Goal: Check status: Check status

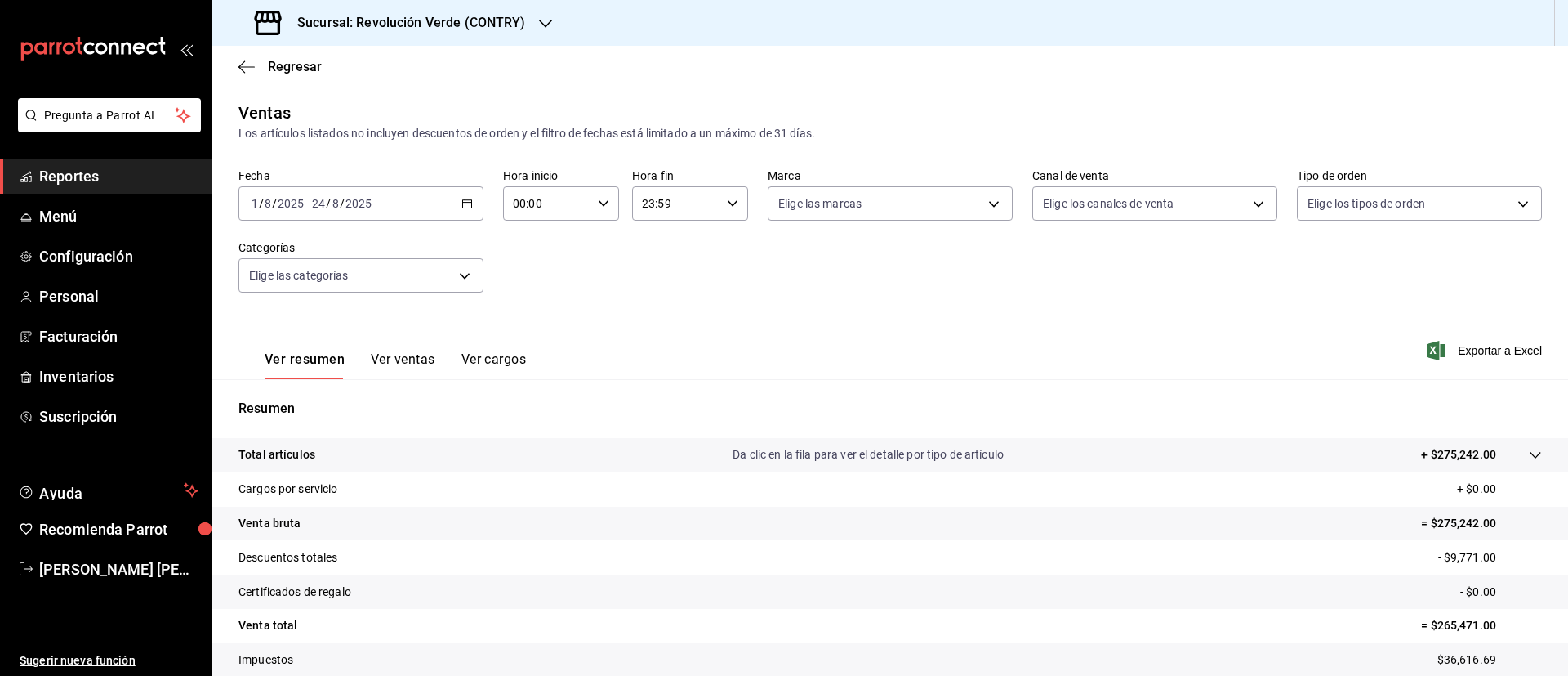
scroll to position [88, 0]
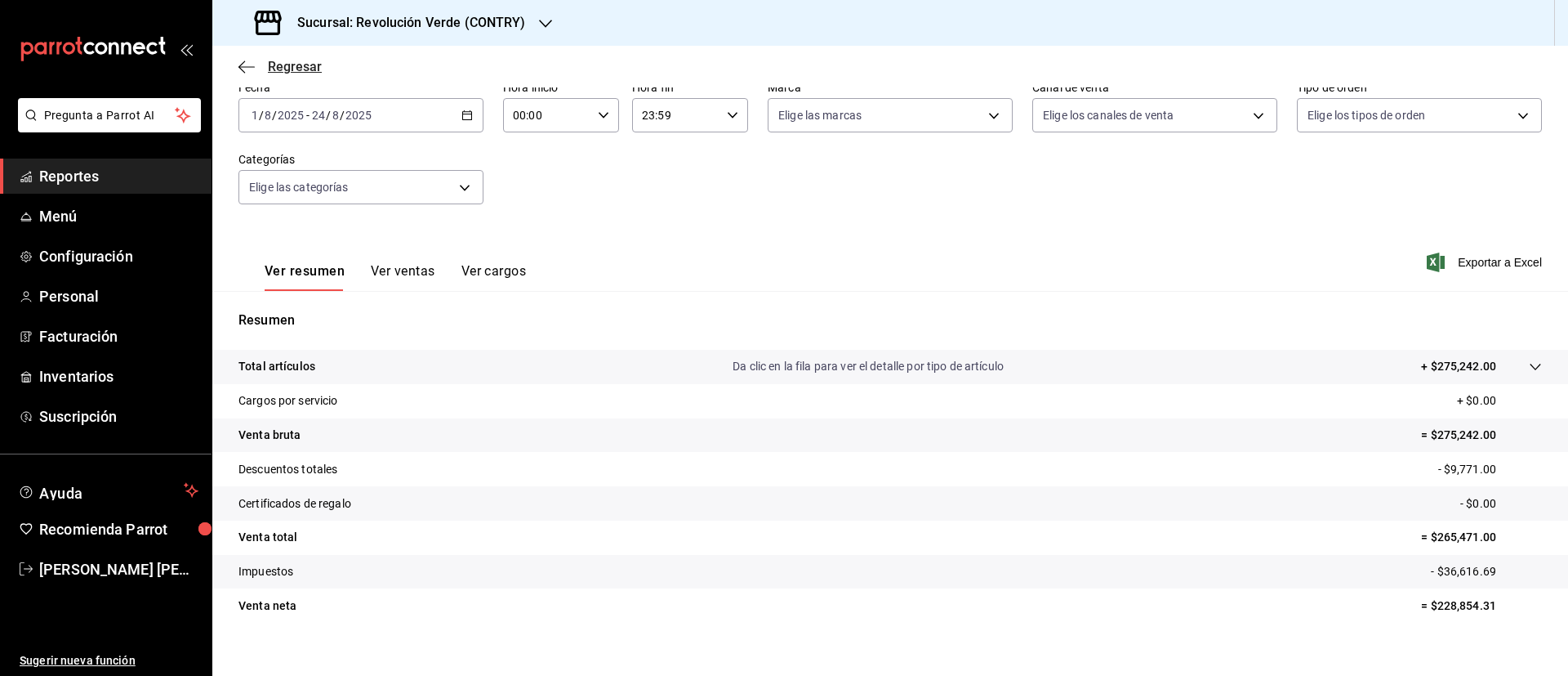
click at [306, 63] on span "Regresar" at bounding box center [295, 67] width 54 height 16
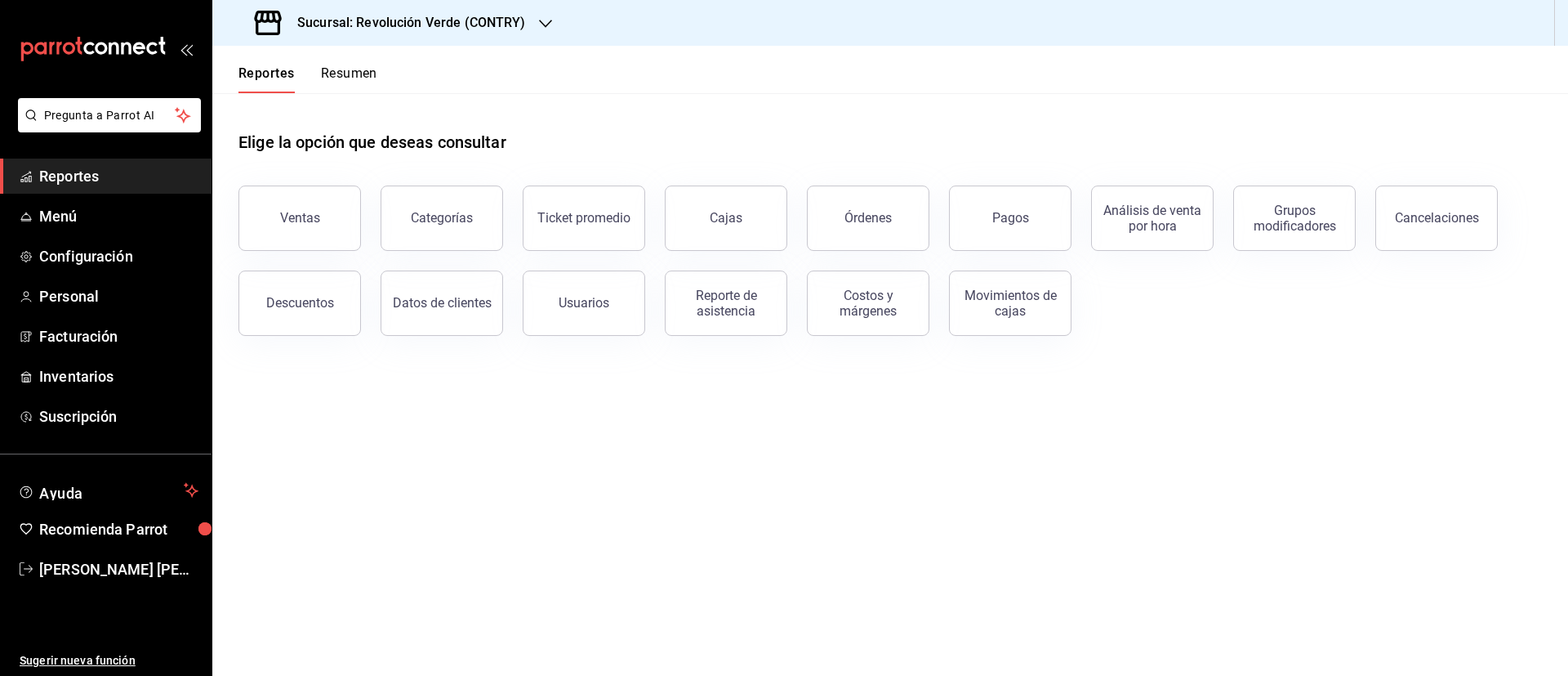
click at [366, 71] on button "Resumen" at bounding box center [349, 79] width 57 height 28
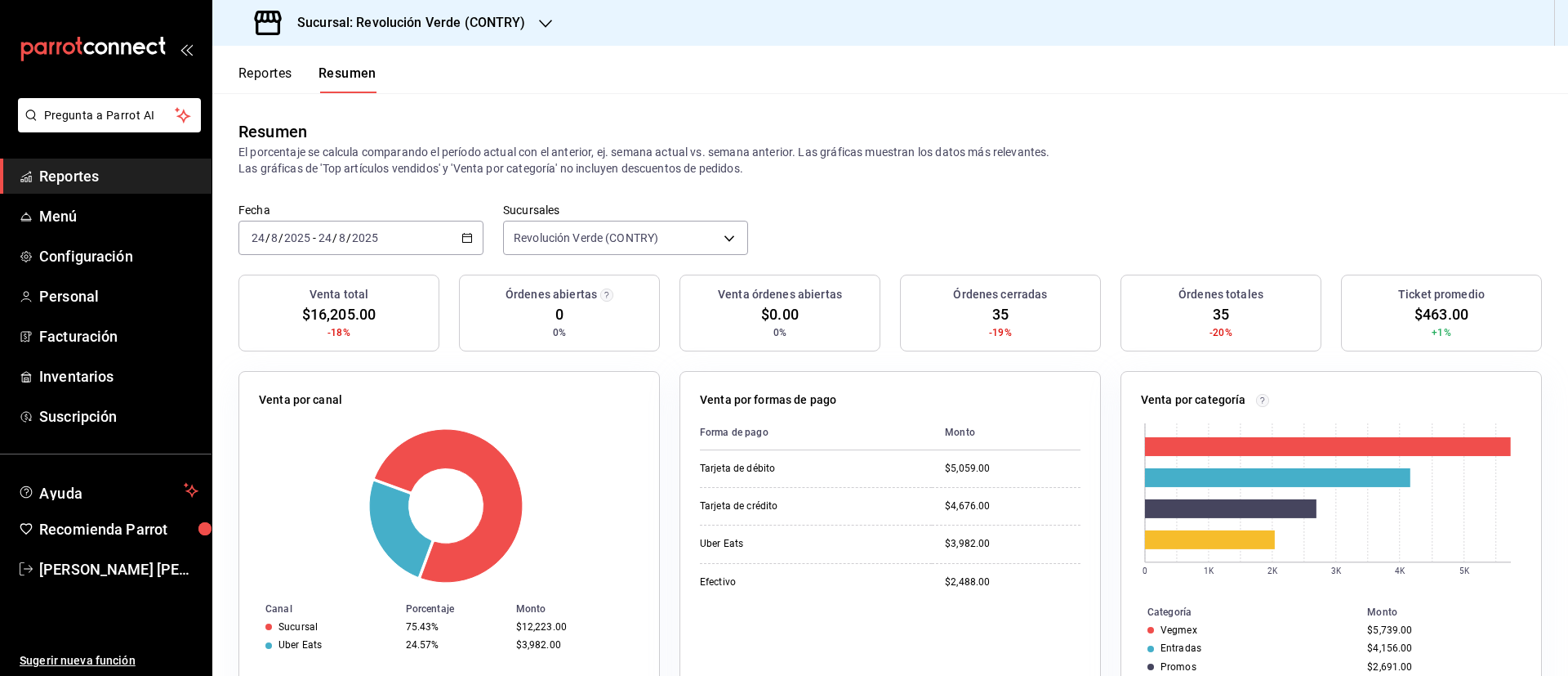
click at [467, 238] on icon "button" at bounding box center [467, 237] width 11 height 11
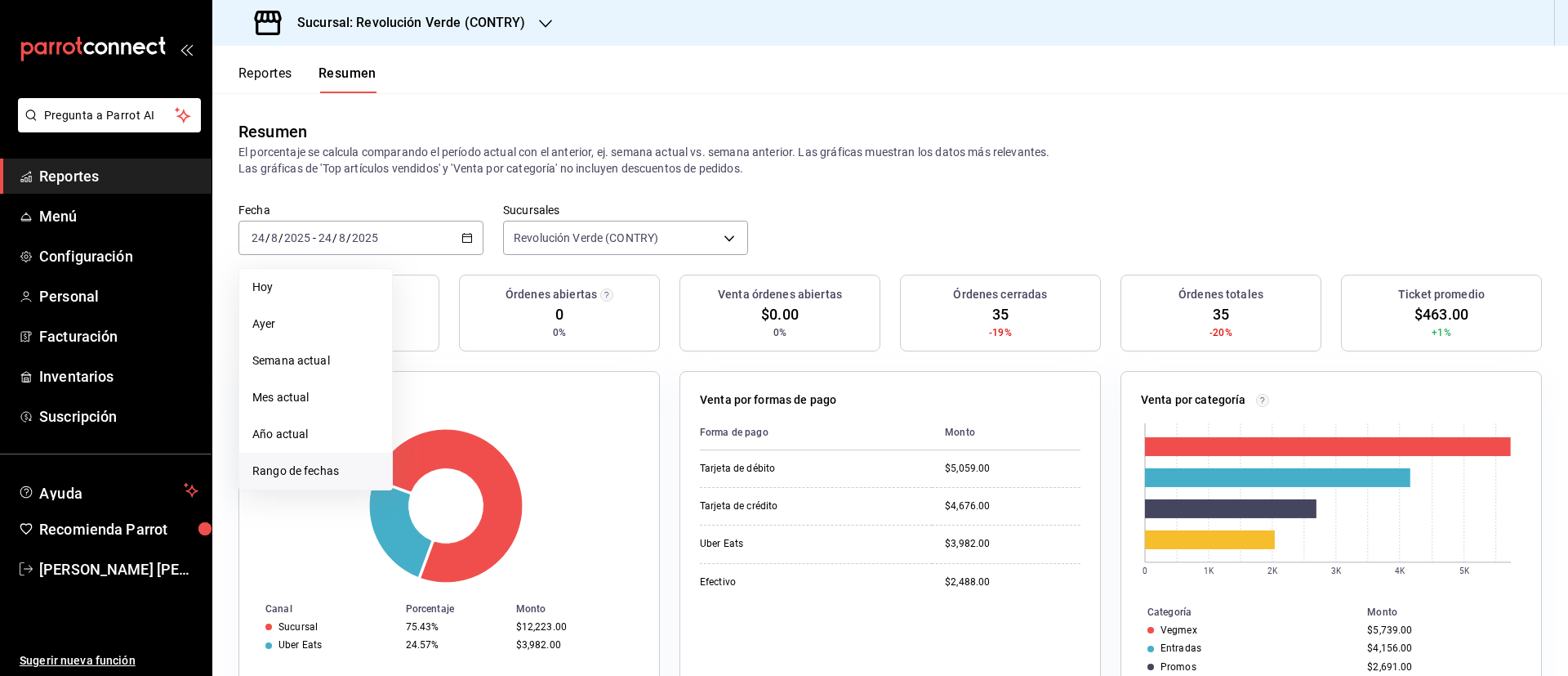
click at [289, 470] on span "Rango de fechas" at bounding box center [315, 471] width 126 height 17
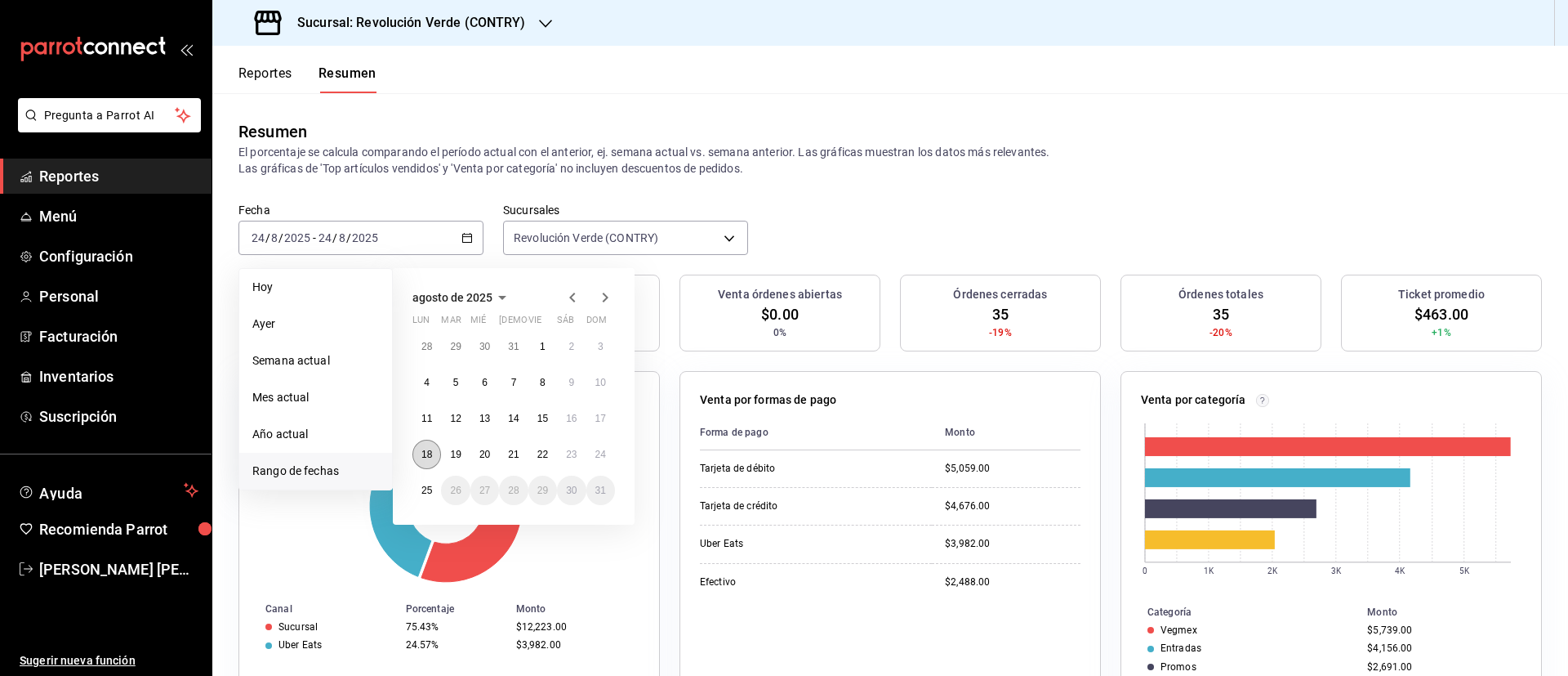
click at [426, 463] on button "18" at bounding box center [427, 455] width 29 height 30
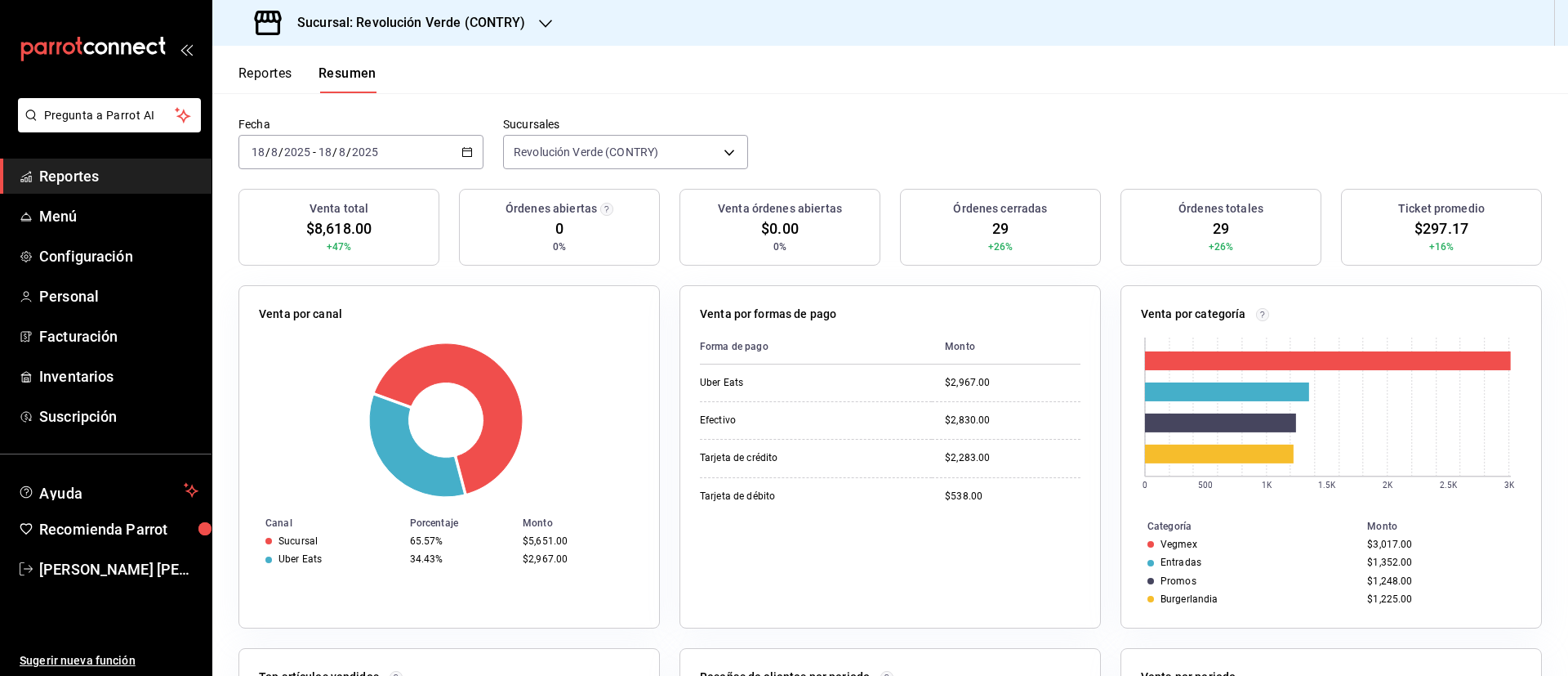
scroll to position [112, 0]
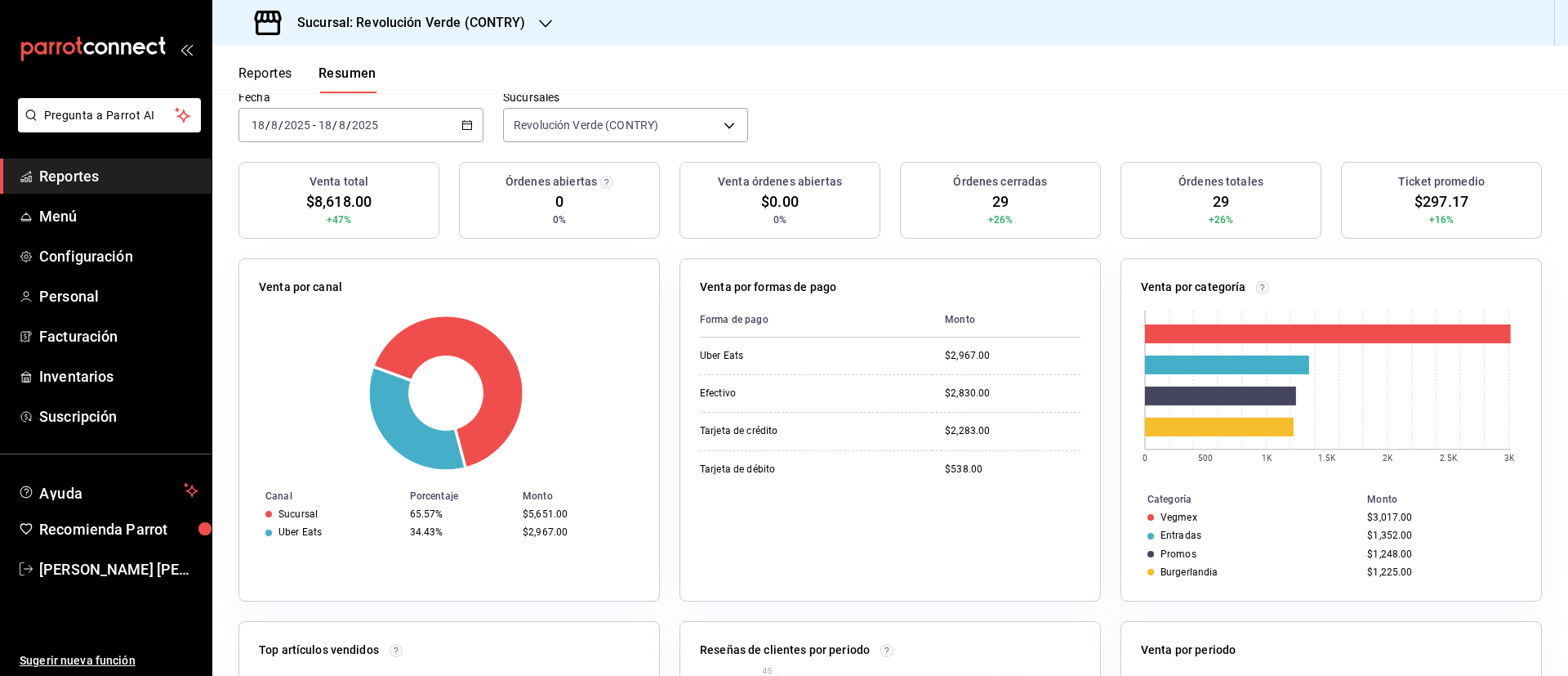
click at [468, 133] on div "[DATE] [DATE] - [DATE] [DATE]" at bounding box center [360, 125] width 245 height 34
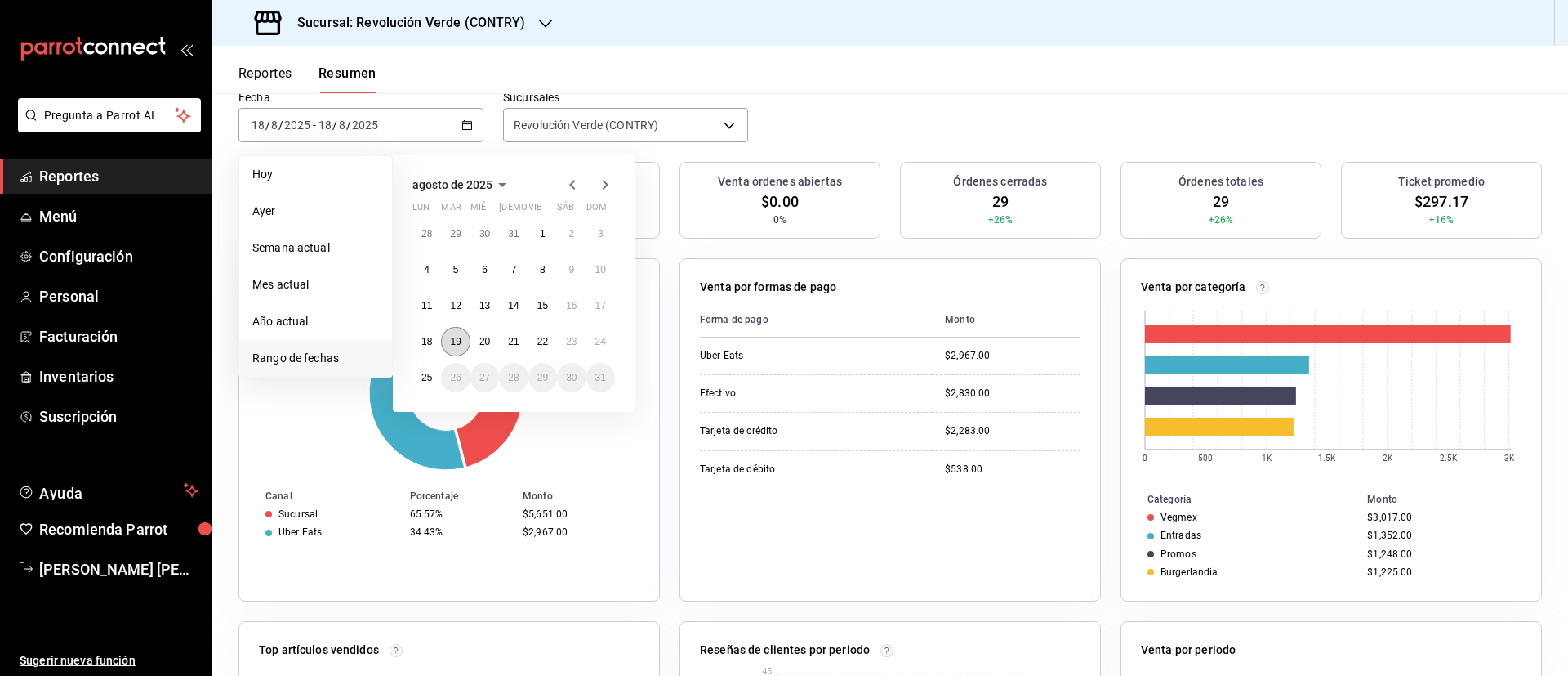
click at [453, 347] on abbr "19" at bounding box center [455, 341] width 10 height 11
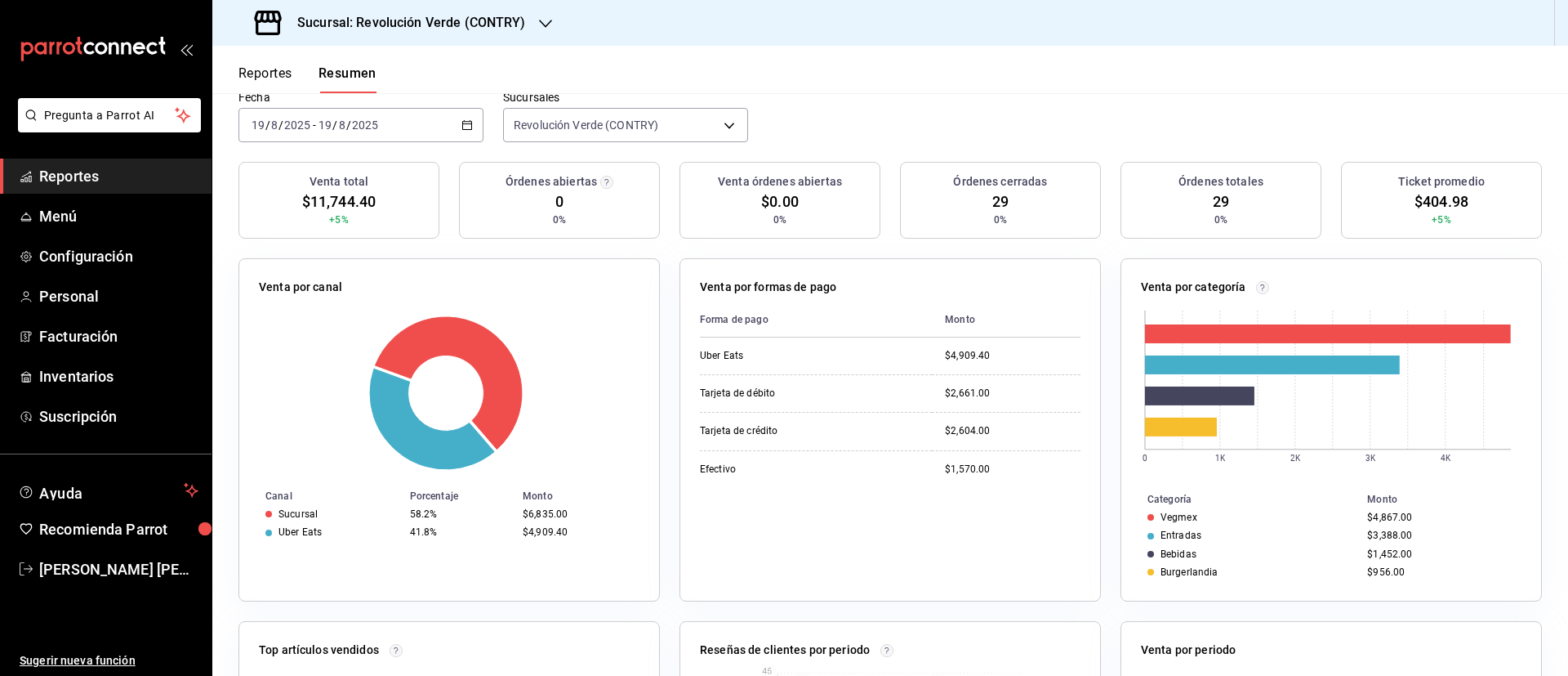
click at [461, 118] on div "[DATE] [DATE] - [DATE] [DATE]" at bounding box center [360, 125] width 245 height 34
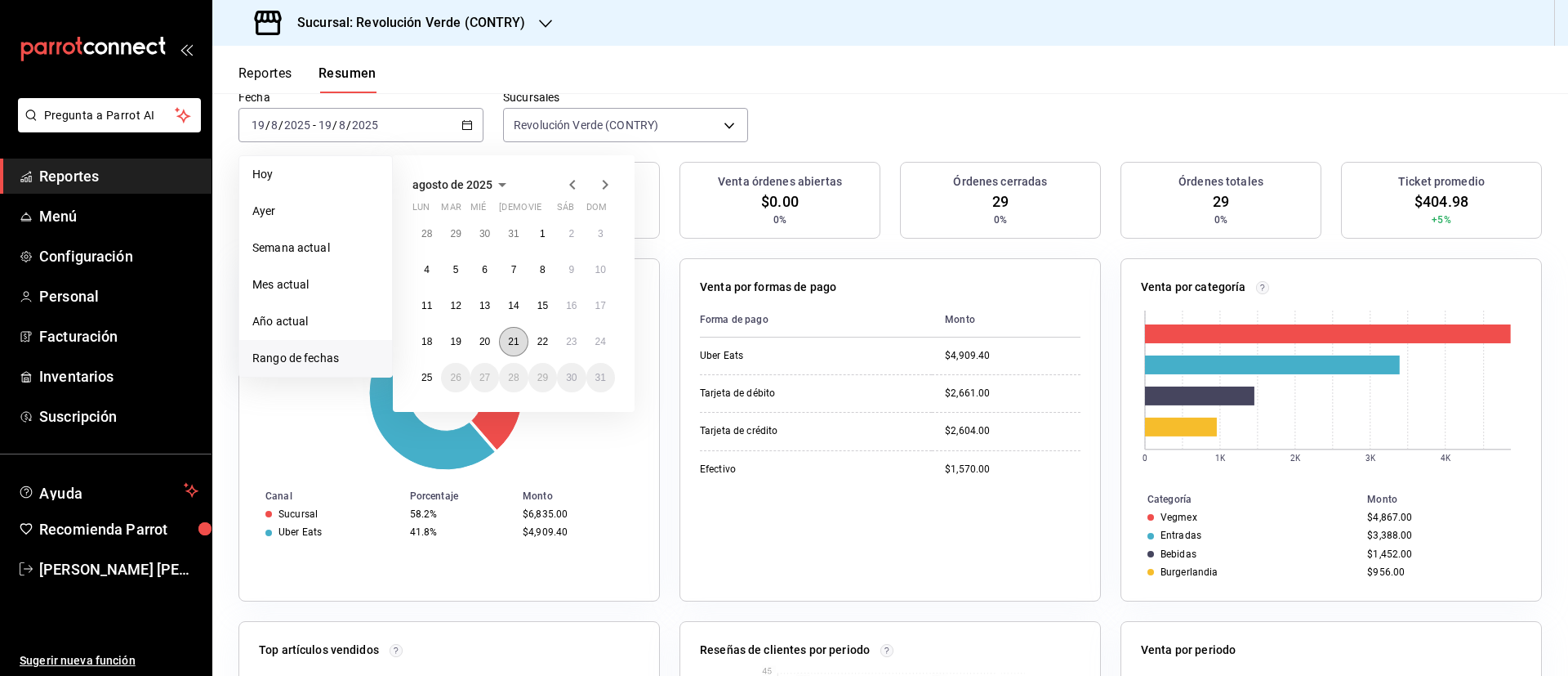
click at [510, 344] on abbr "21" at bounding box center [514, 341] width 10 height 11
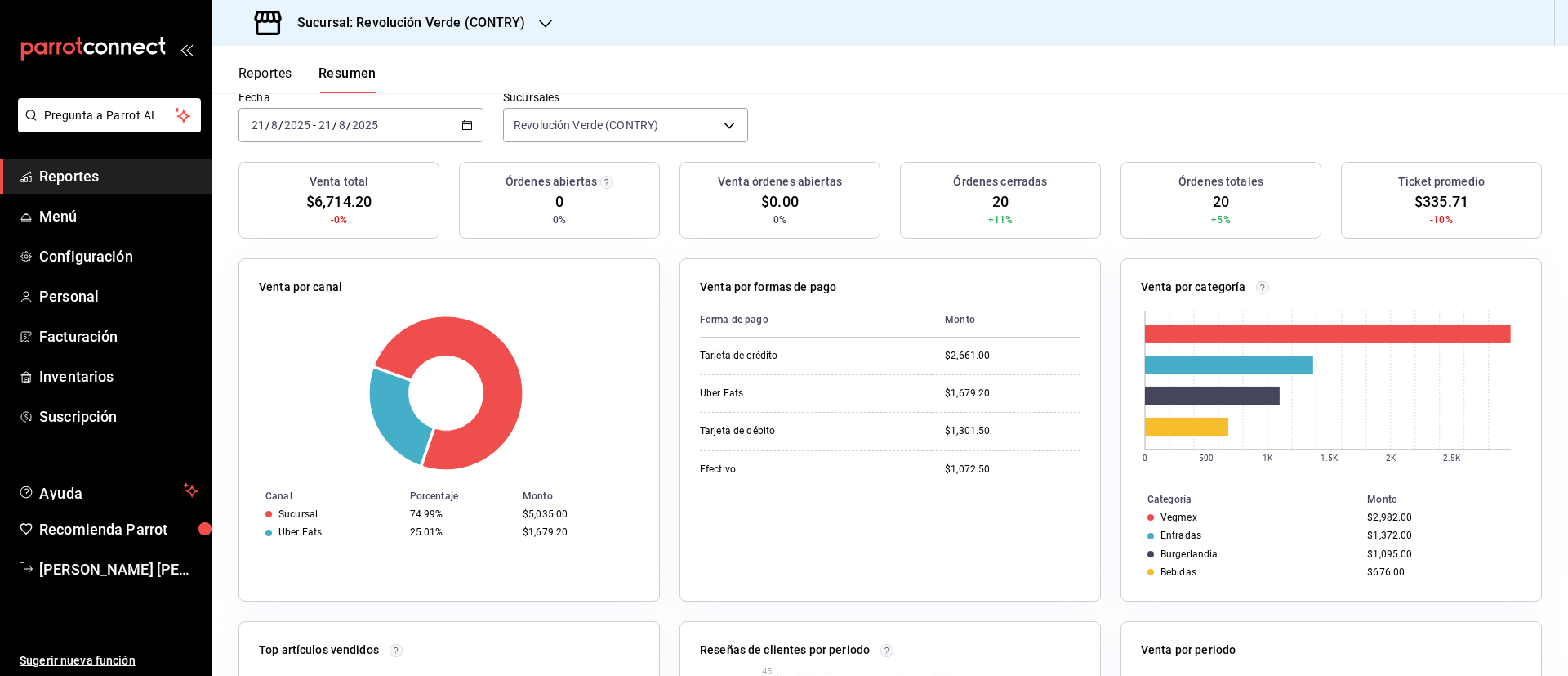
click at [466, 123] on icon "button" at bounding box center [467, 125] width 11 height 11
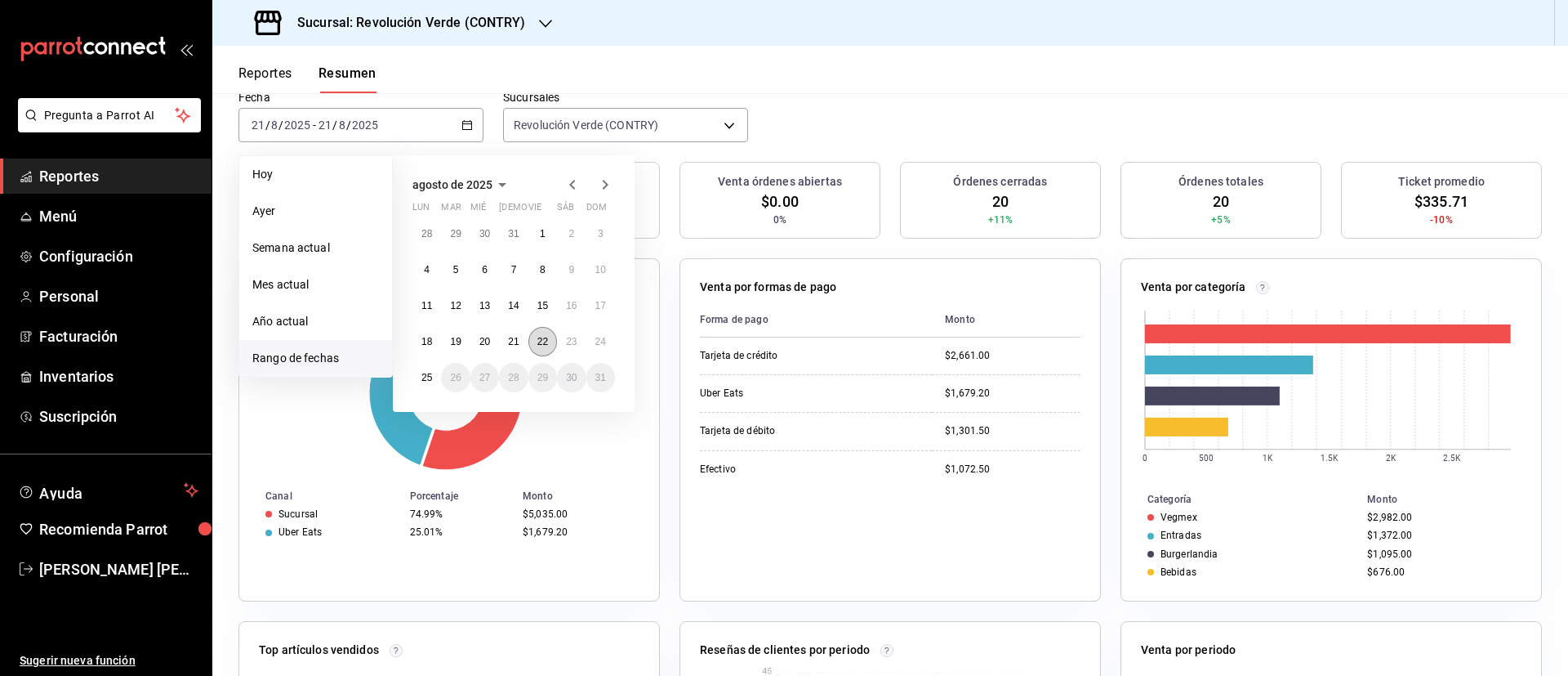
click at [538, 328] on button "22" at bounding box center [542, 341] width 29 height 30
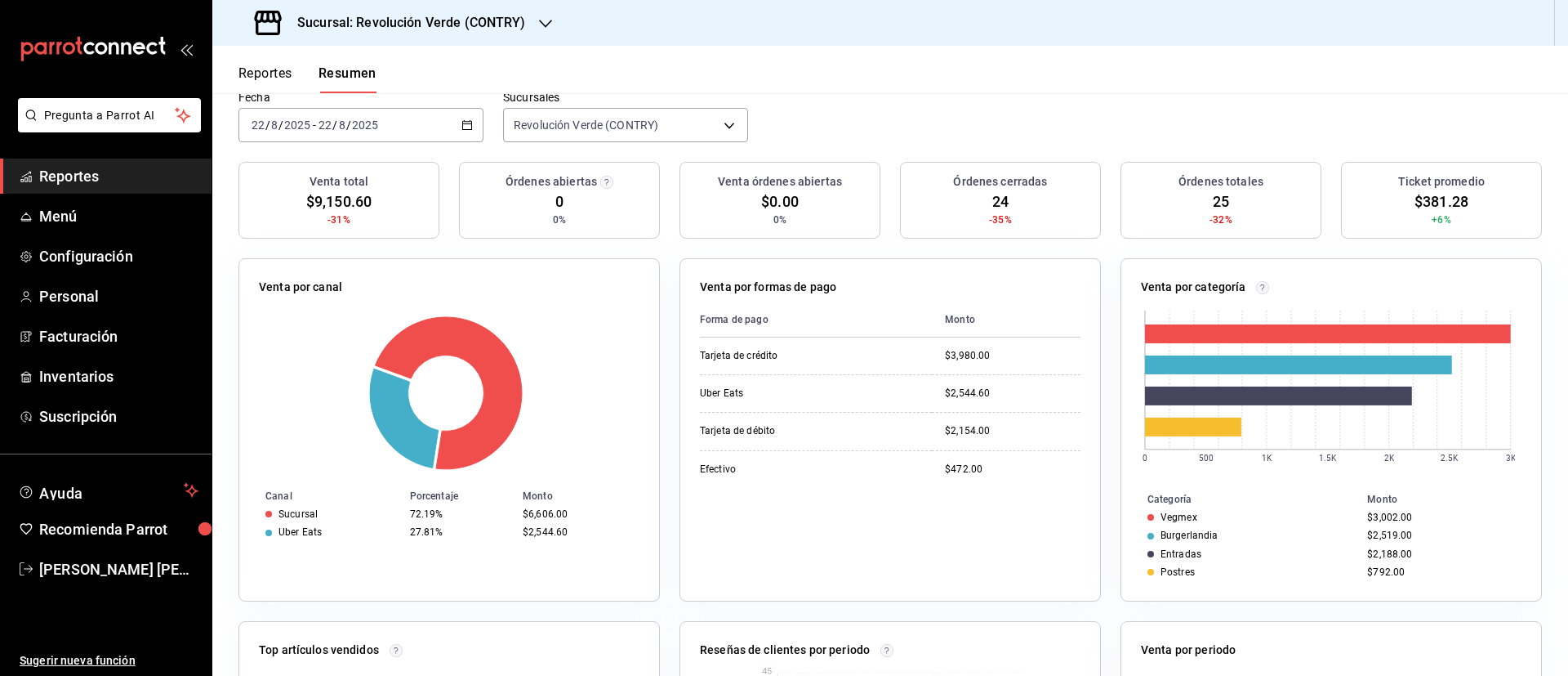
click at [463, 115] on div "[DATE] [DATE] - [DATE] [DATE]" at bounding box center [360, 125] width 245 height 34
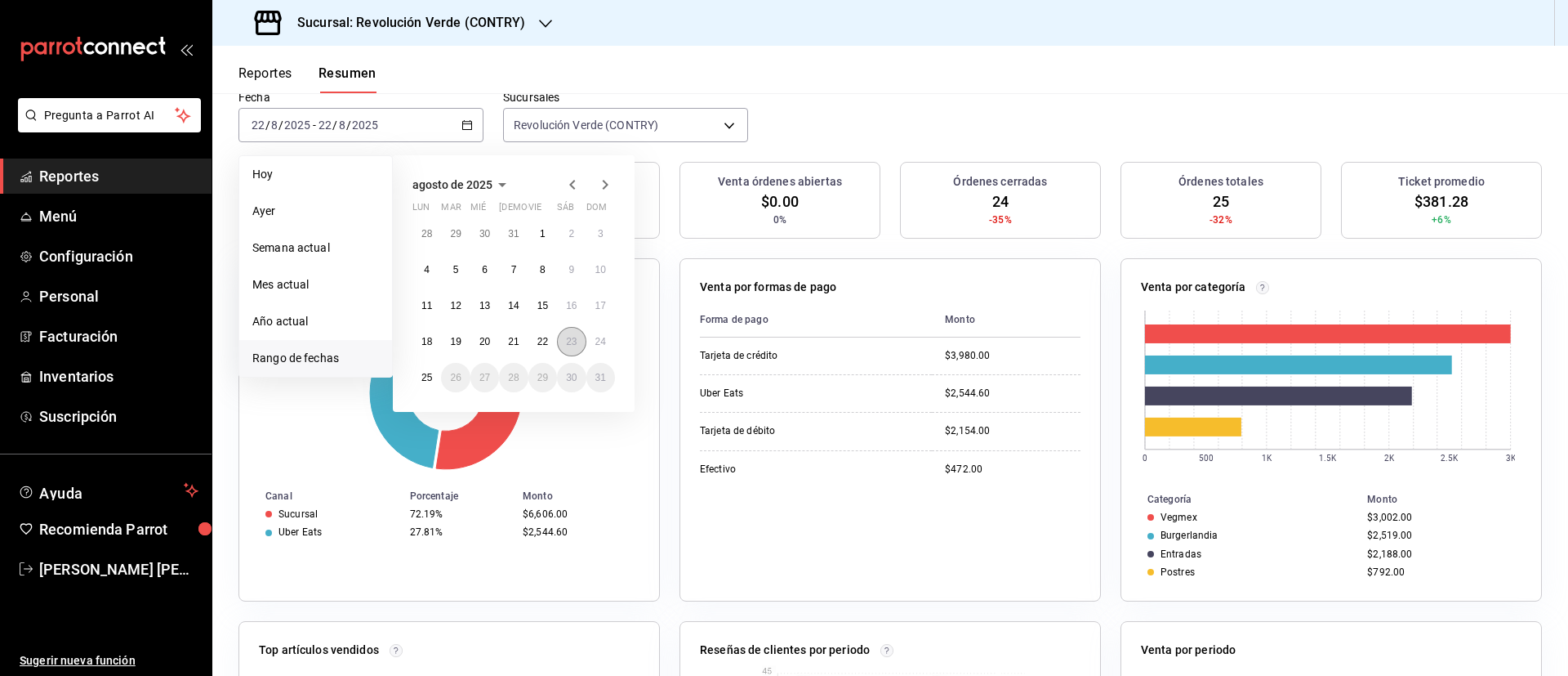
click at [576, 337] on abbr "23" at bounding box center [571, 341] width 10 height 11
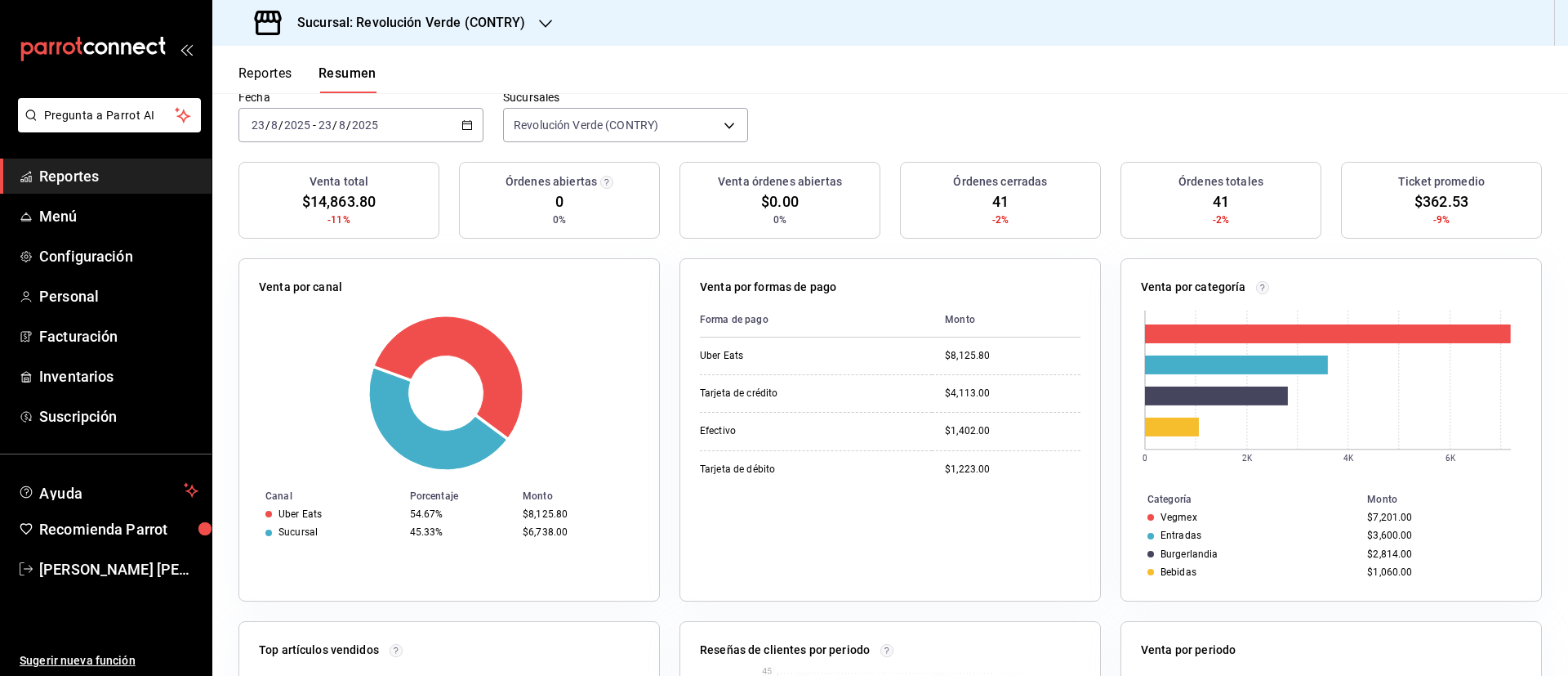
click at [454, 125] on div "[DATE] [DATE] - [DATE] [DATE]" at bounding box center [360, 125] width 245 height 34
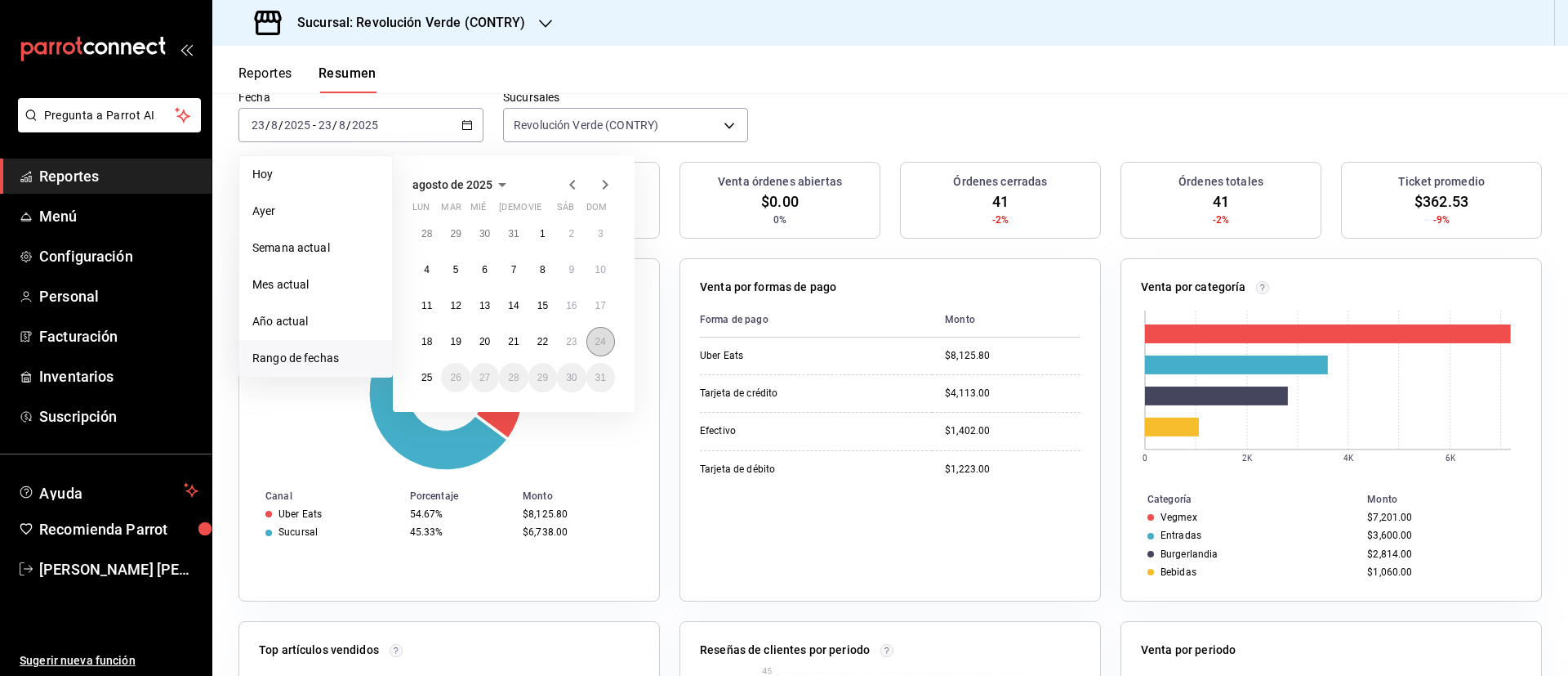
click at [590, 329] on button "24" at bounding box center [601, 341] width 29 height 30
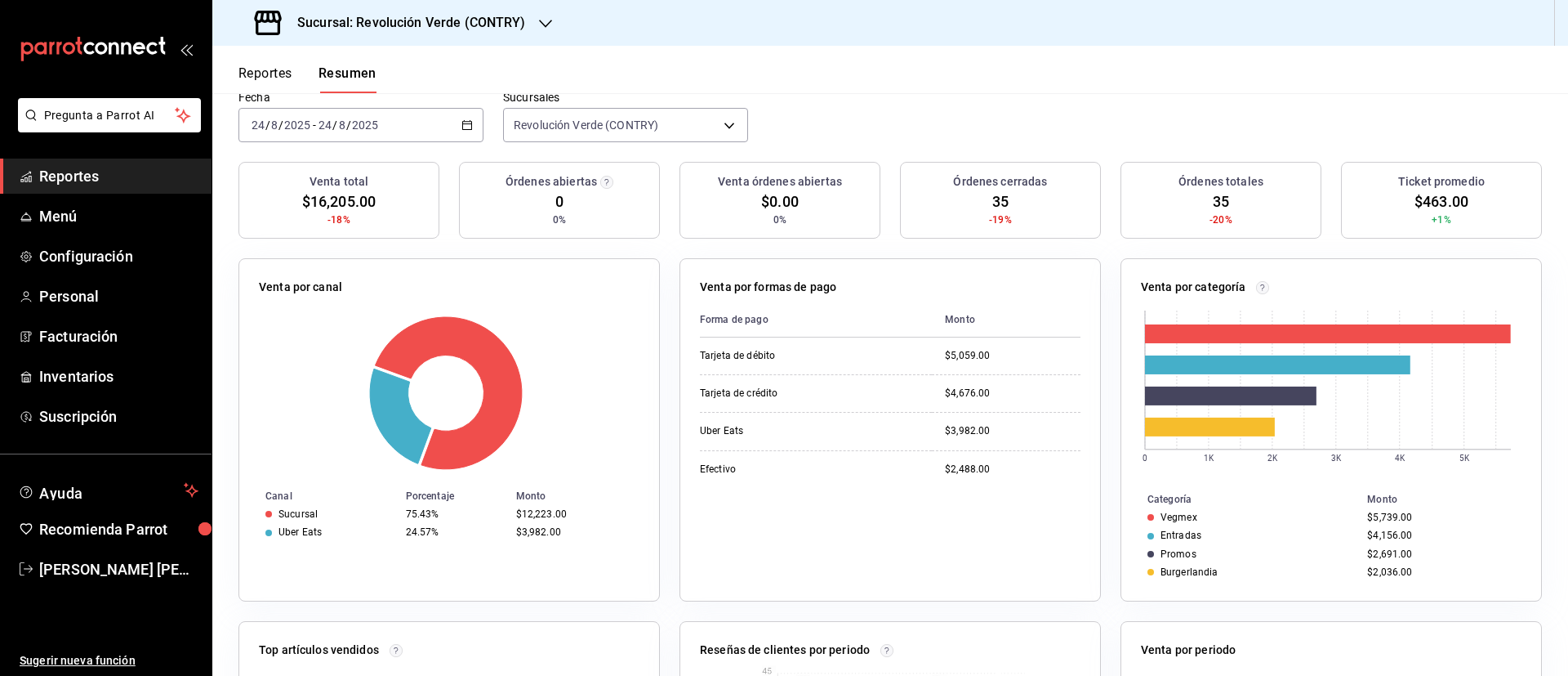
click at [284, 65] on button "Reportes" at bounding box center [266, 79] width 54 height 28
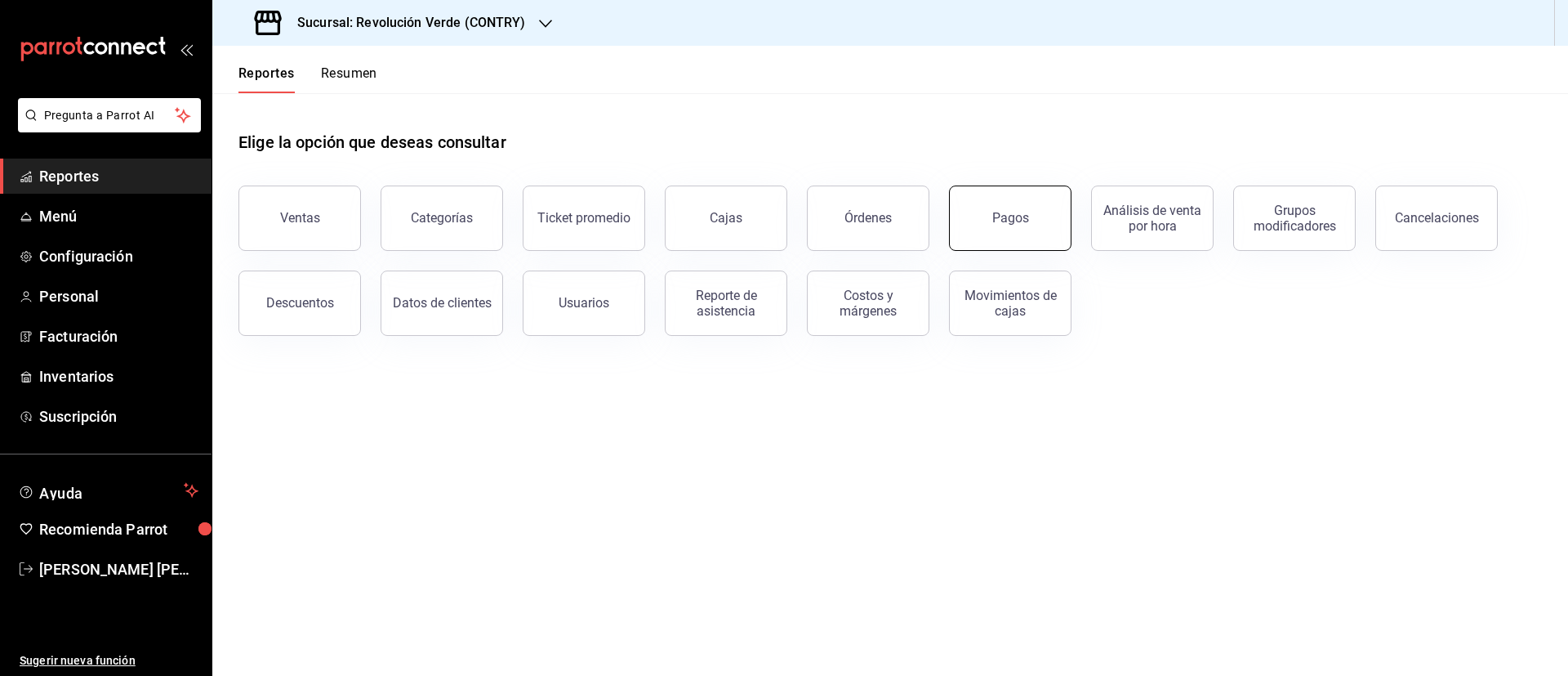
click at [1023, 233] on button "Pagos" at bounding box center [1010, 218] width 123 height 65
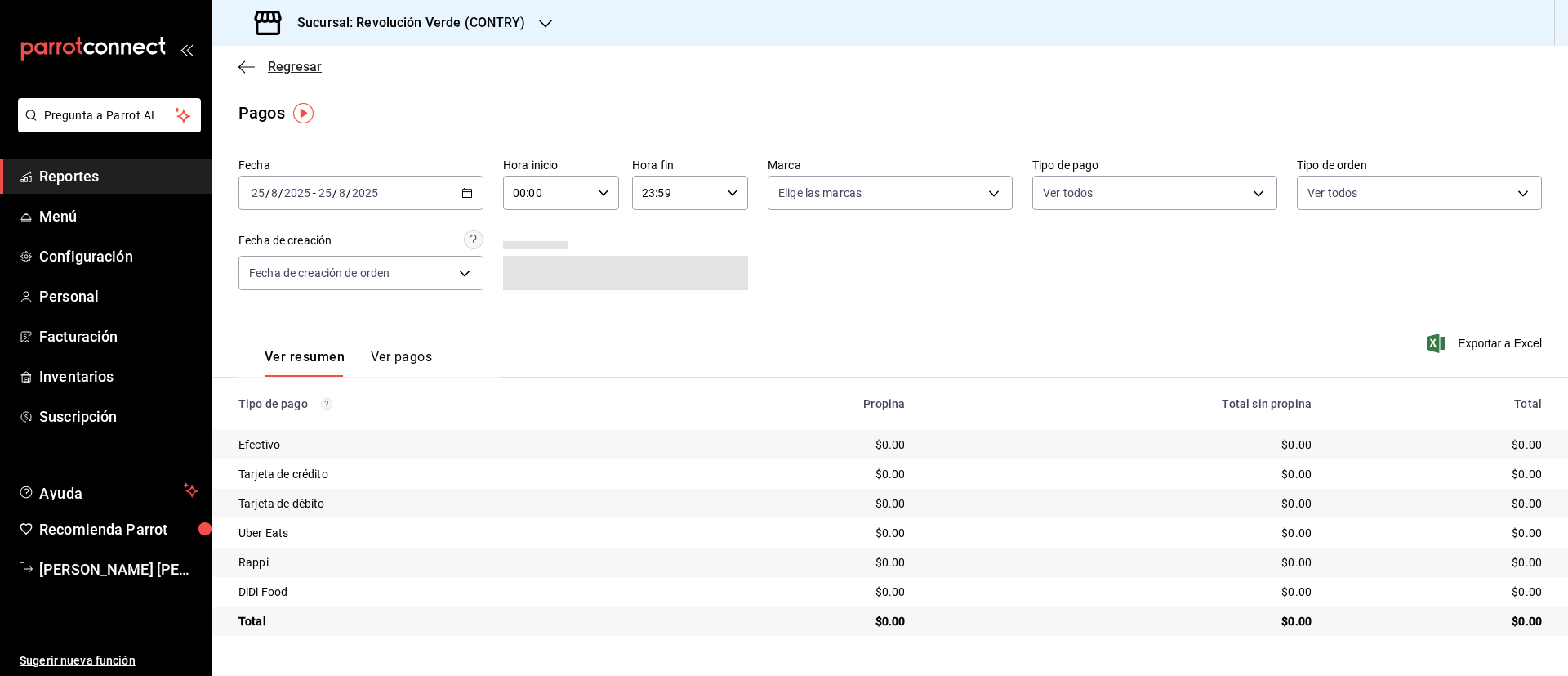
click at [310, 67] on span "Regresar" at bounding box center [295, 67] width 54 height 16
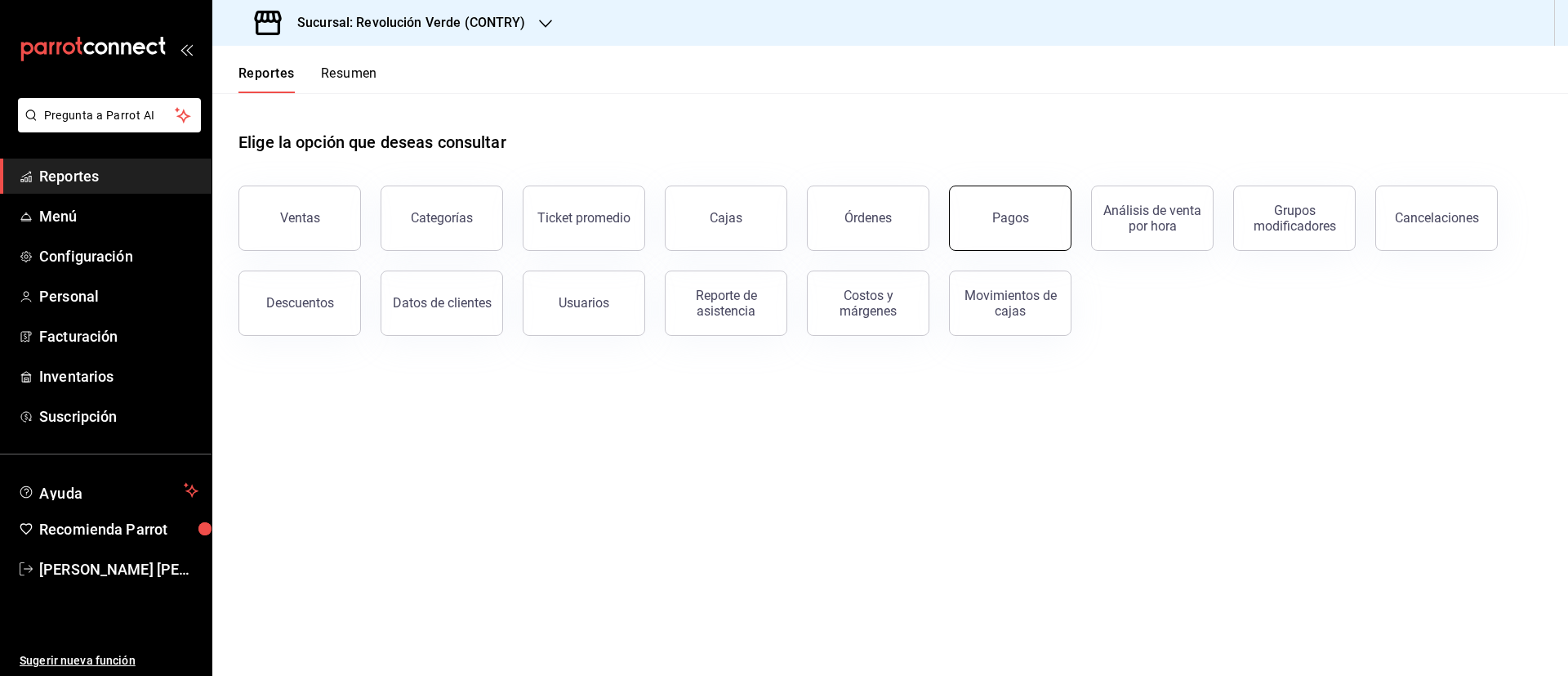
click at [985, 228] on button "Pagos" at bounding box center [1010, 218] width 123 height 65
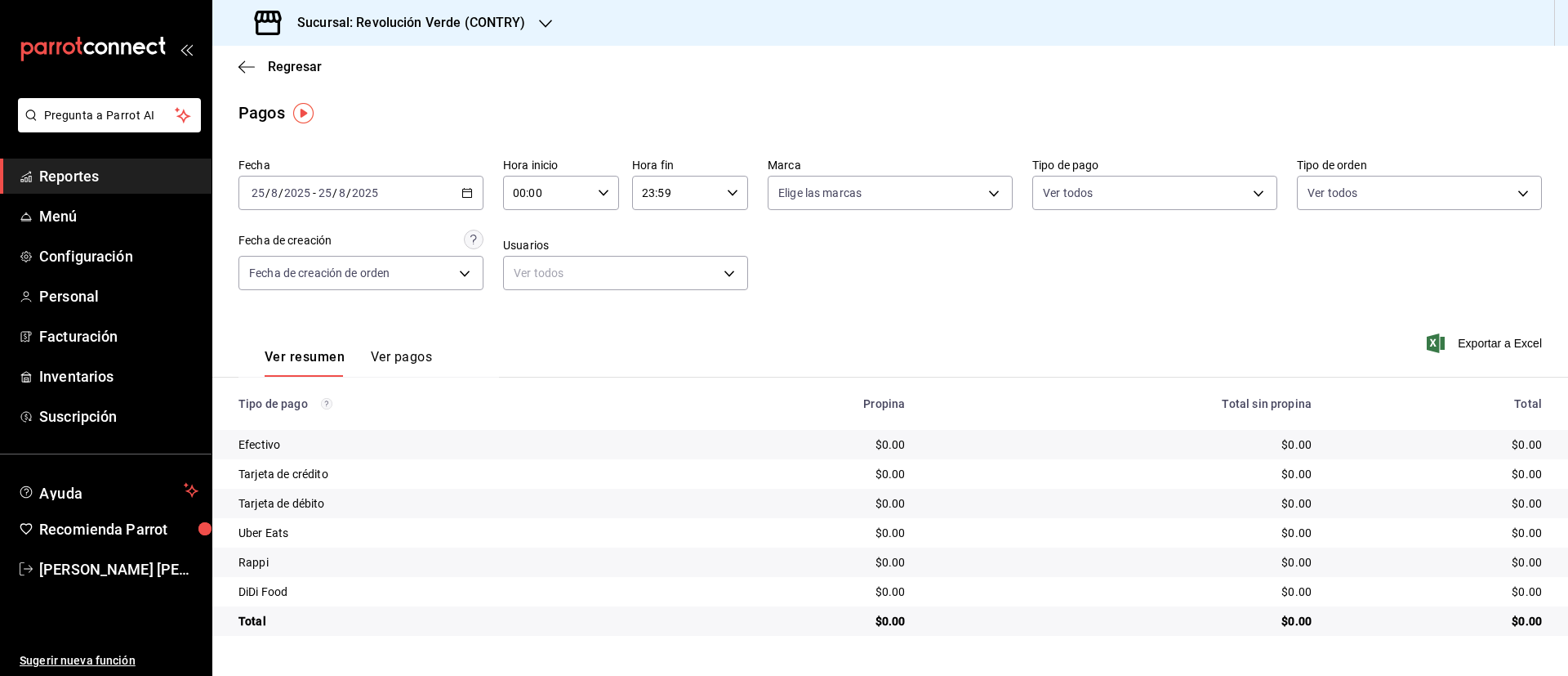
click at [461, 192] on icon "button" at bounding box center [467, 193] width 11 height 11
click at [451, 186] on div "[DATE] [DATE] - [DATE] [DATE]" at bounding box center [360, 193] width 245 height 34
click at [340, 414] on li "Rango de fechas" at bounding box center [315, 426] width 152 height 37
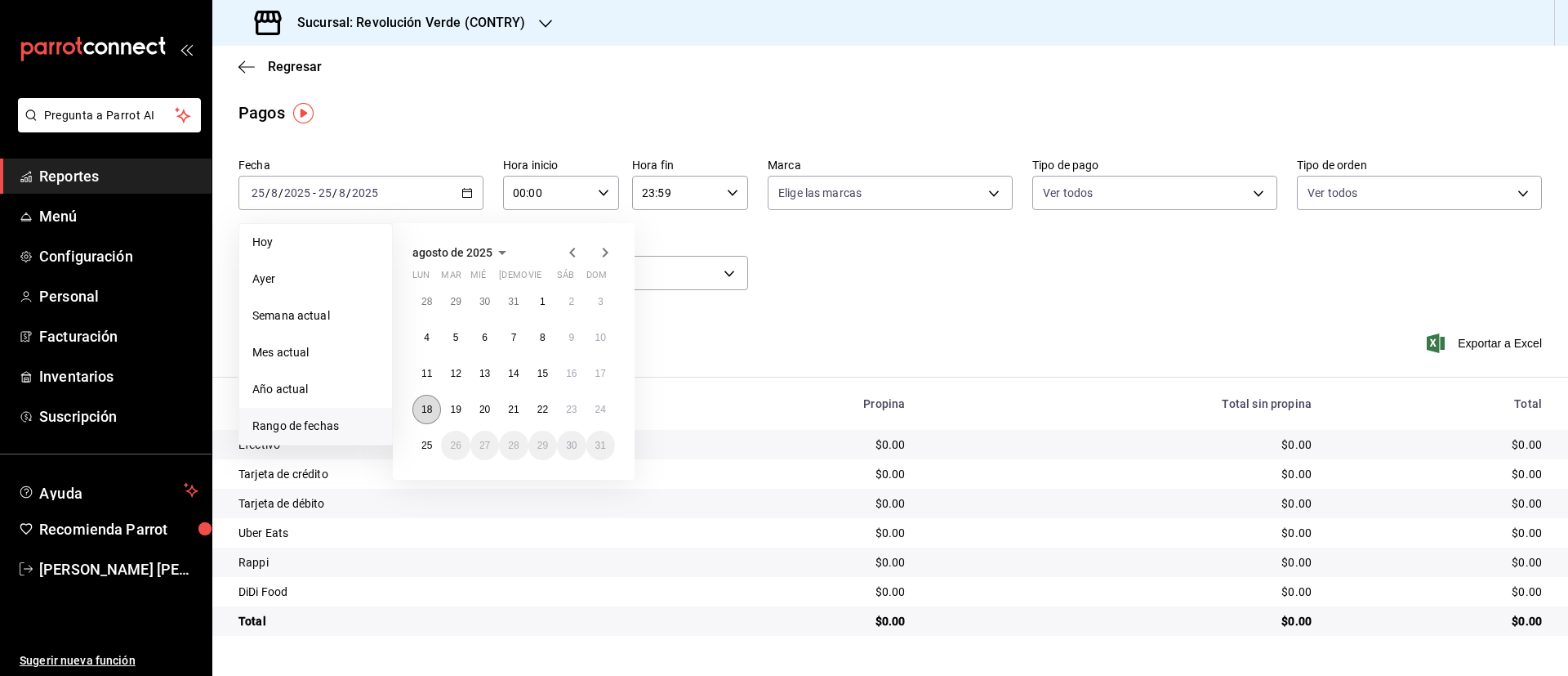
click at [436, 408] on button "18" at bounding box center [427, 409] width 29 height 30
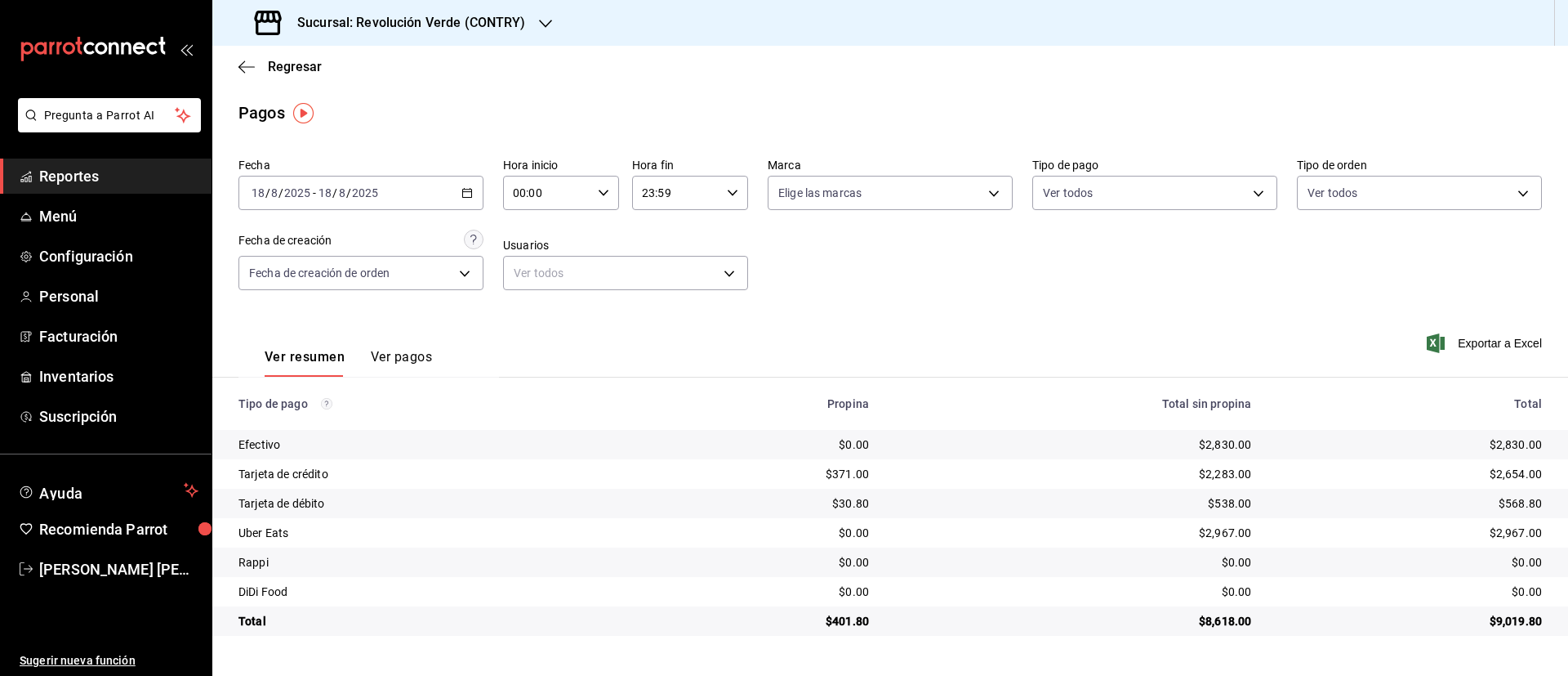
click at [468, 198] on icon "button" at bounding box center [467, 193] width 11 height 11
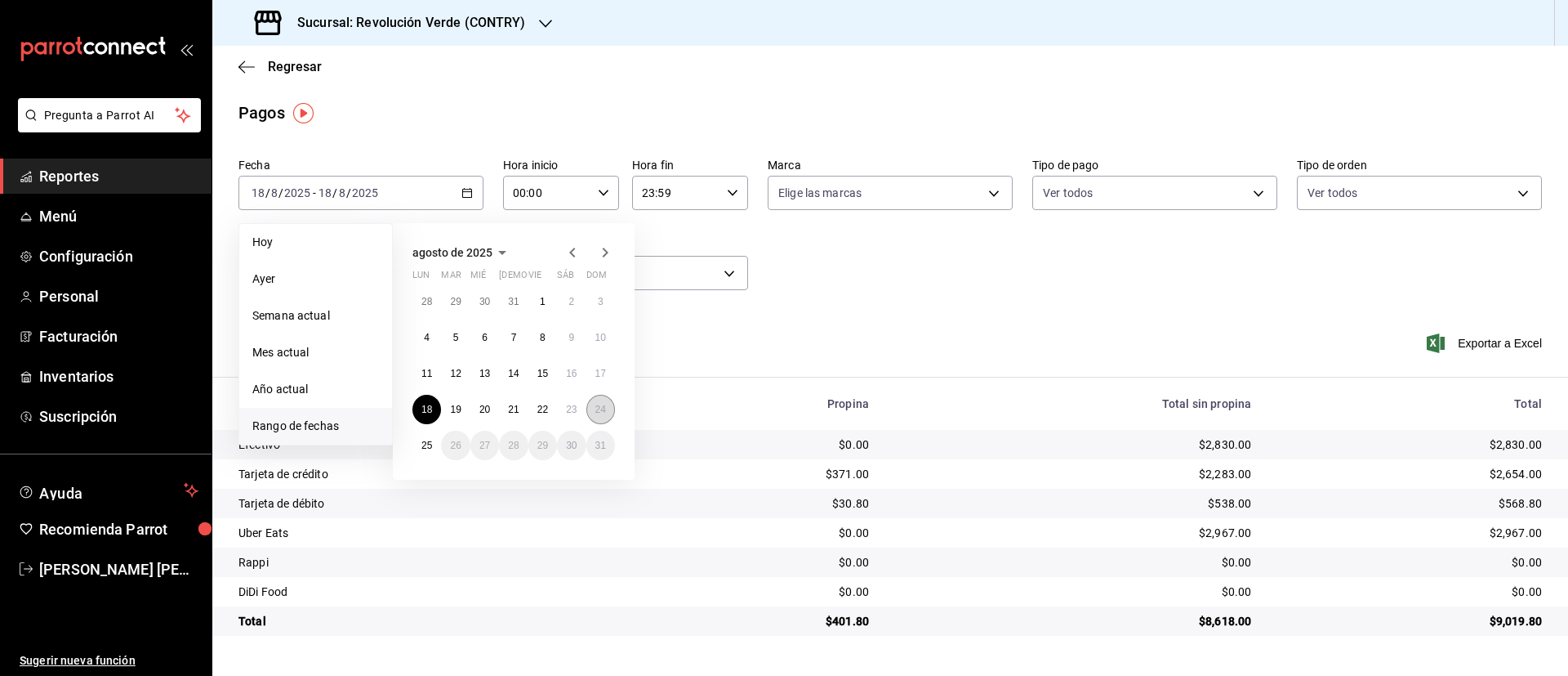
click at [606, 416] on button "24" at bounding box center [601, 409] width 29 height 30
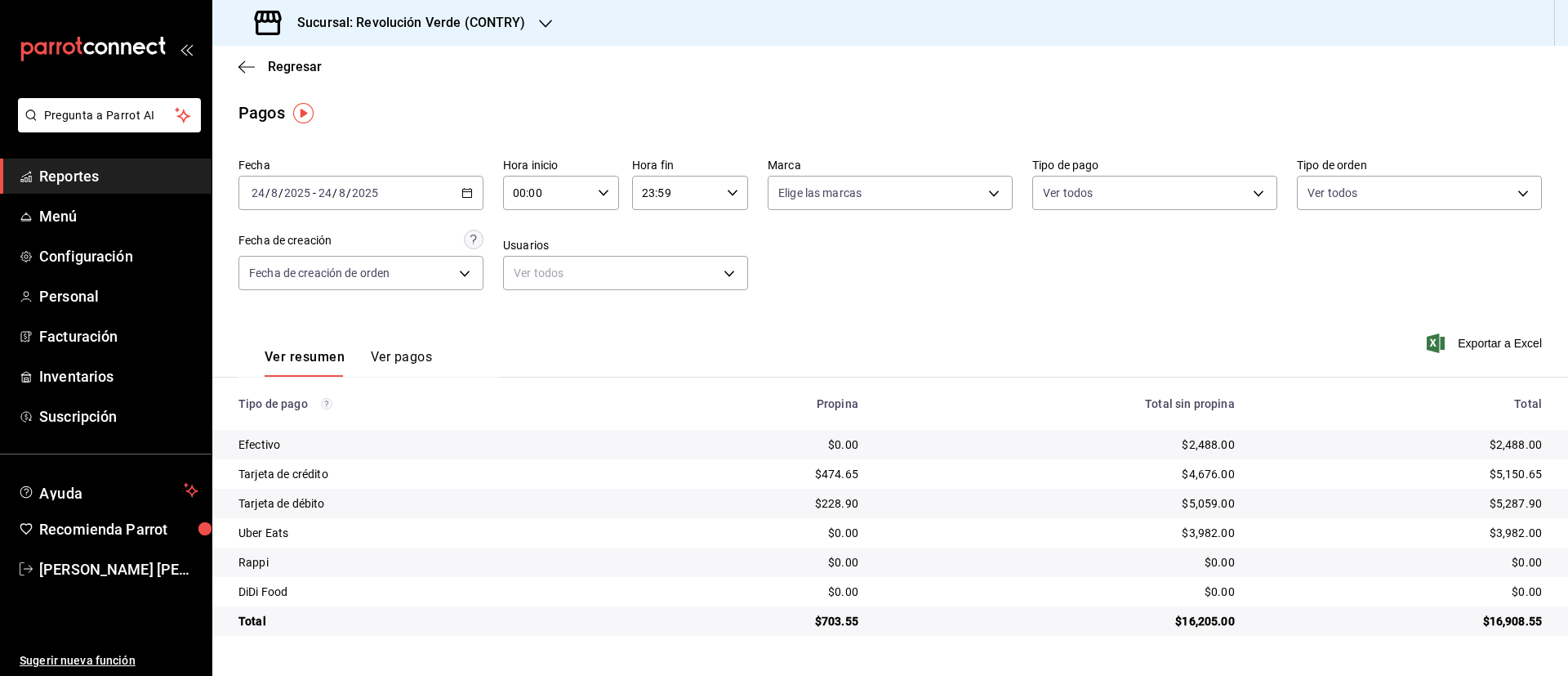
click at [461, 184] on div "[DATE] [DATE] - [DATE] [DATE]" at bounding box center [360, 193] width 245 height 34
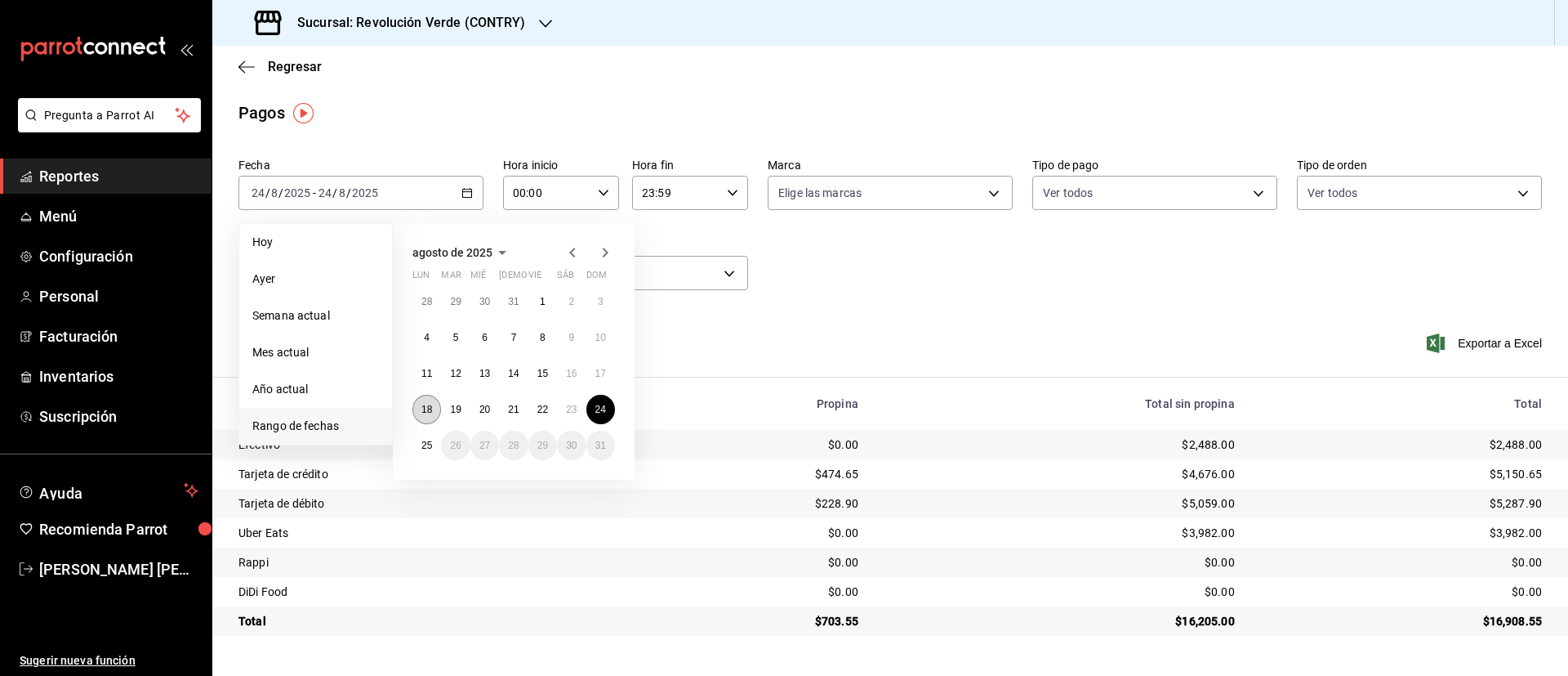
click at [427, 416] on button "18" at bounding box center [427, 409] width 29 height 30
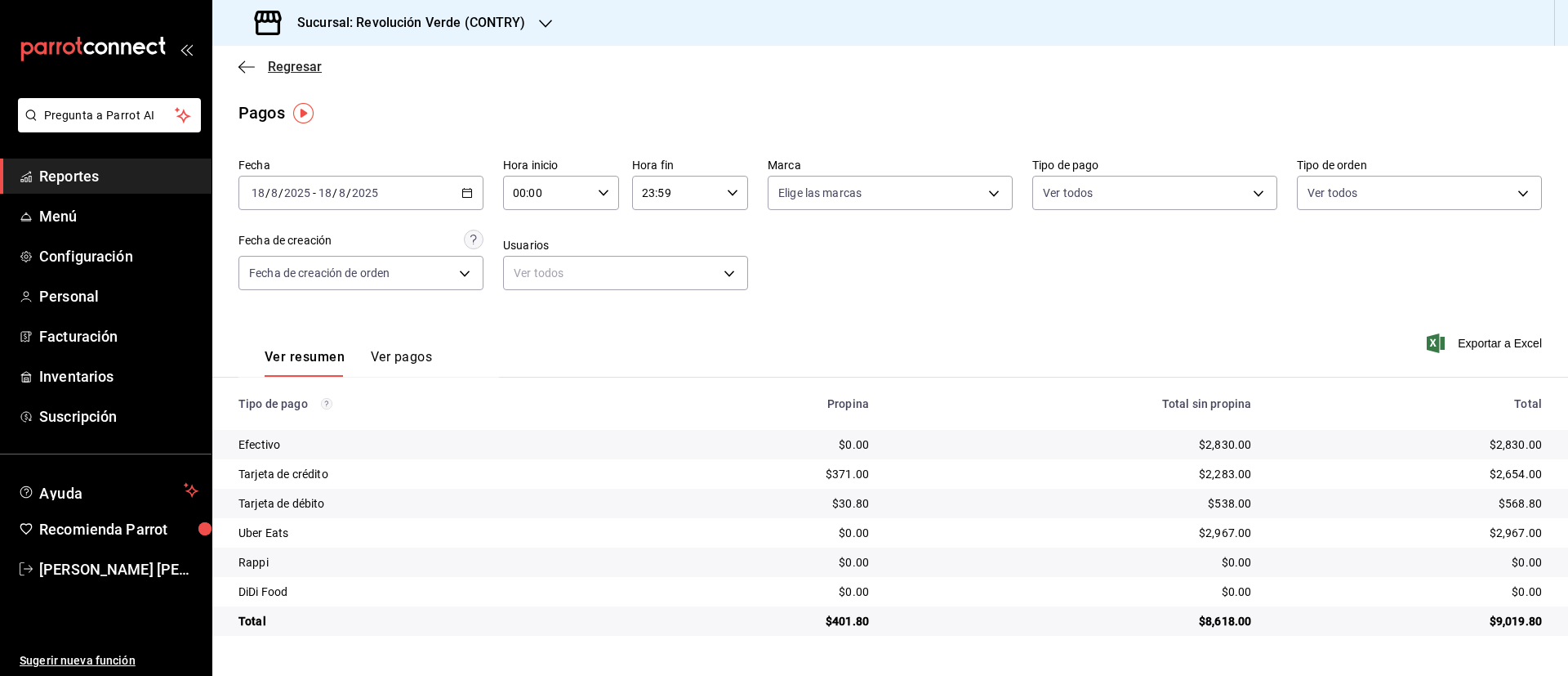
click at [313, 64] on span "Regresar" at bounding box center [295, 67] width 54 height 16
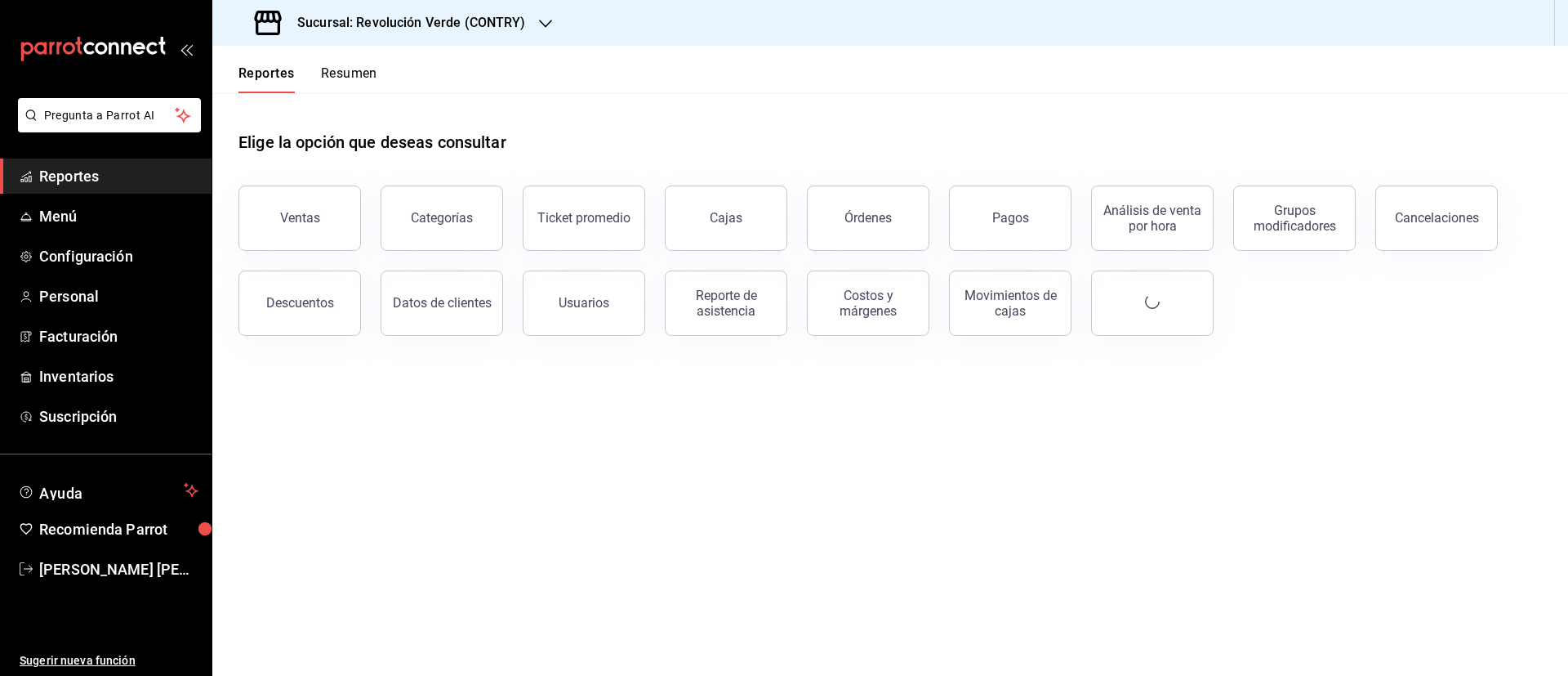
click at [342, 74] on button "Resumen" at bounding box center [349, 79] width 57 height 28
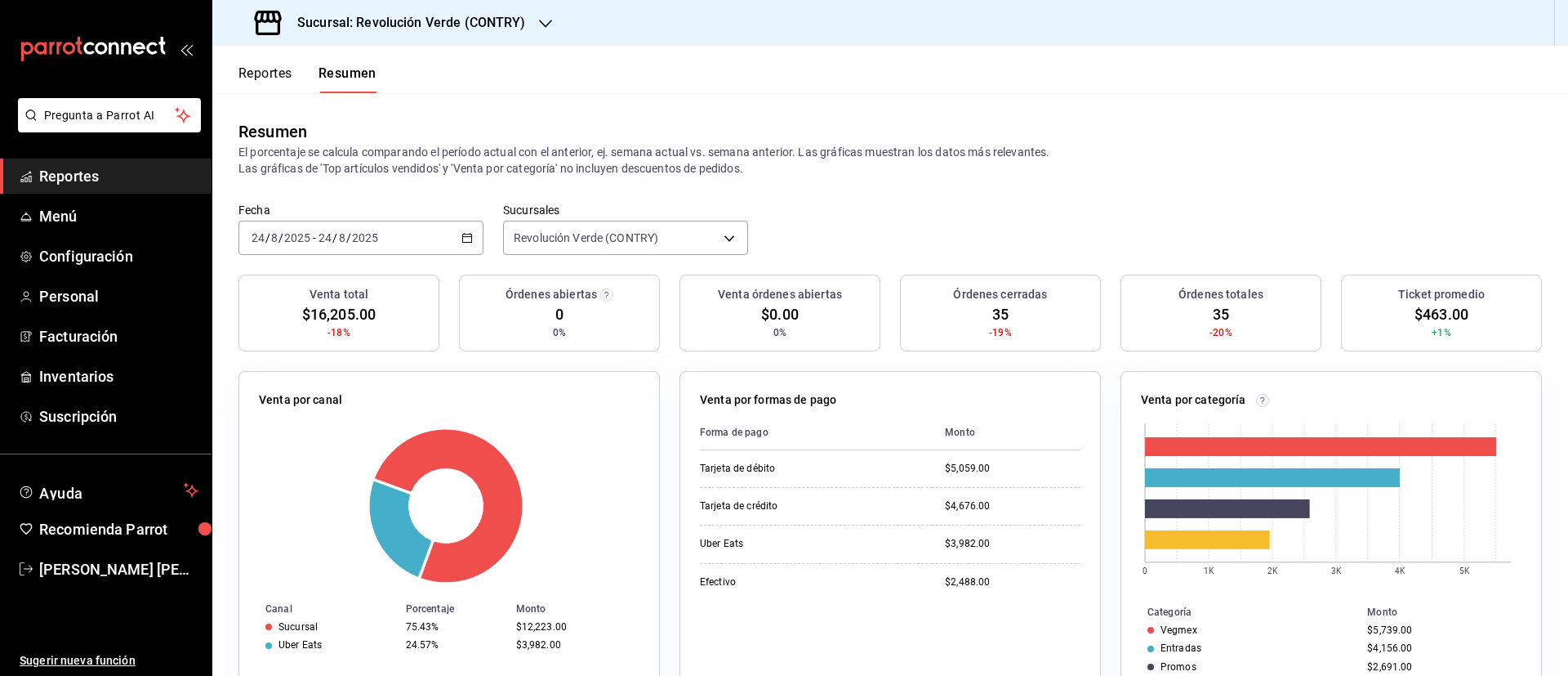
click at [514, 30] on h3 "Sucursal: Revolución Verde (CONTRY)" at bounding box center [405, 23] width 242 height 20
click at [402, 109] on div "Revolución Verde (PURISIMA)" at bounding box center [334, 108] width 219 height 17
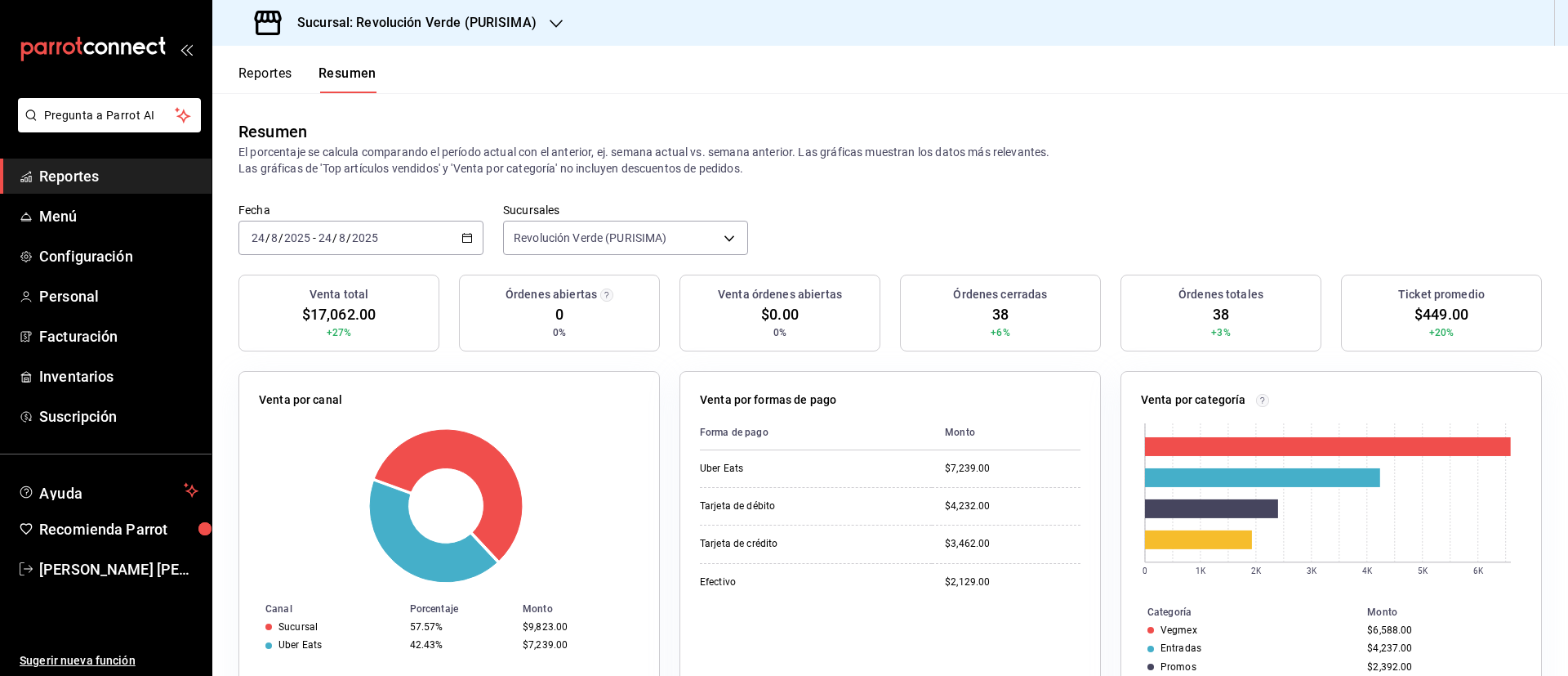
click at [472, 232] on div "[DATE] [DATE] - [DATE] [DATE]" at bounding box center [360, 237] width 245 height 34
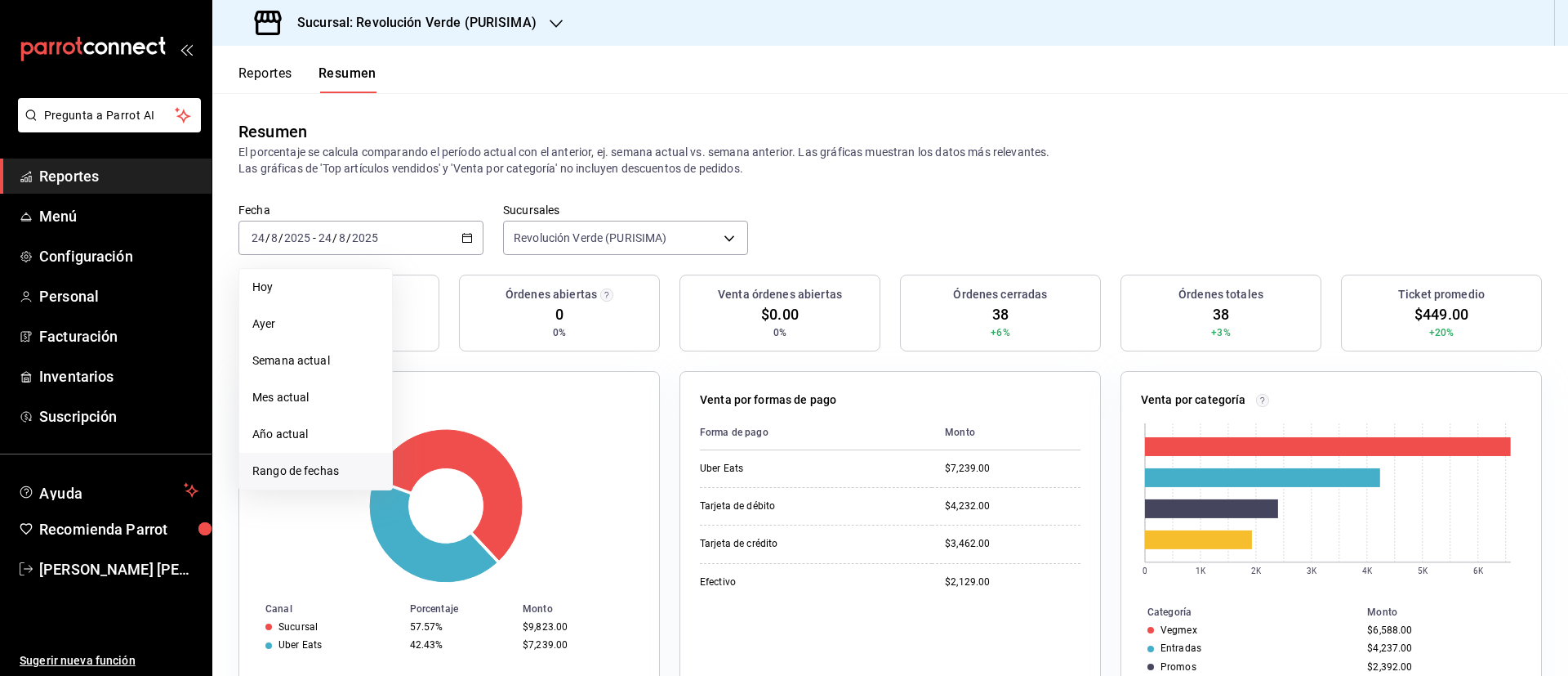
click at [313, 468] on span "Rango de fechas" at bounding box center [315, 471] width 126 height 17
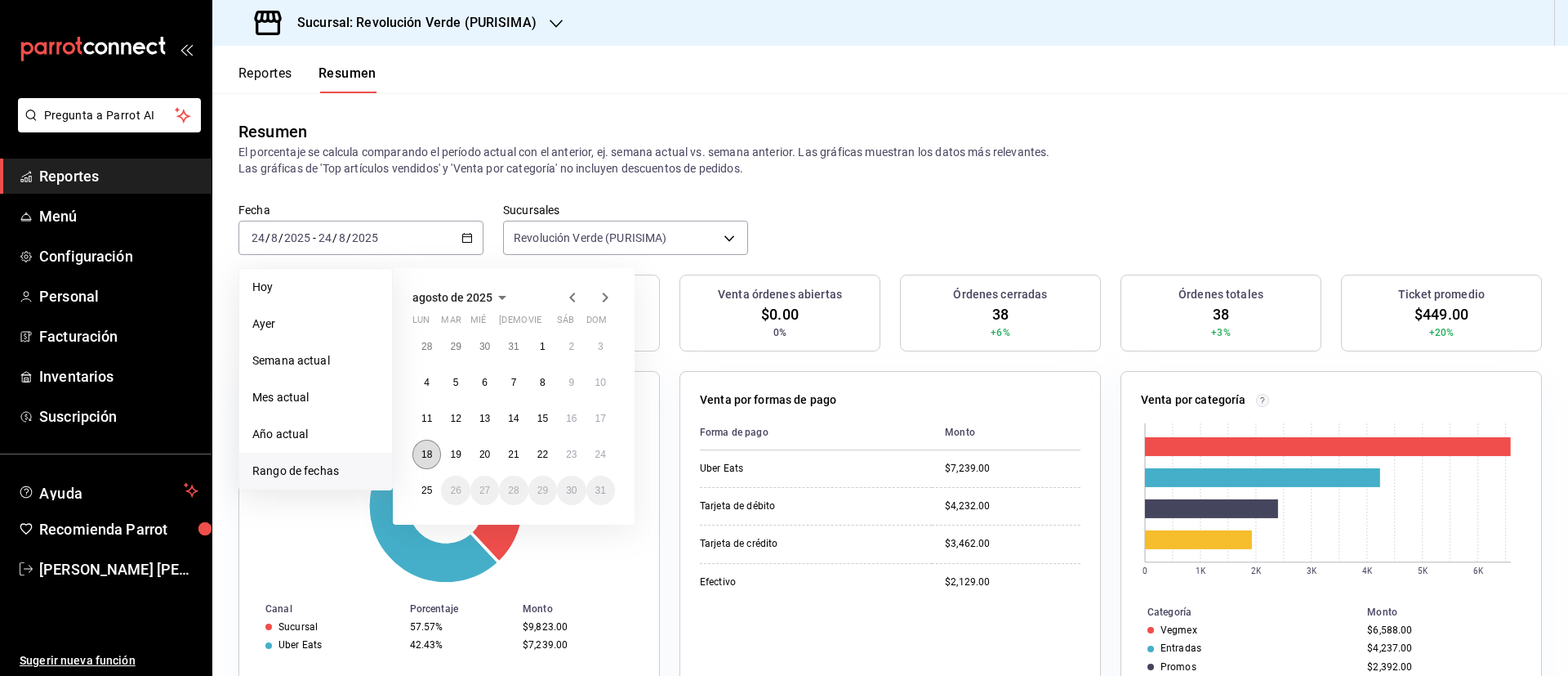
click at [429, 452] on abbr "18" at bounding box center [427, 454] width 10 height 11
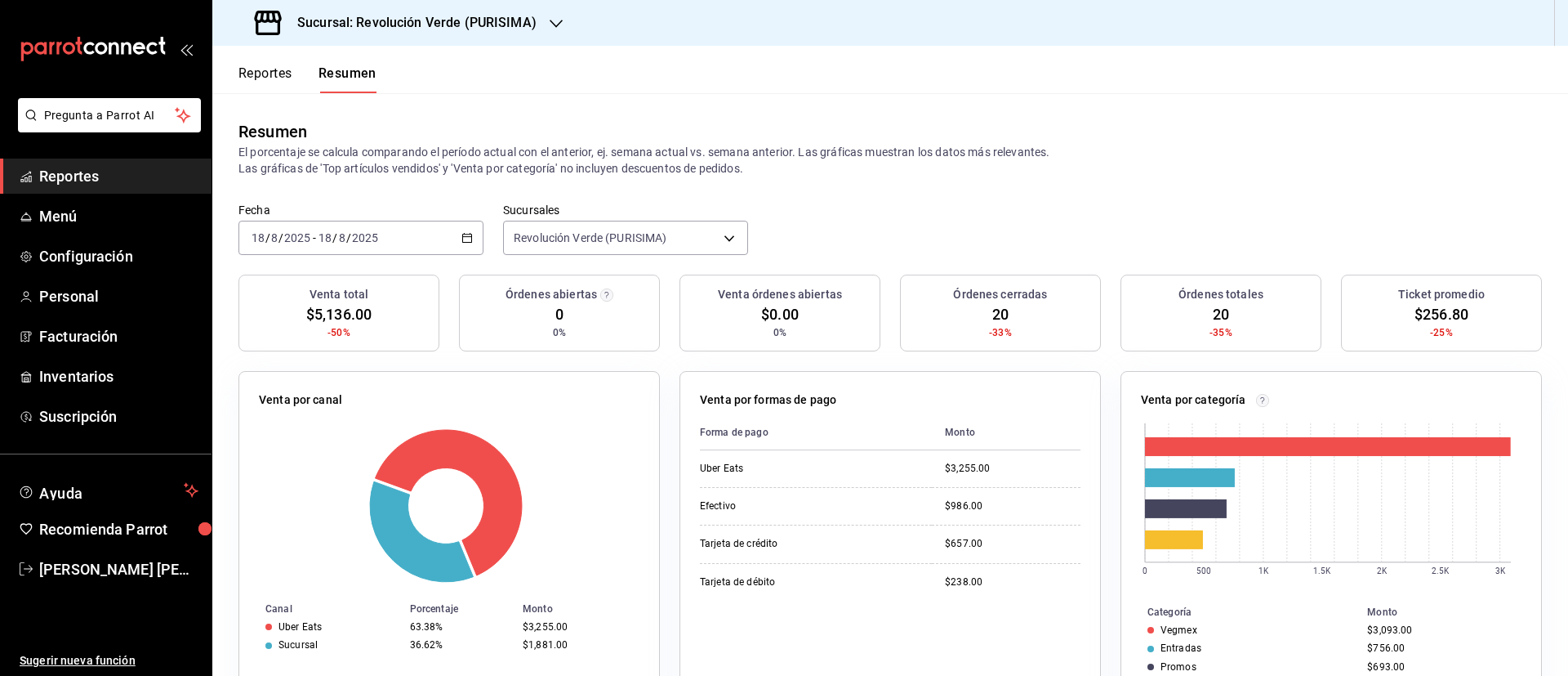
click at [461, 235] on icon "button" at bounding box center [467, 237] width 11 height 11
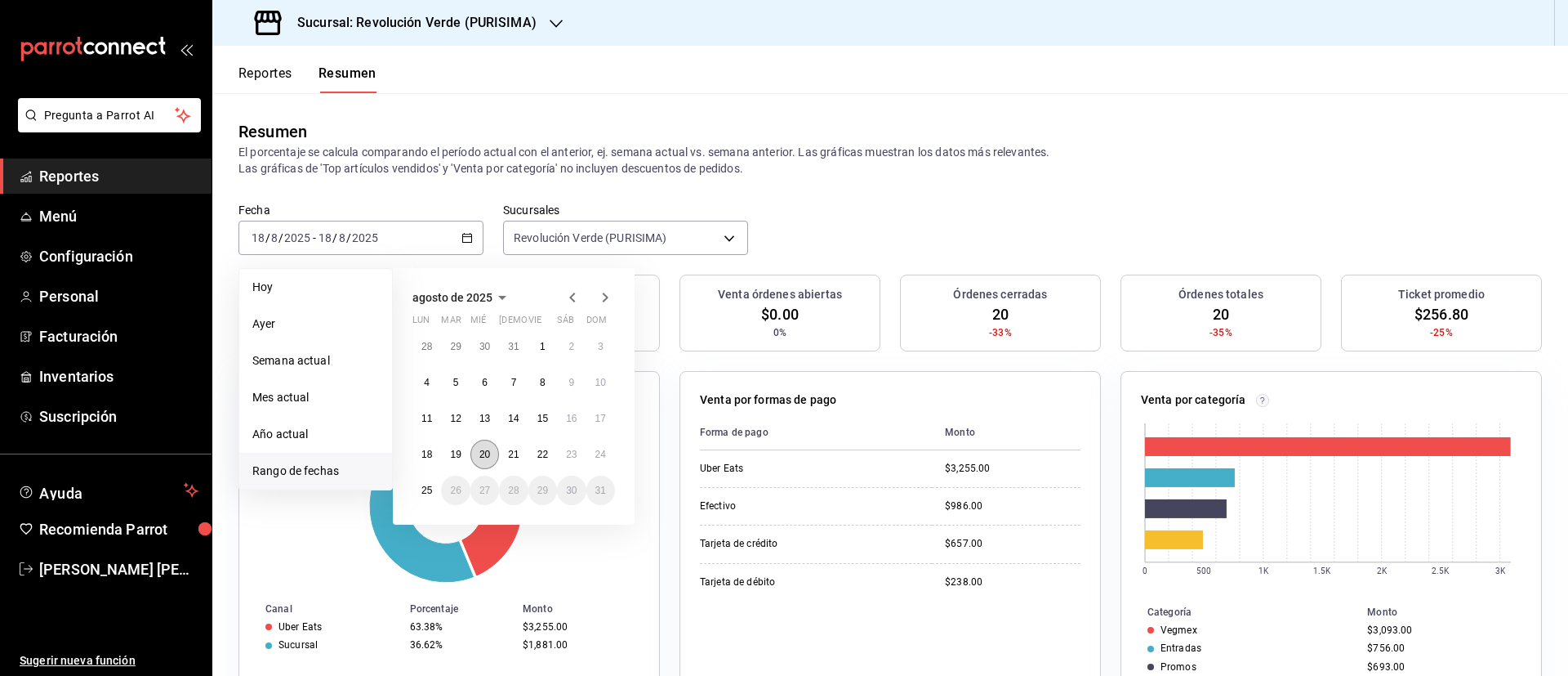
click at [481, 445] on button "20" at bounding box center [484, 455] width 29 height 30
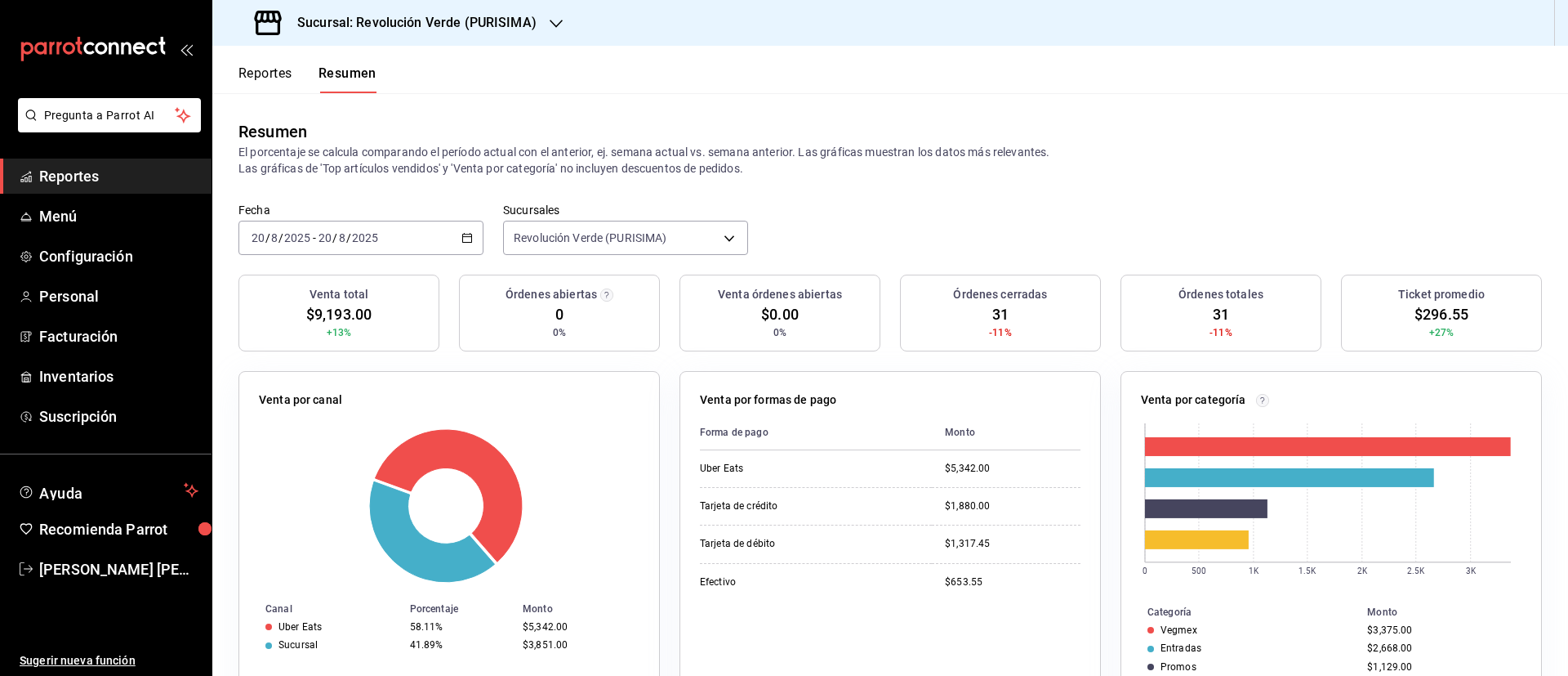
click at [461, 234] on icon "button" at bounding box center [467, 237] width 11 height 11
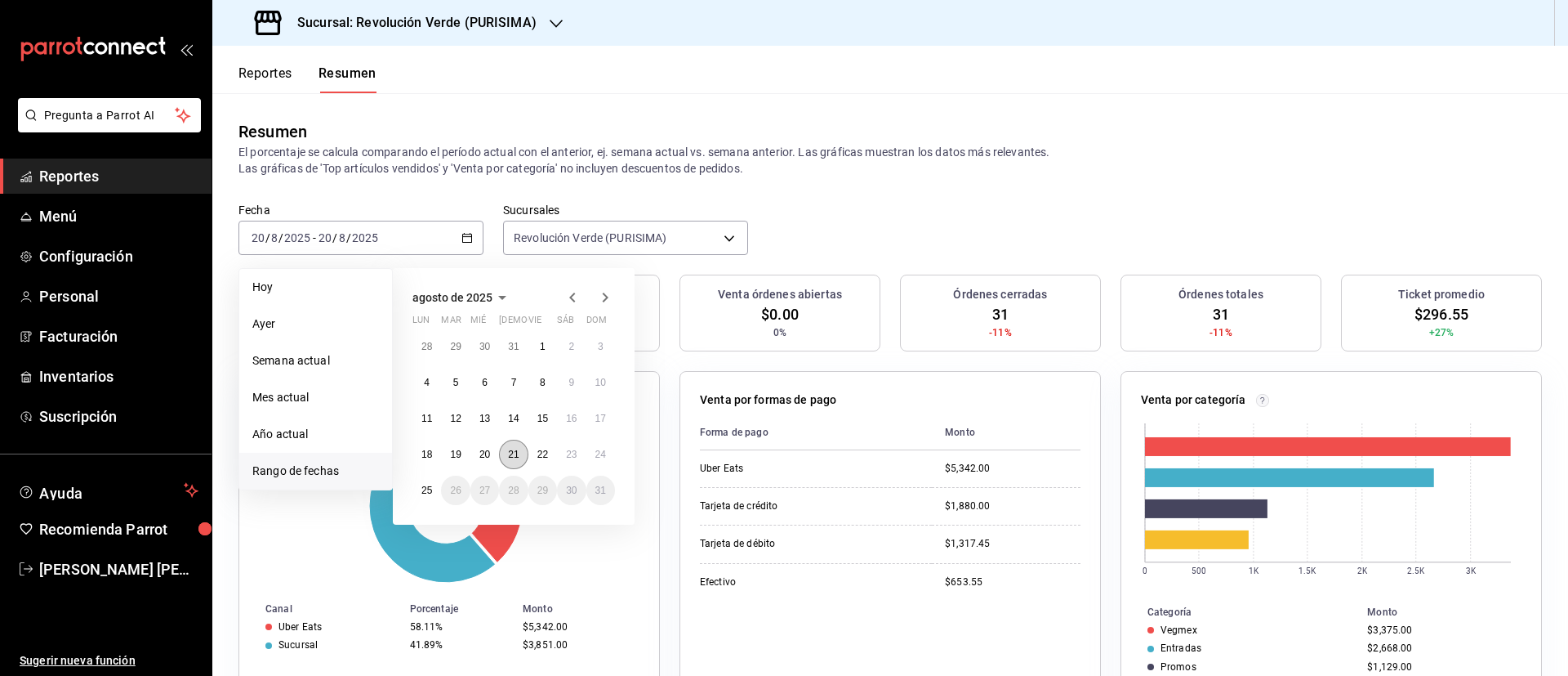
click at [518, 446] on button "21" at bounding box center [513, 455] width 29 height 30
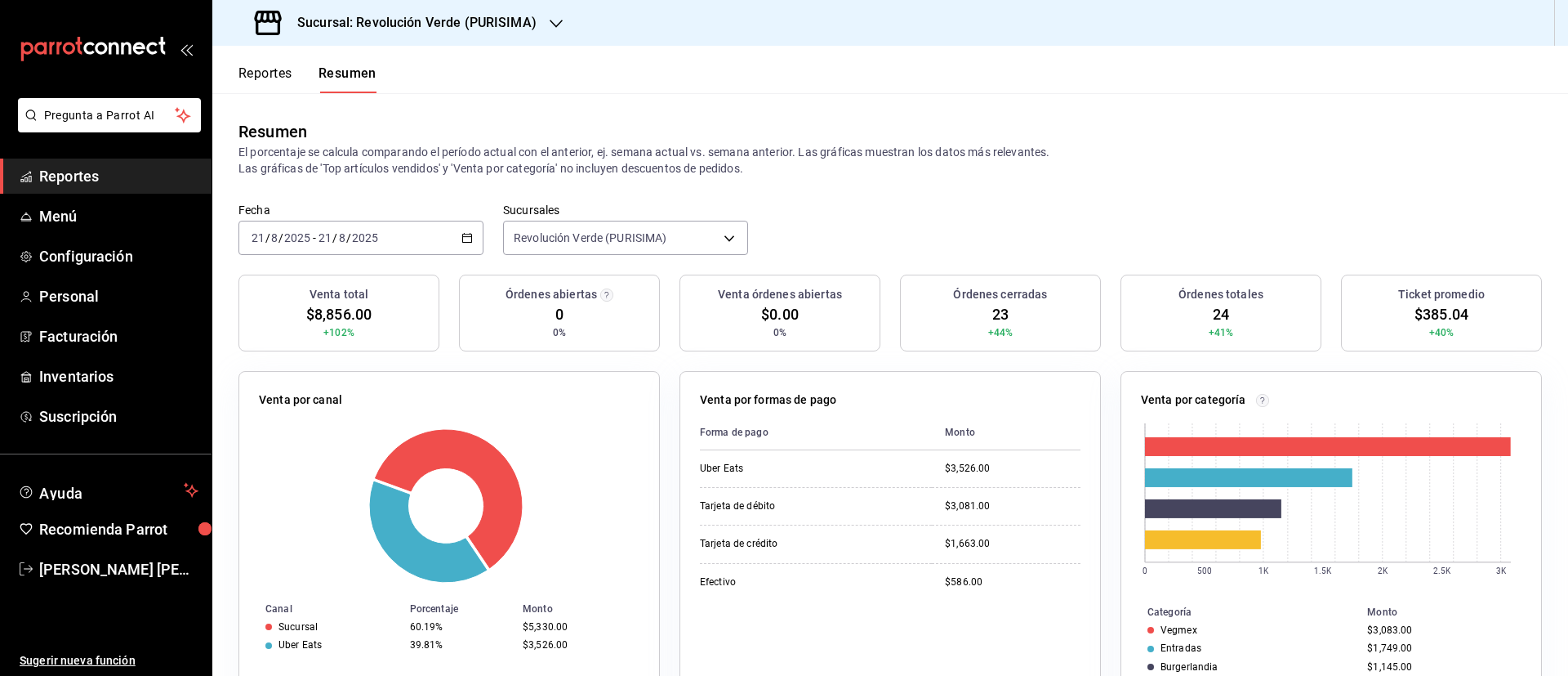
click at [469, 245] on div "[DATE] [DATE] - [DATE] [DATE]" at bounding box center [360, 237] width 245 height 34
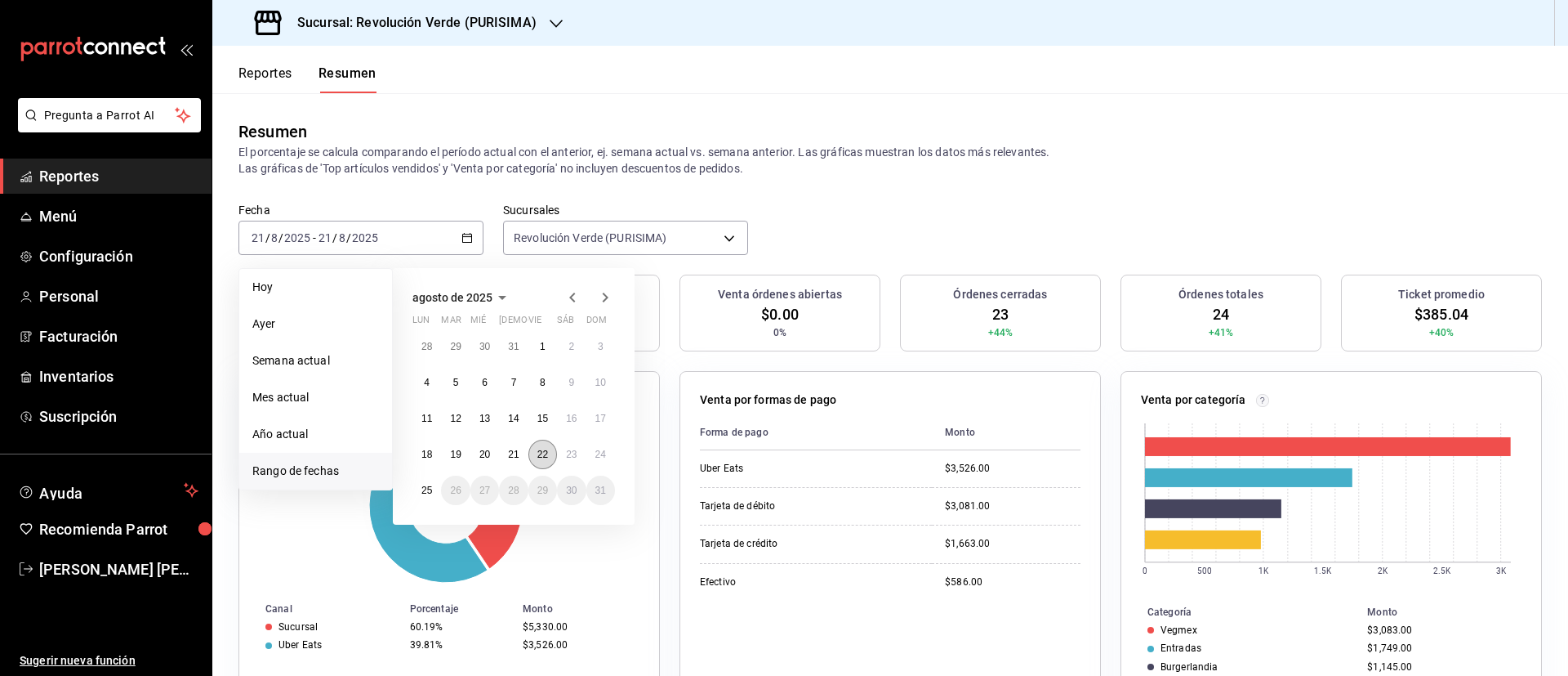
click at [543, 456] on abbr "22" at bounding box center [542, 454] width 10 height 11
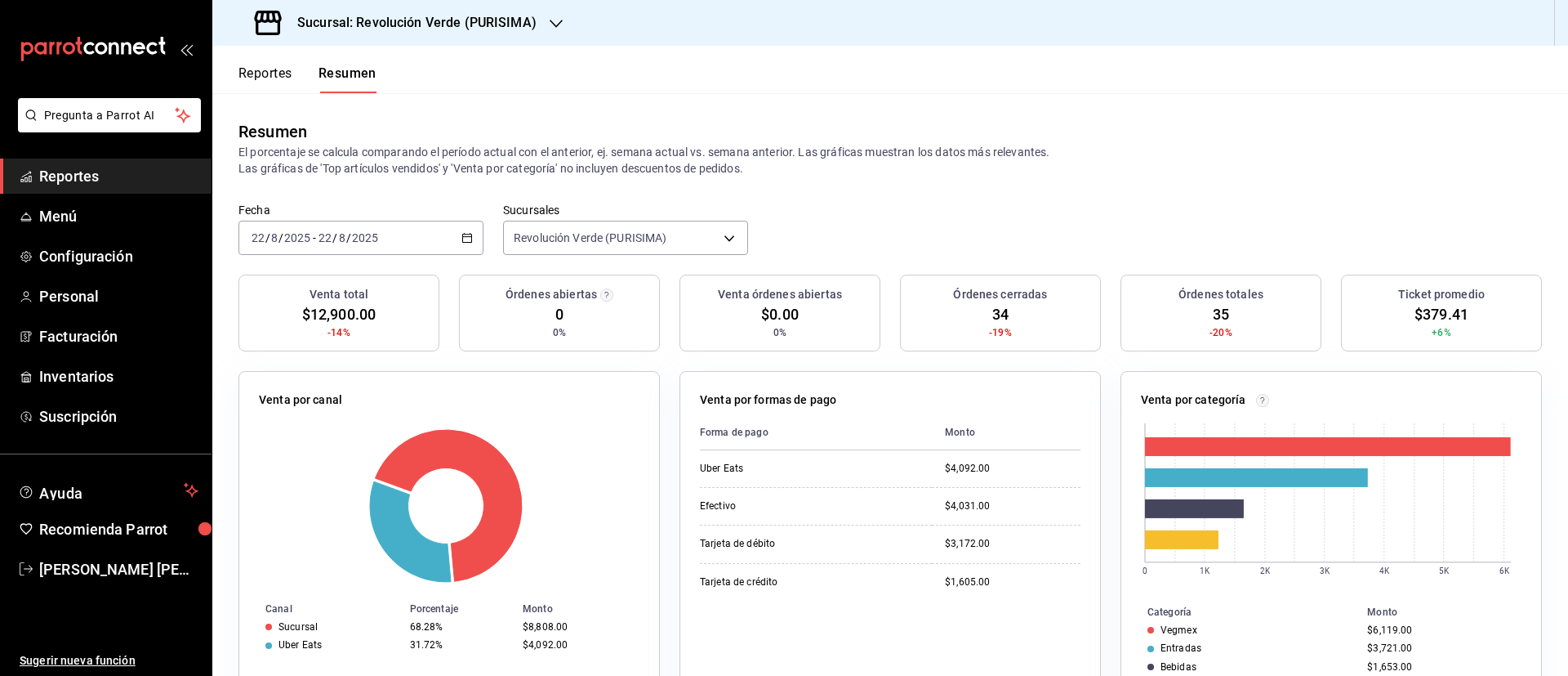
click at [455, 225] on div "[DATE] [DATE] - [DATE] [DATE]" at bounding box center [360, 237] width 245 height 34
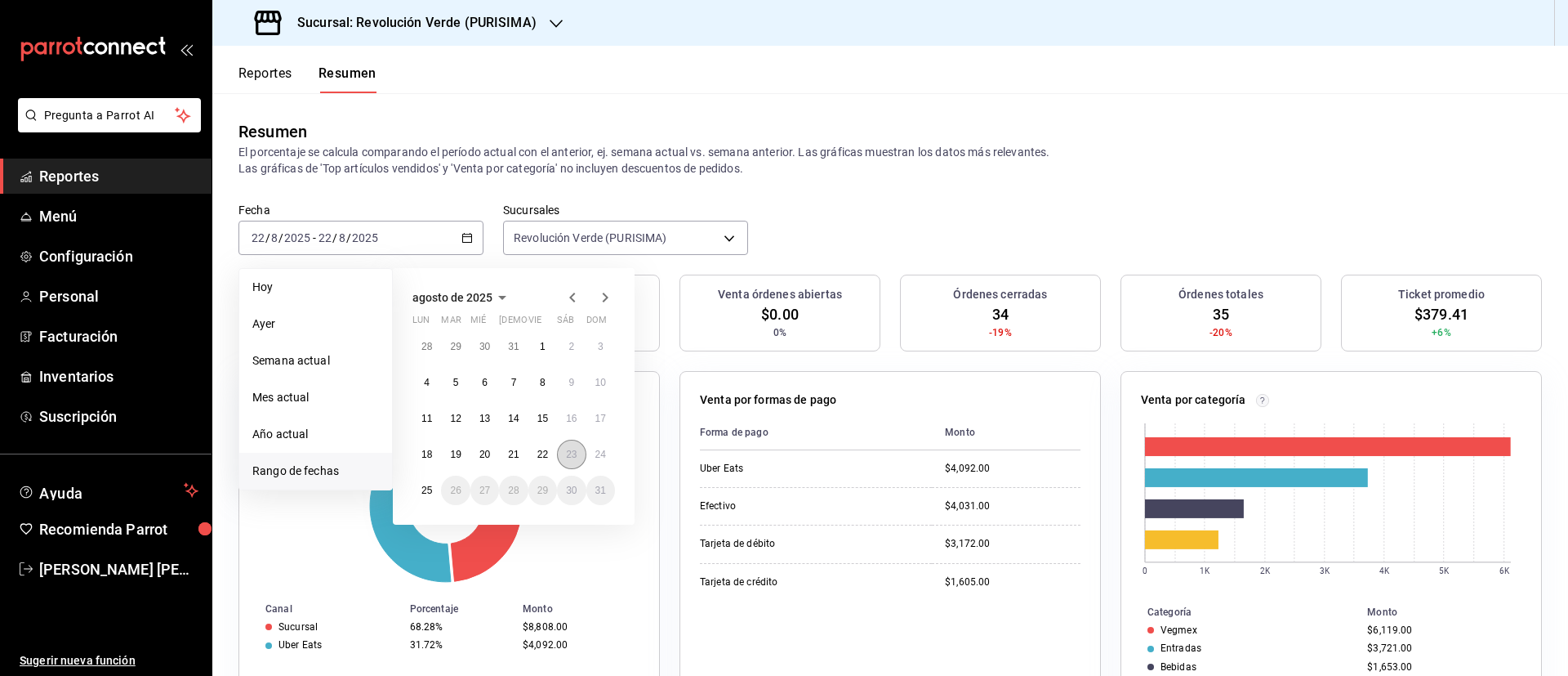
click at [572, 452] on abbr "23" at bounding box center [571, 454] width 10 height 11
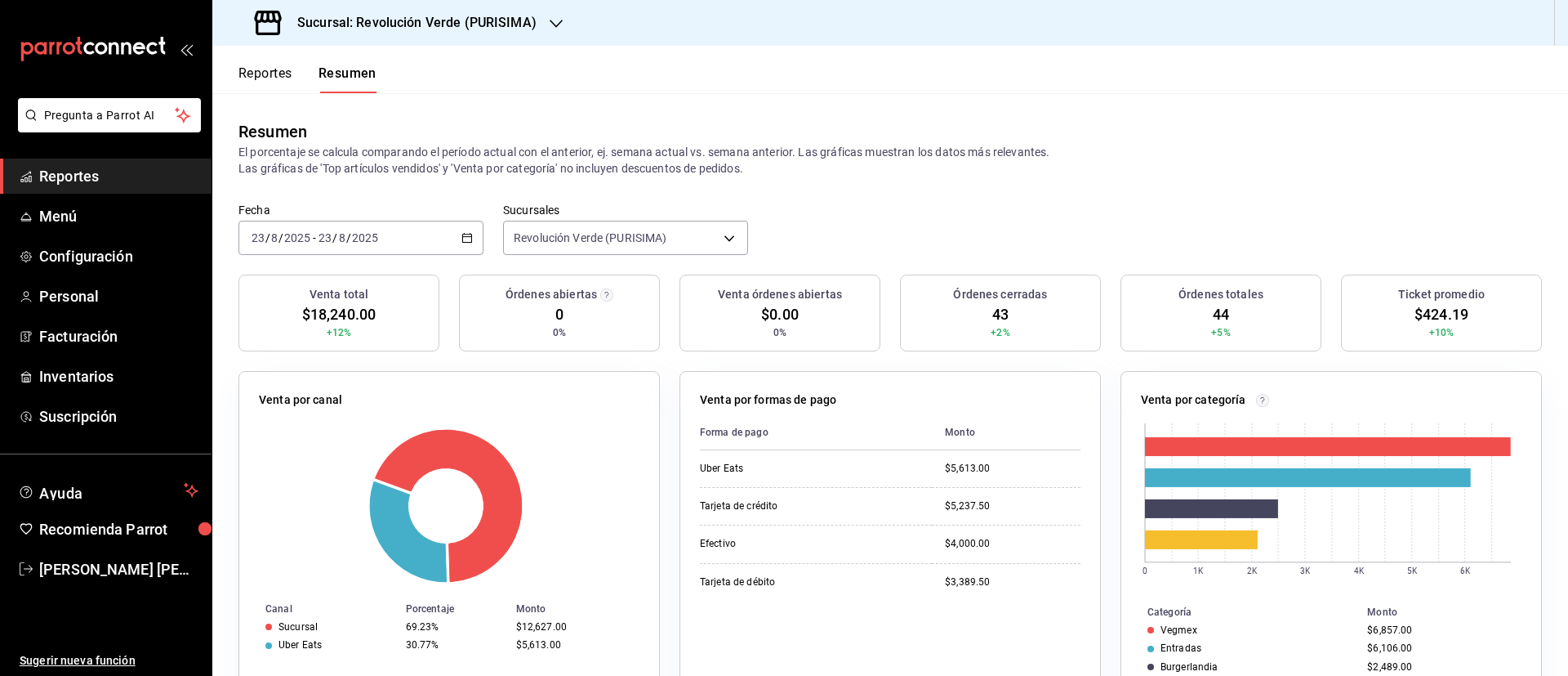
click at [455, 240] on div "[DATE] [DATE] - [DATE] [DATE]" at bounding box center [360, 237] width 245 height 34
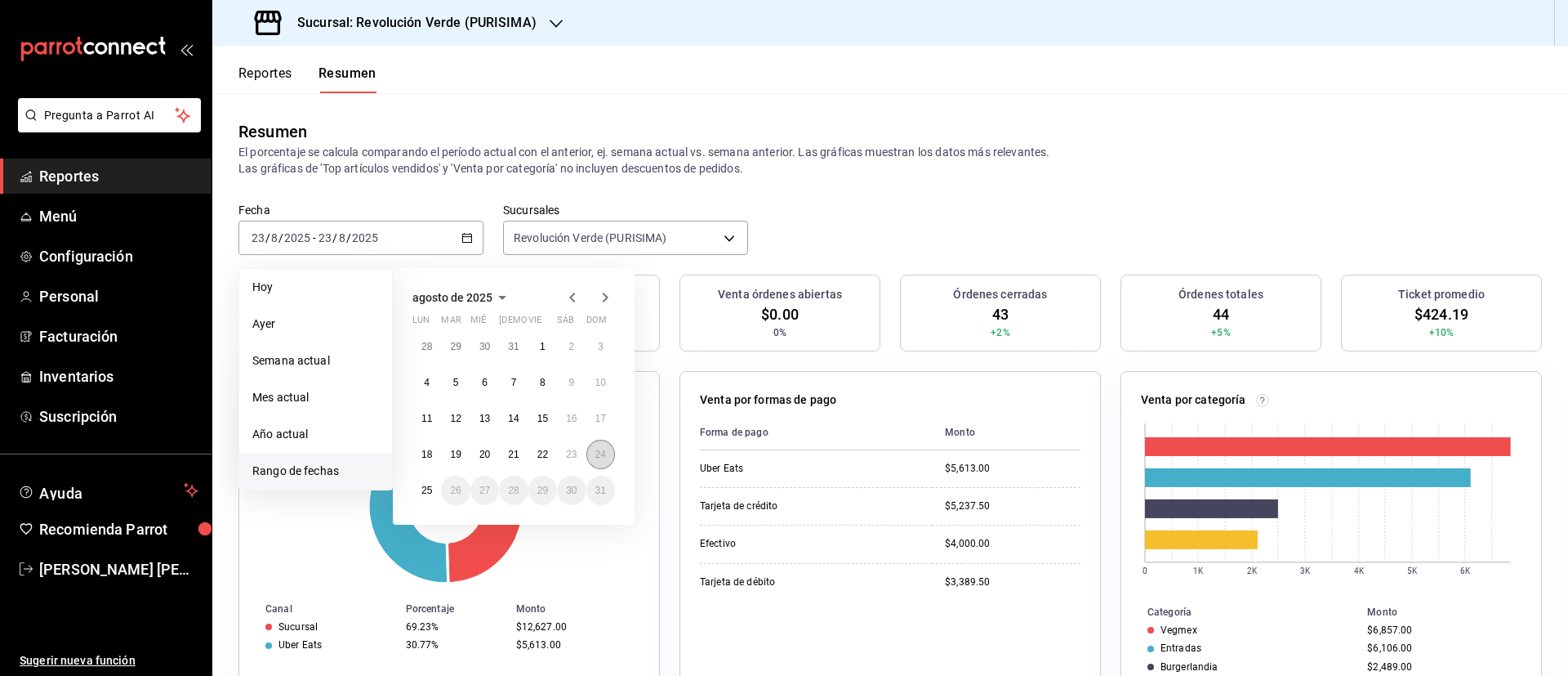
click at [605, 457] on abbr "24" at bounding box center [601, 454] width 10 height 11
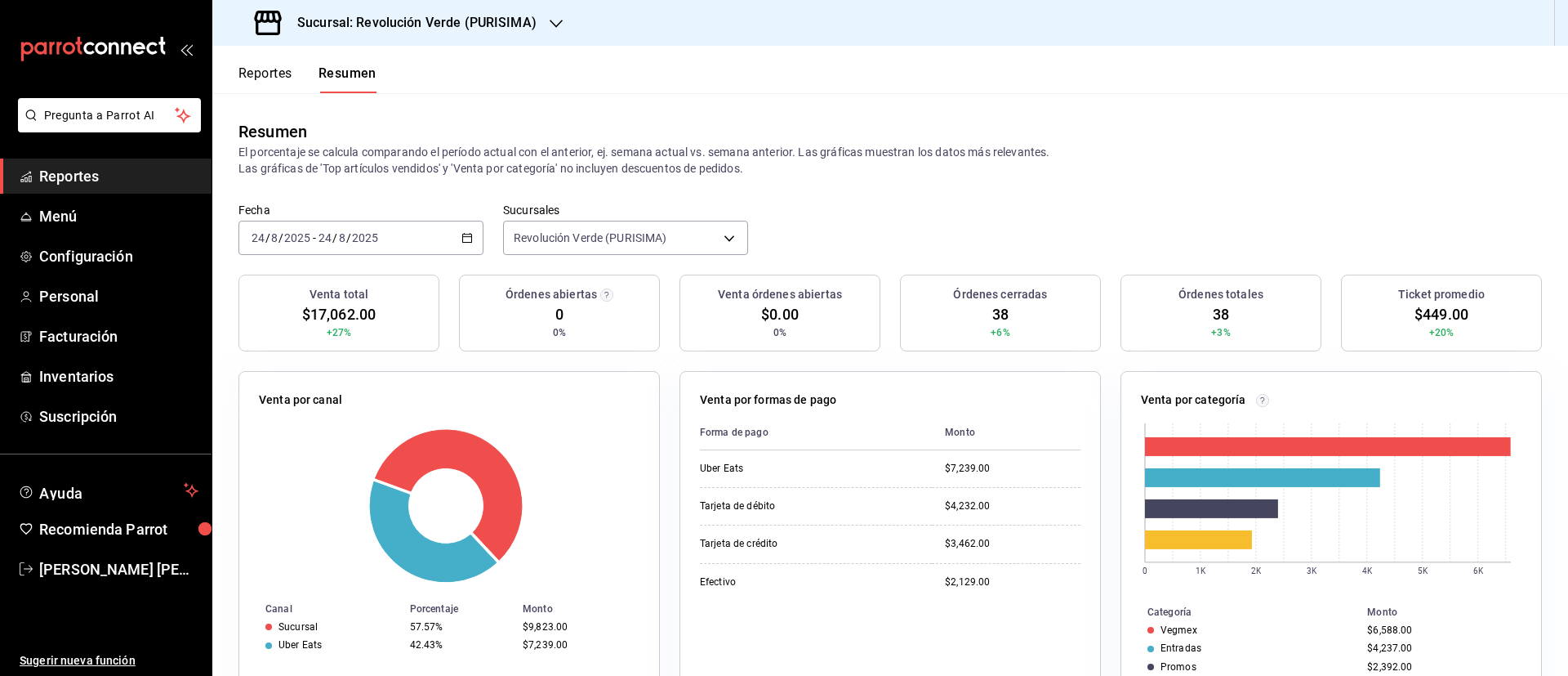
click at [252, 73] on button "Reportes" at bounding box center [266, 79] width 54 height 28
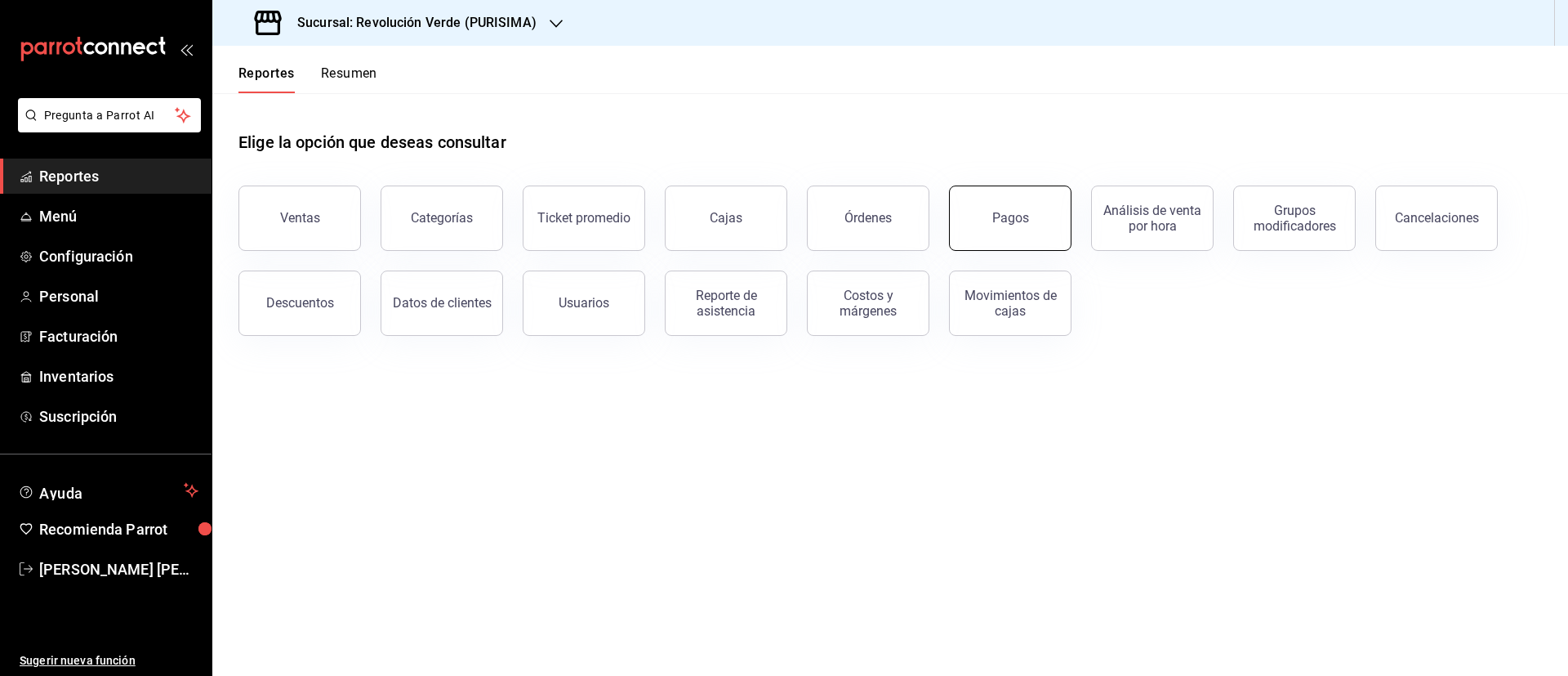
click at [993, 218] on button "Pagos" at bounding box center [1010, 218] width 123 height 65
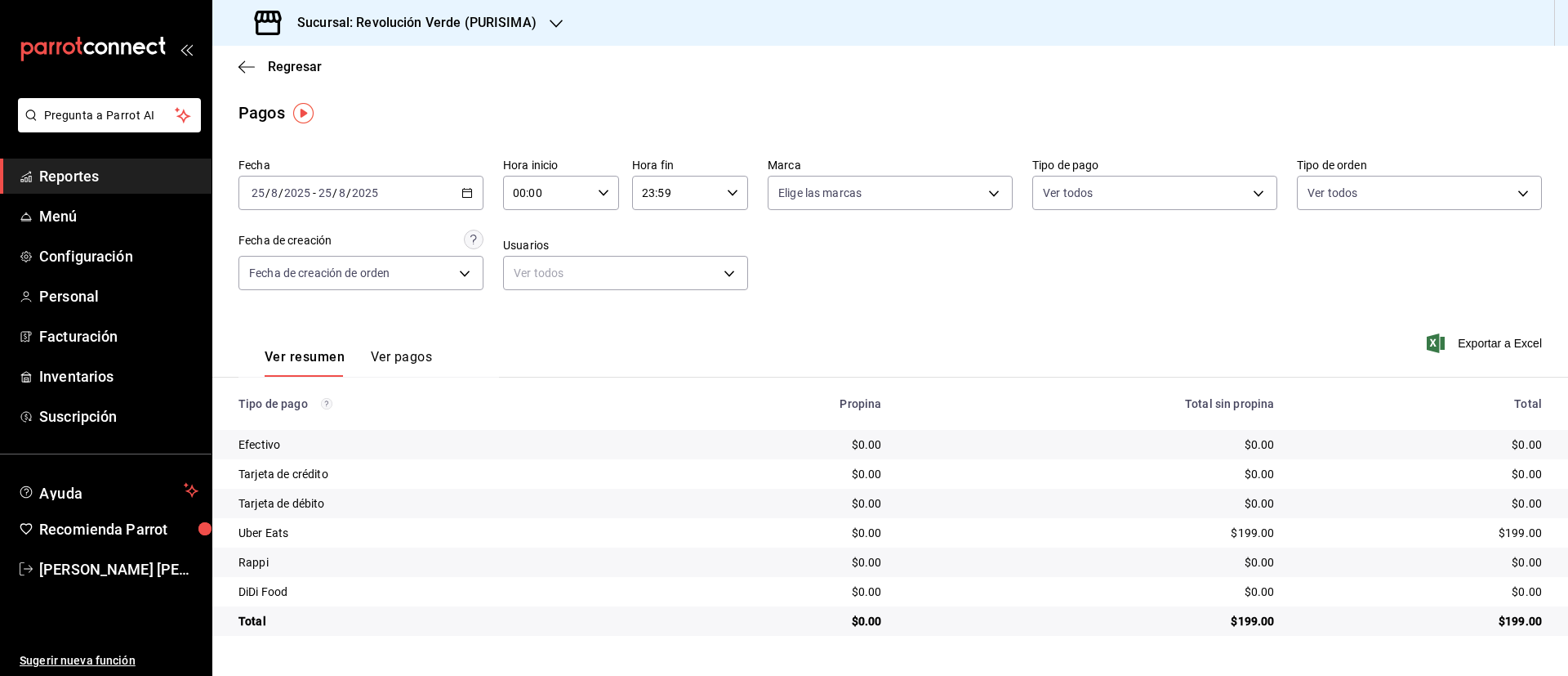
click at [462, 190] on \(Stroke\) "button" at bounding box center [467, 193] width 10 height 9
click at [333, 419] on span "Rango de fechas" at bounding box center [315, 426] width 126 height 17
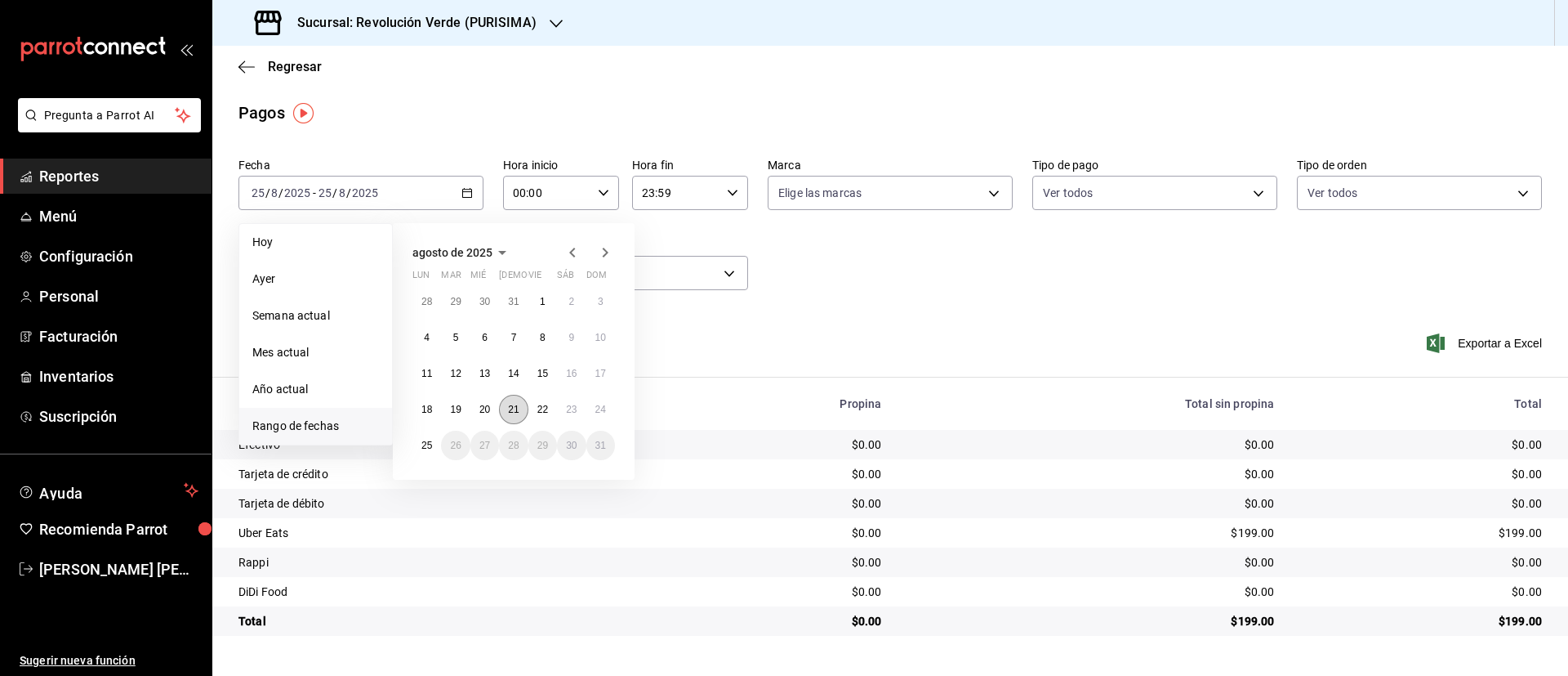
click at [525, 402] on button "21" at bounding box center [513, 409] width 29 height 30
click at [428, 405] on abbr "18" at bounding box center [427, 409] width 10 height 11
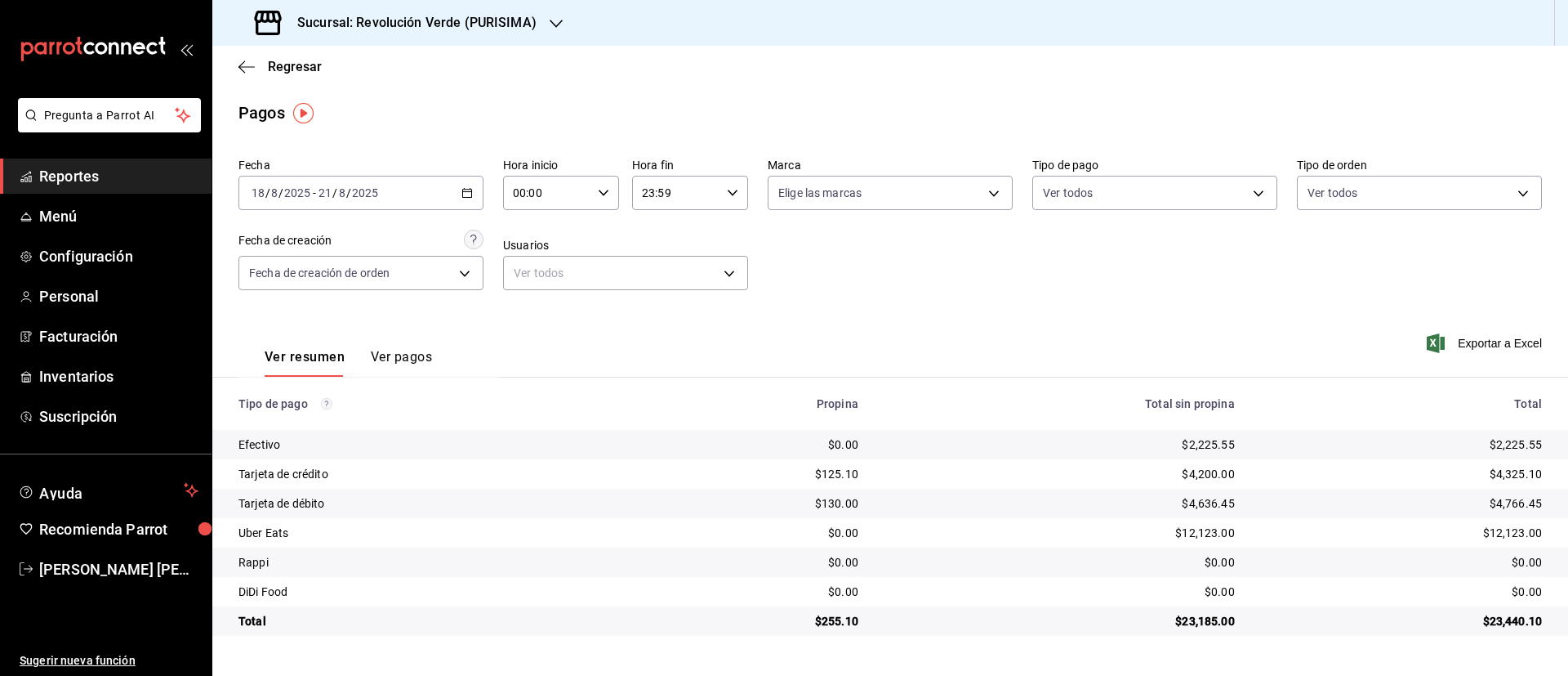
click at [459, 194] on div "[DATE] [DATE] - [DATE] [DATE]" at bounding box center [360, 193] width 245 height 34
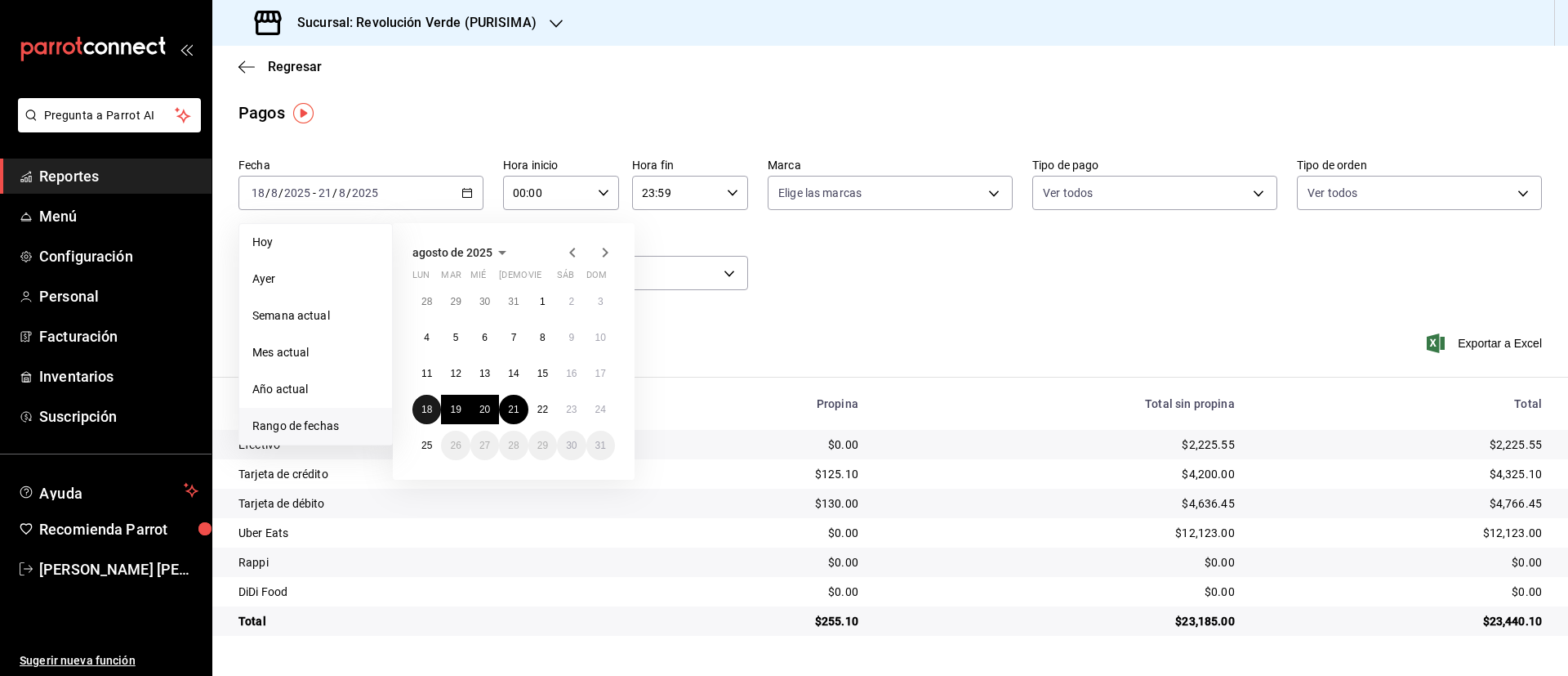
click at [427, 410] on abbr "18" at bounding box center [427, 409] width 10 height 11
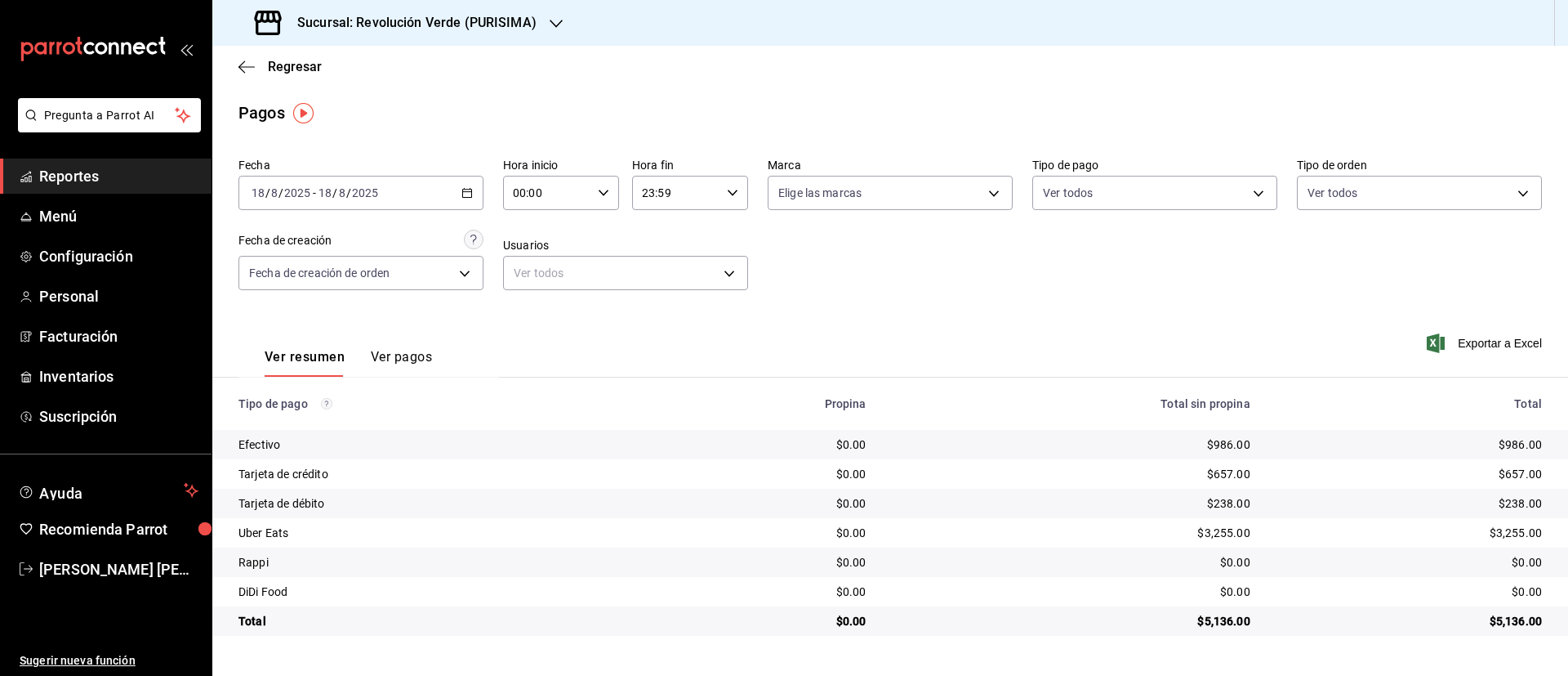
click at [440, 34] on div "Sucursal: Revolución Verde (PURISIMA)" at bounding box center [397, 23] width 344 height 46
click at [372, 77] on div "Revolución Verde (CONTRY)" at bounding box center [334, 71] width 219 height 17
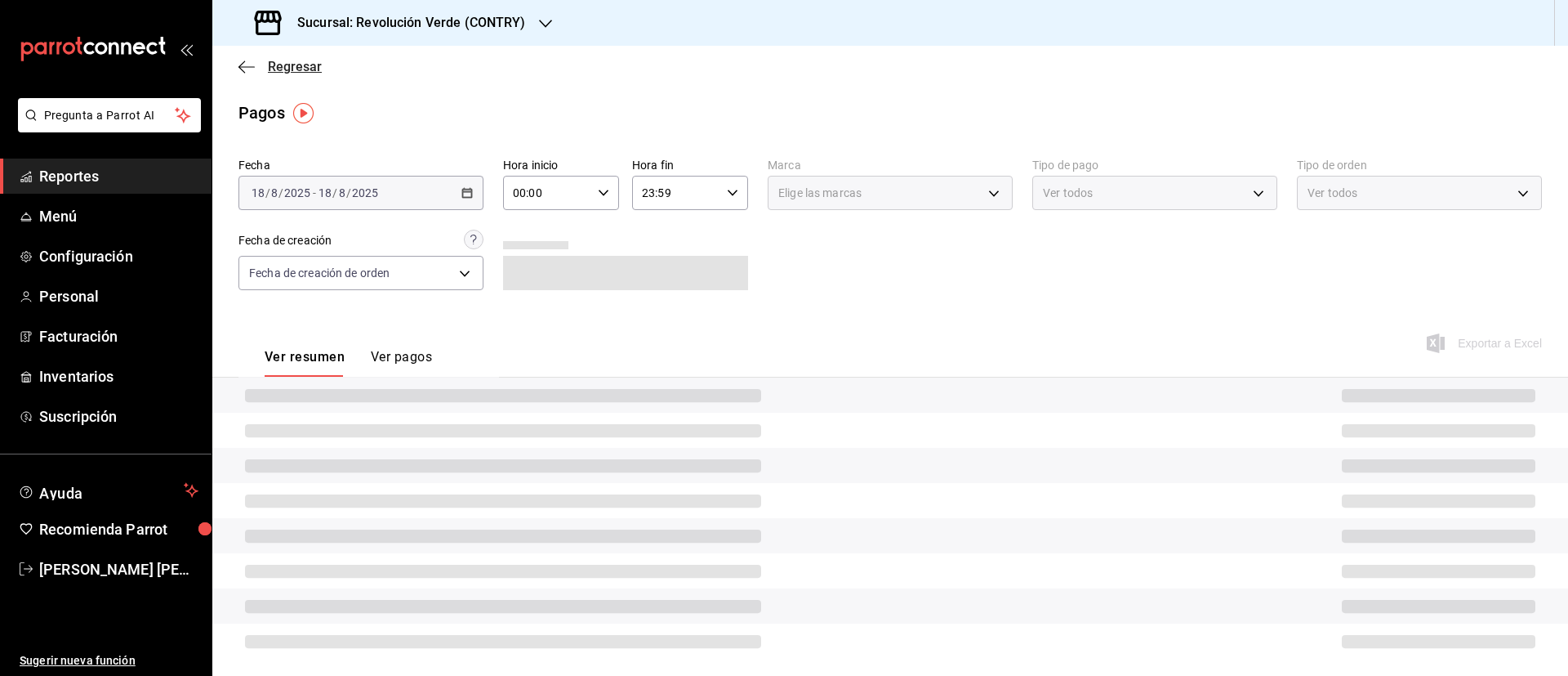
click at [309, 72] on span "Regresar" at bounding box center [295, 67] width 54 height 16
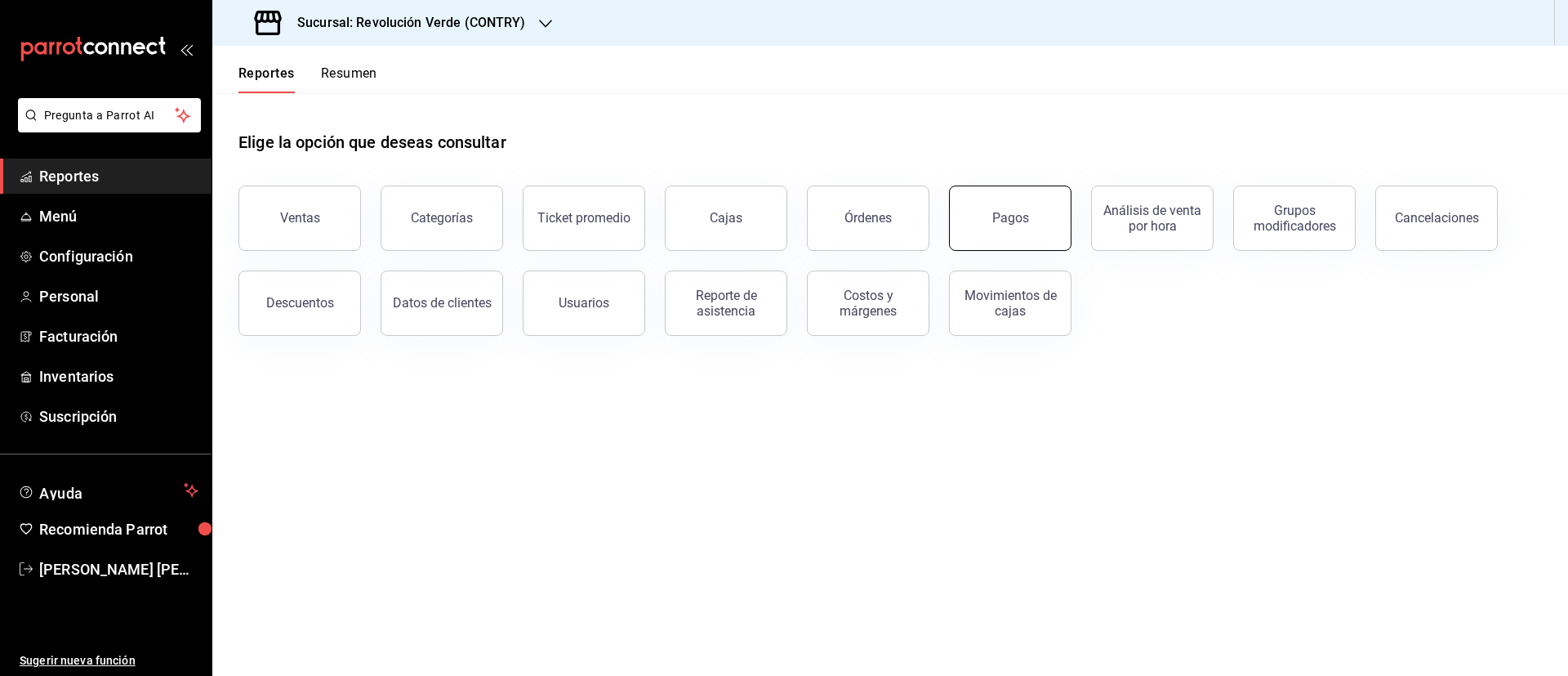
click at [1024, 224] on div "Pagos" at bounding box center [1011, 218] width 37 height 16
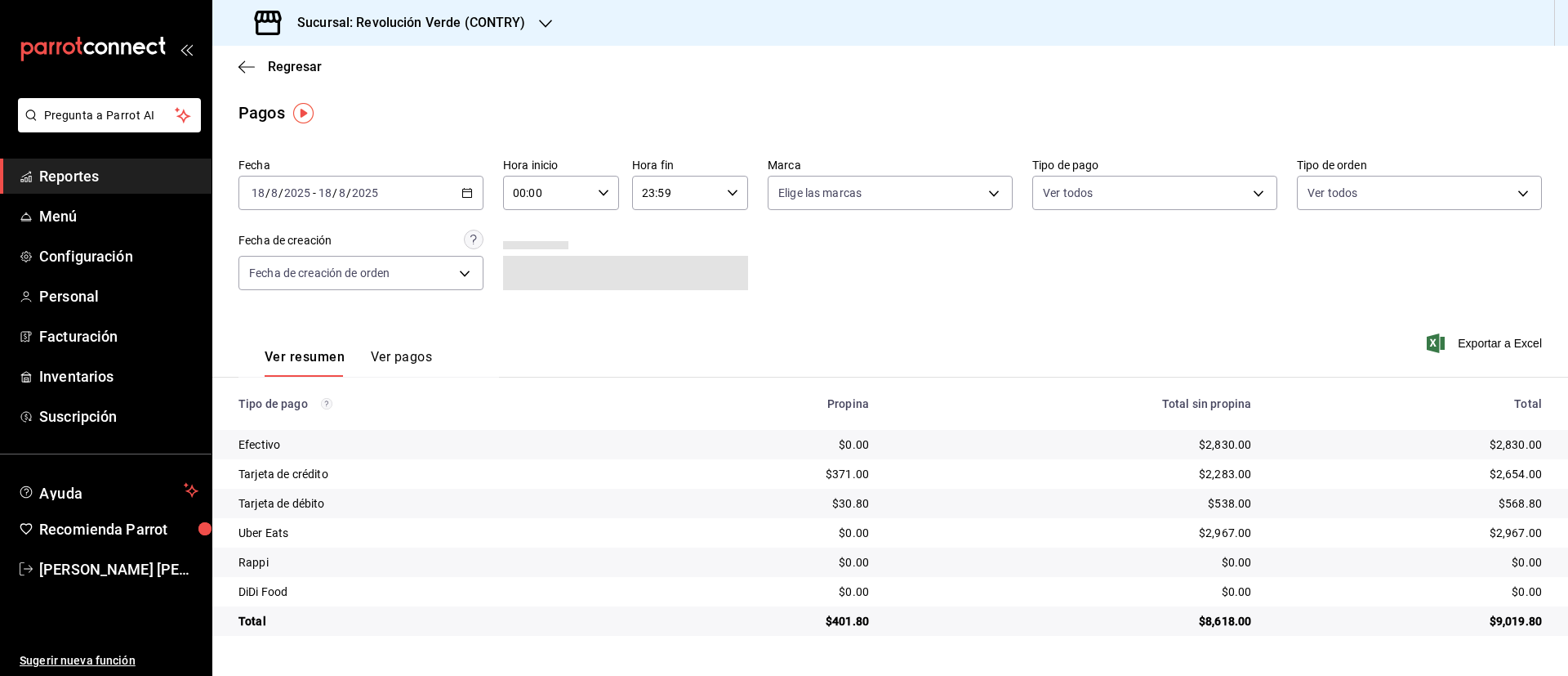
click at [475, 190] on div "[DATE] [DATE] - [DATE] [DATE]" at bounding box center [360, 193] width 245 height 34
click at [313, 419] on span "Rango de fechas" at bounding box center [315, 426] width 126 height 17
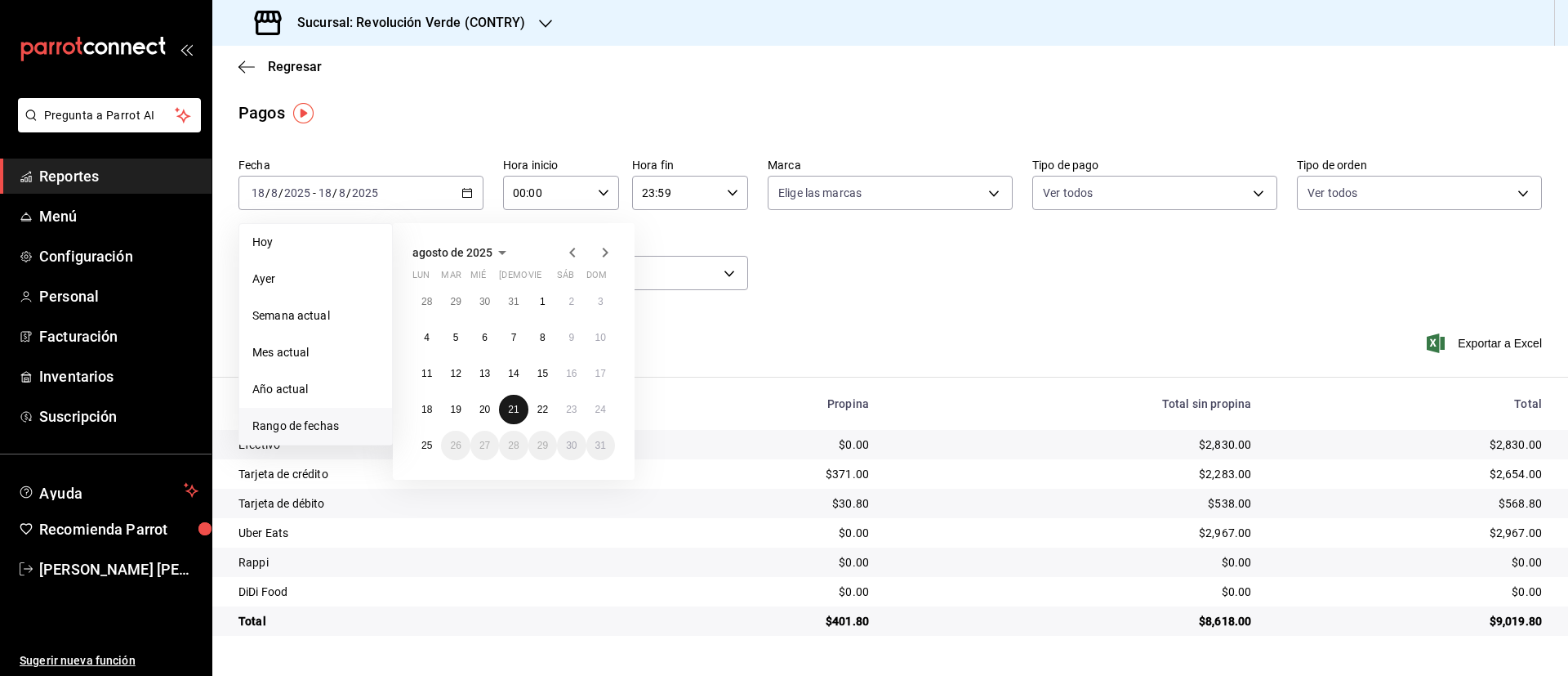
click at [518, 406] on abbr "21" at bounding box center [514, 409] width 10 height 11
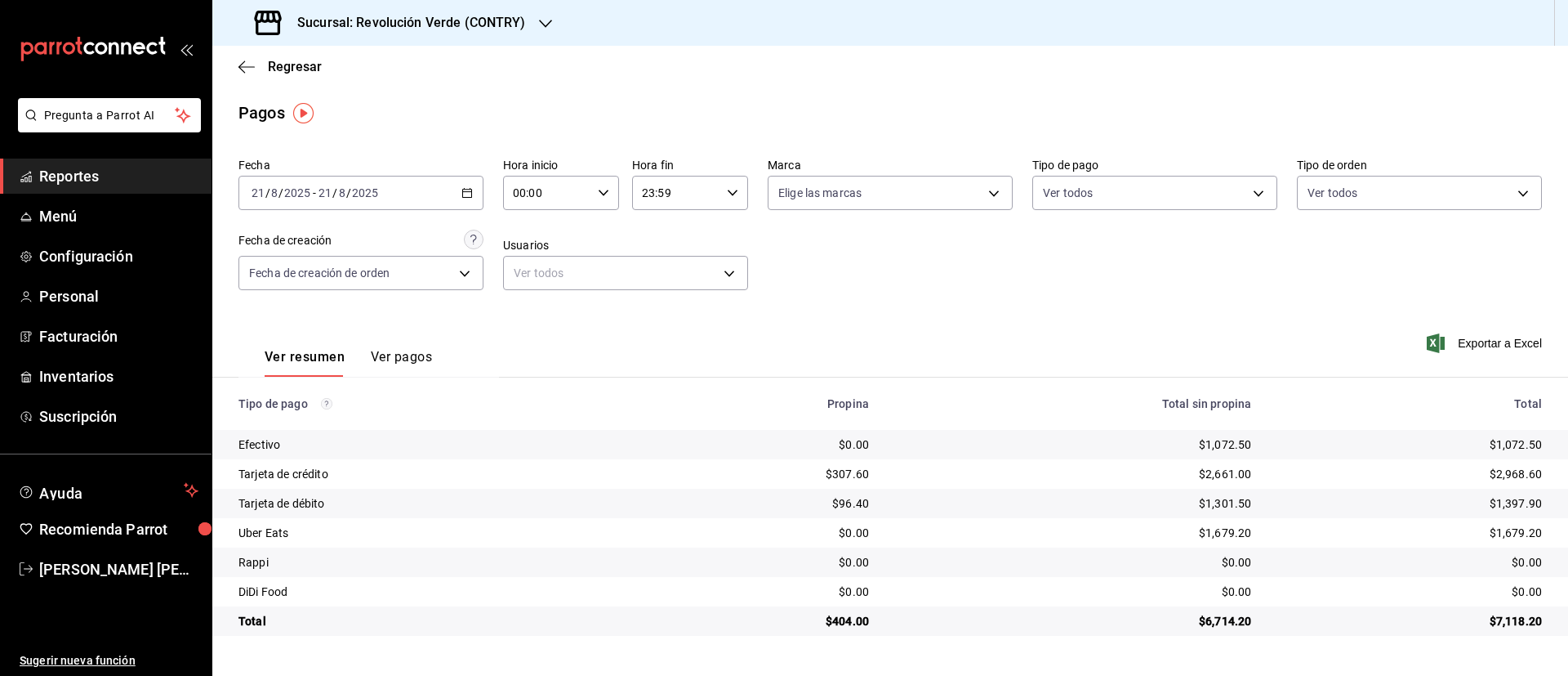
click at [462, 9] on div "Sucursal: Revolución Verde (CONTRY)" at bounding box center [392, 23] width 333 height 46
click at [374, 118] on div "Revolución Verde (PURISIMA)" at bounding box center [334, 107] width 245 height 37
click at [468, 195] on icon "button" at bounding box center [467, 193] width 11 height 11
click at [400, 675] on html "Pregunta a Parrot AI Reportes Menú Configuración Personal Facturación Inventari…" at bounding box center [784, 338] width 1568 height 676
click at [398, 192] on div "[DATE] [DATE] - [DATE] [DATE]" at bounding box center [360, 193] width 245 height 34
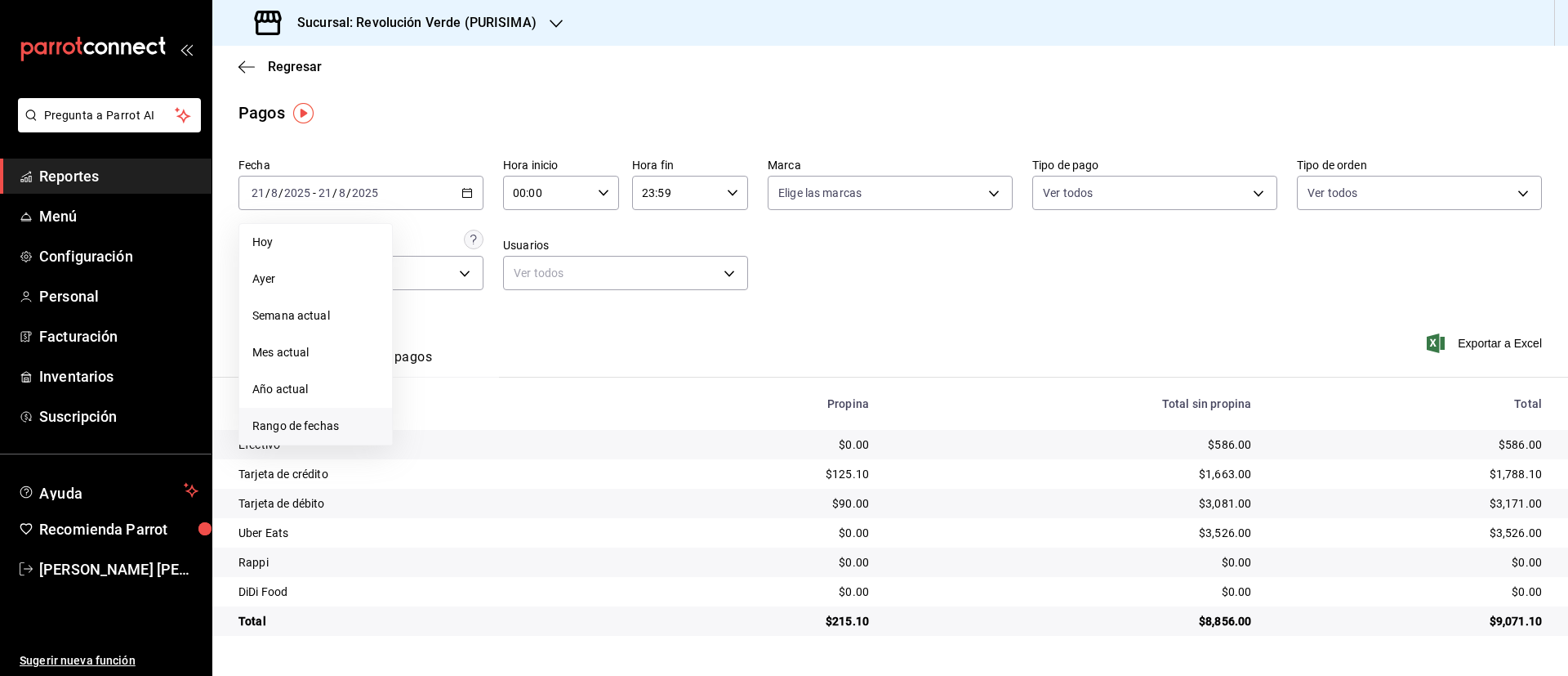
click at [271, 417] on span "Rango de fechas" at bounding box center [315, 426] width 126 height 17
click at [429, 407] on abbr "18" at bounding box center [427, 409] width 10 height 11
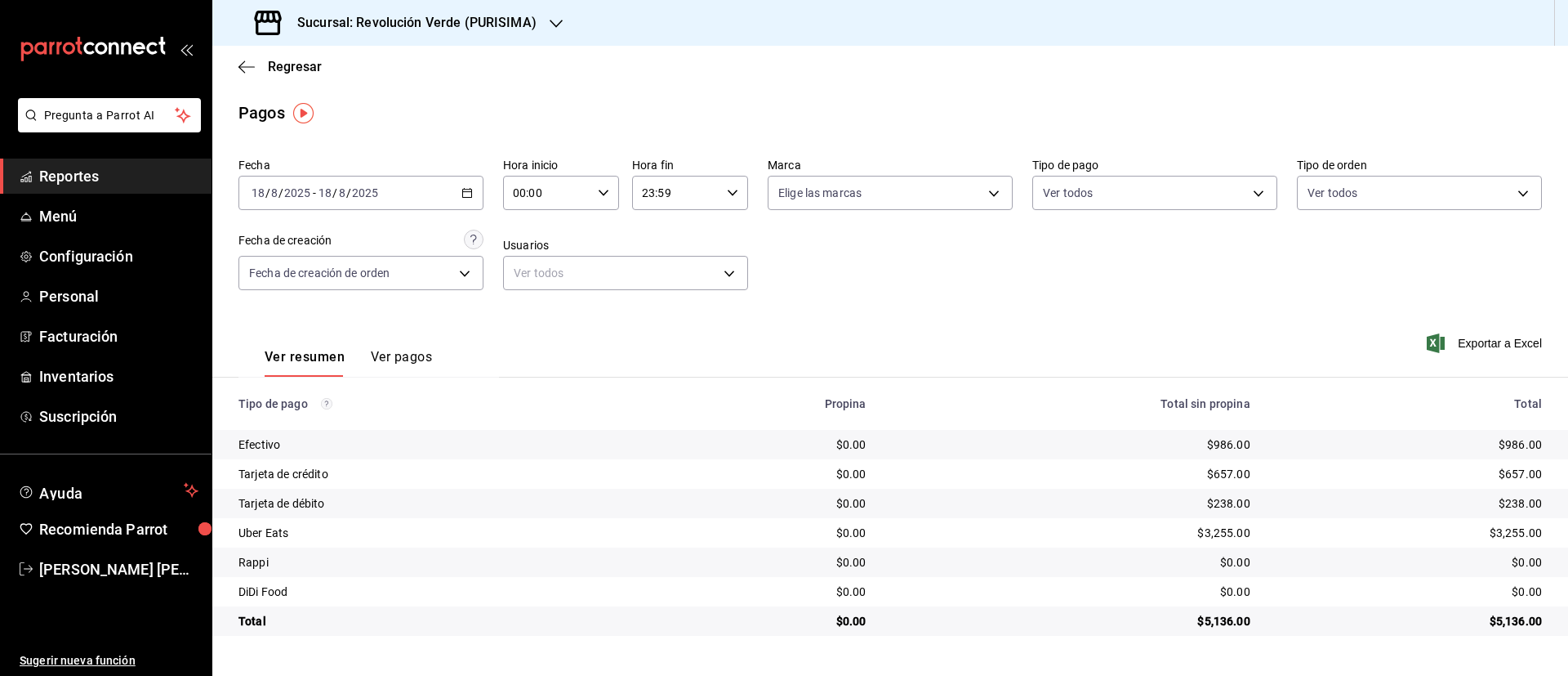
click at [470, 199] on div "[DATE] [DATE] - [DATE] [DATE]" at bounding box center [360, 193] width 245 height 34
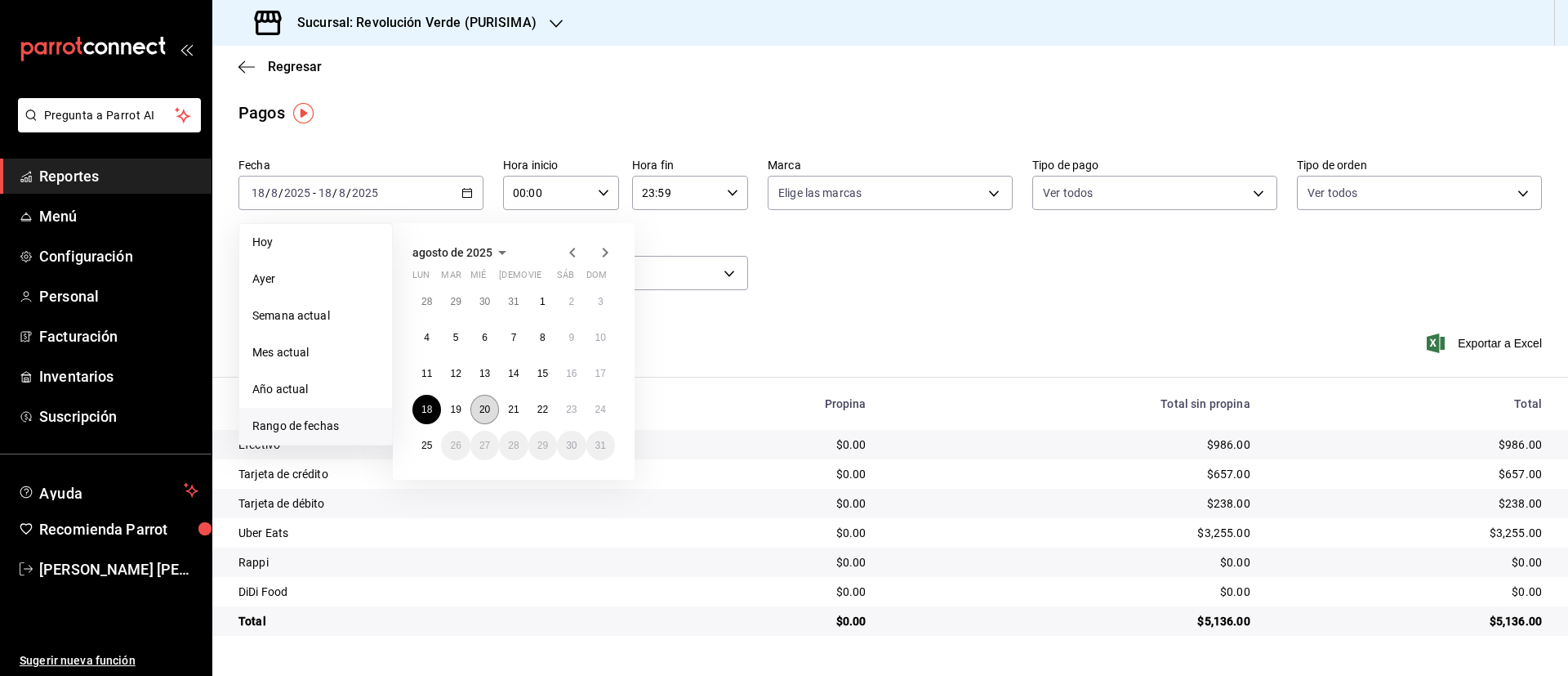
click at [488, 403] on abbr "20" at bounding box center [485, 409] width 10 height 11
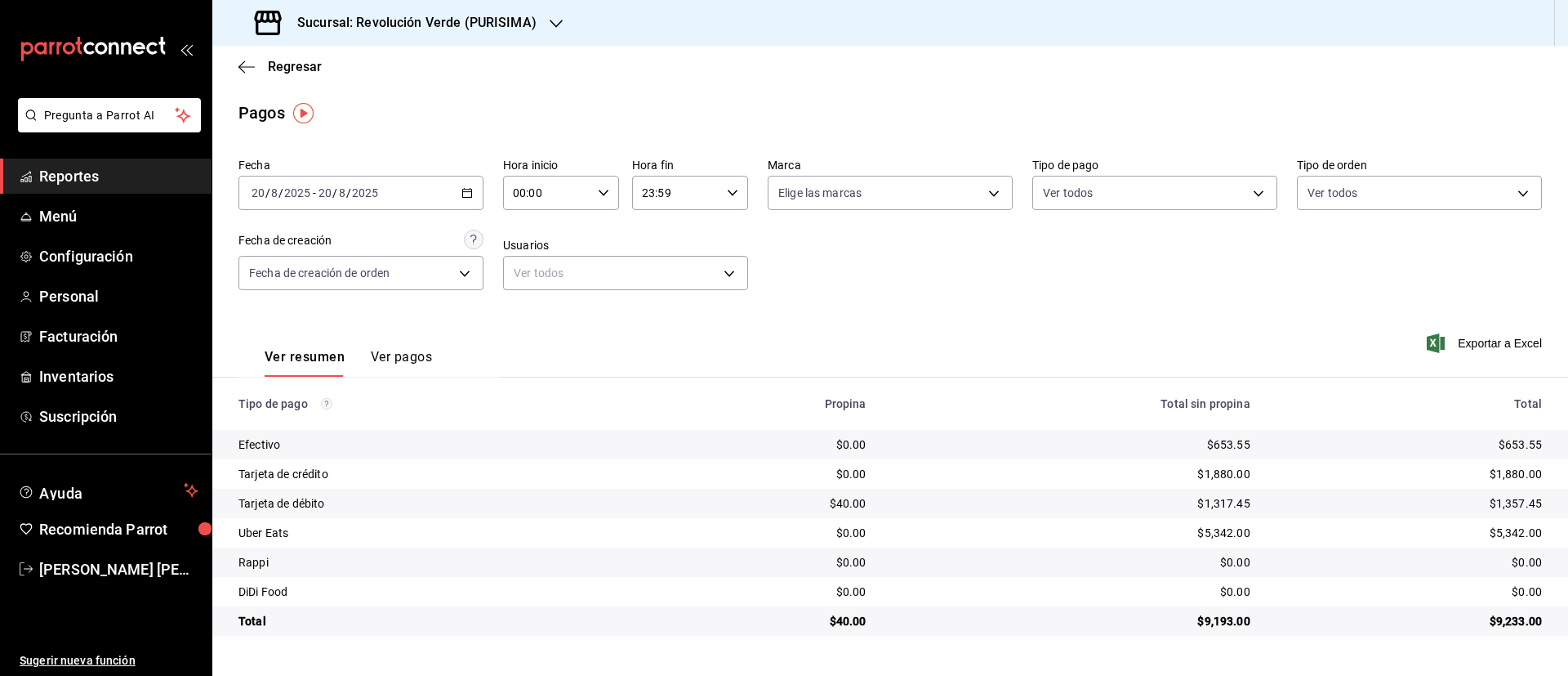
click at [466, 182] on div "[DATE] [DATE] - [DATE] [DATE]" at bounding box center [360, 193] width 245 height 34
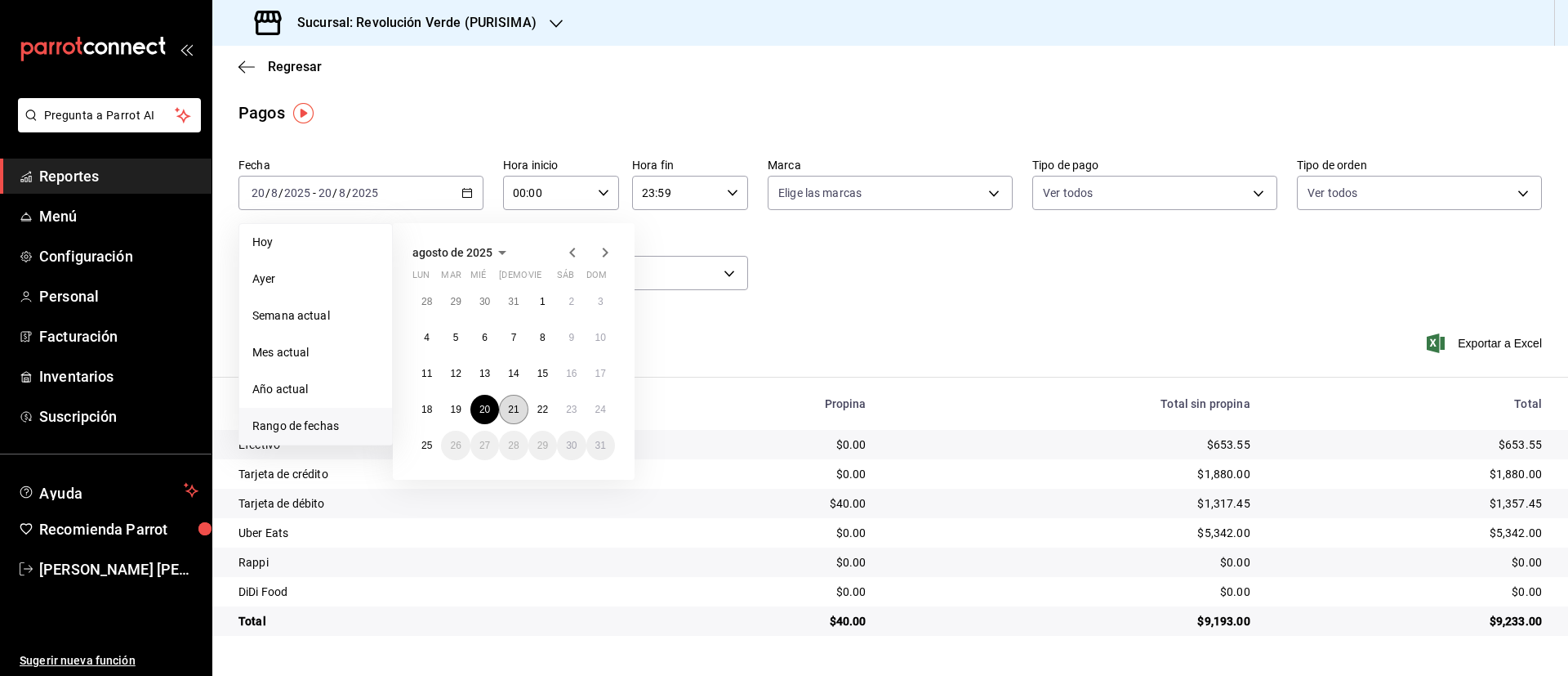
click at [519, 404] on abbr "21" at bounding box center [514, 409] width 10 height 11
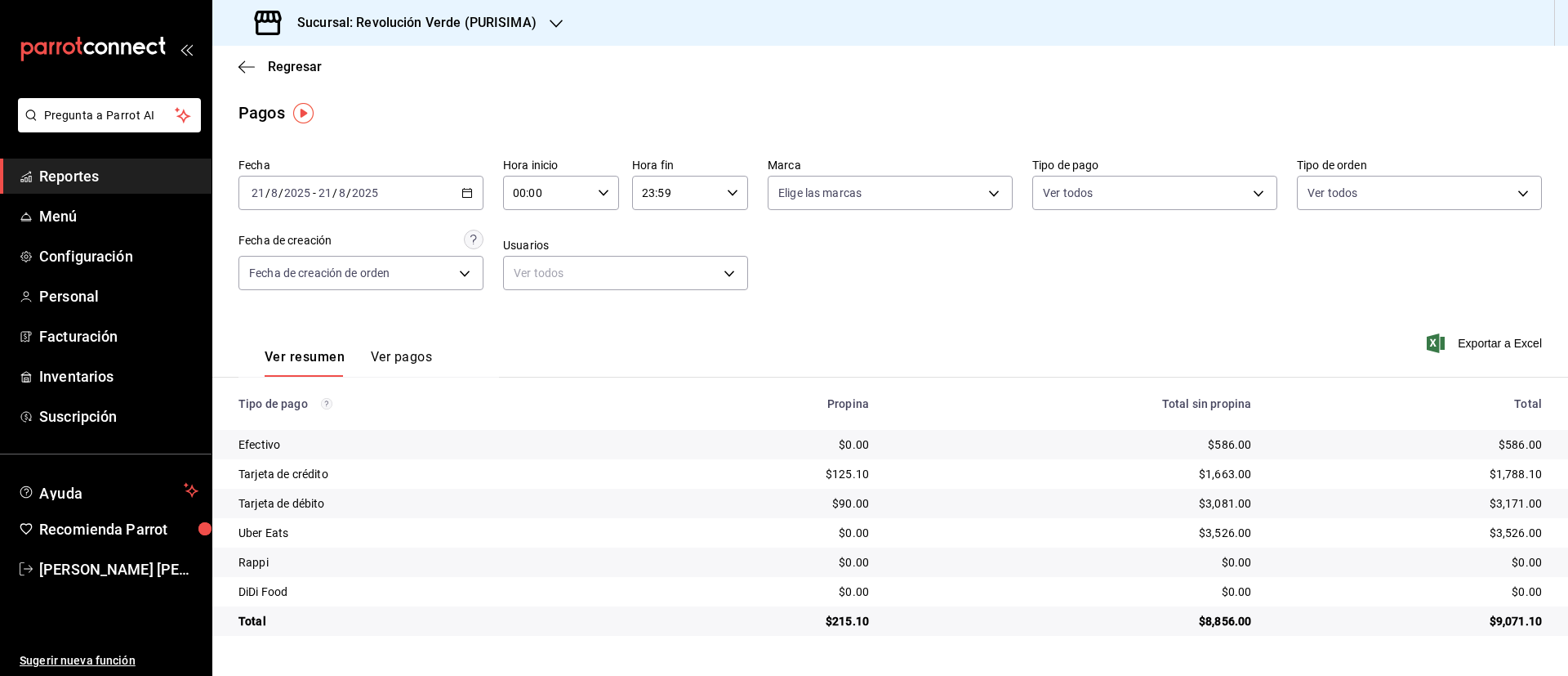
click at [469, 187] on icon "button" at bounding box center [467, 193] width 11 height 11
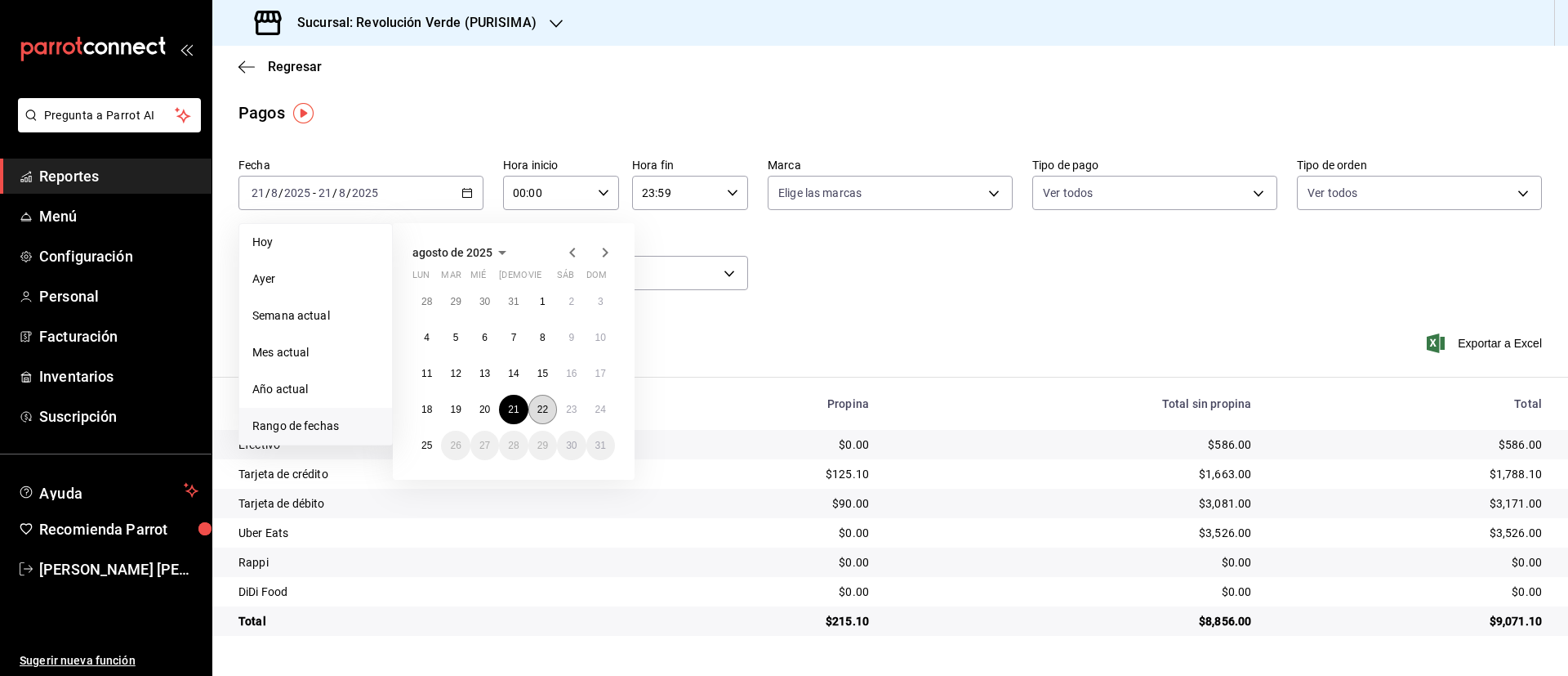
click at [542, 404] on abbr "22" at bounding box center [542, 409] width 10 height 11
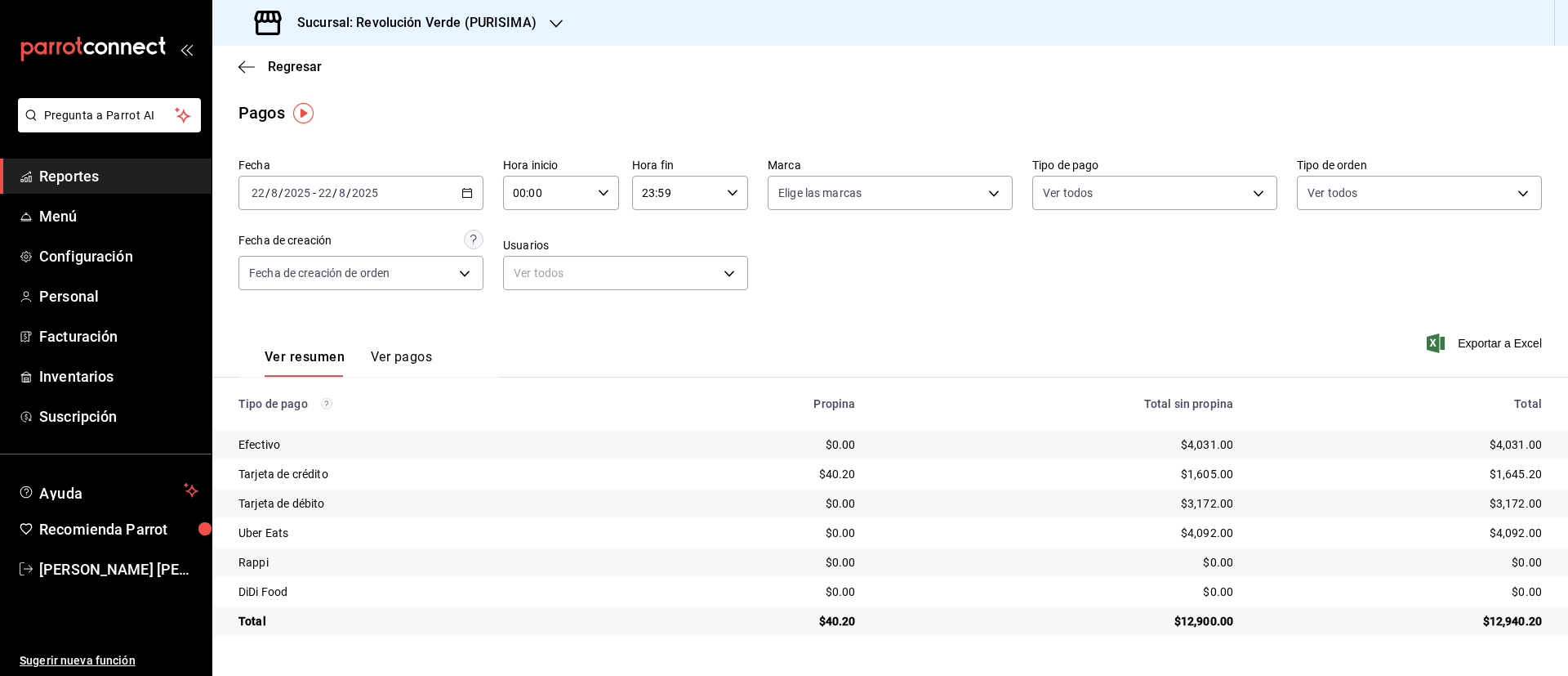
click at [464, 185] on div "[DATE] [DATE] - [DATE] [DATE]" at bounding box center [360, 193] width 245 height 34
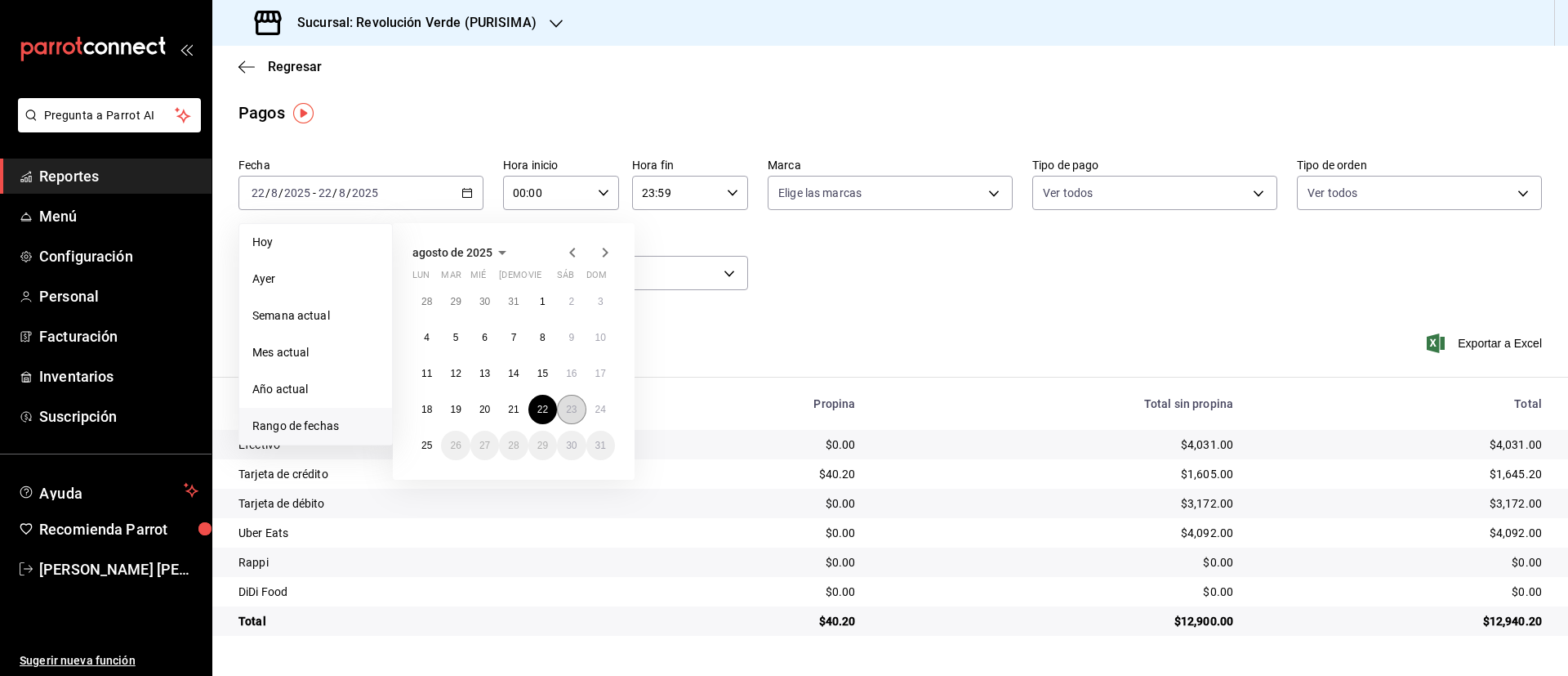
click at [569, 406] on abbr "23" at bounding box center [571, 409] width 10 height 11
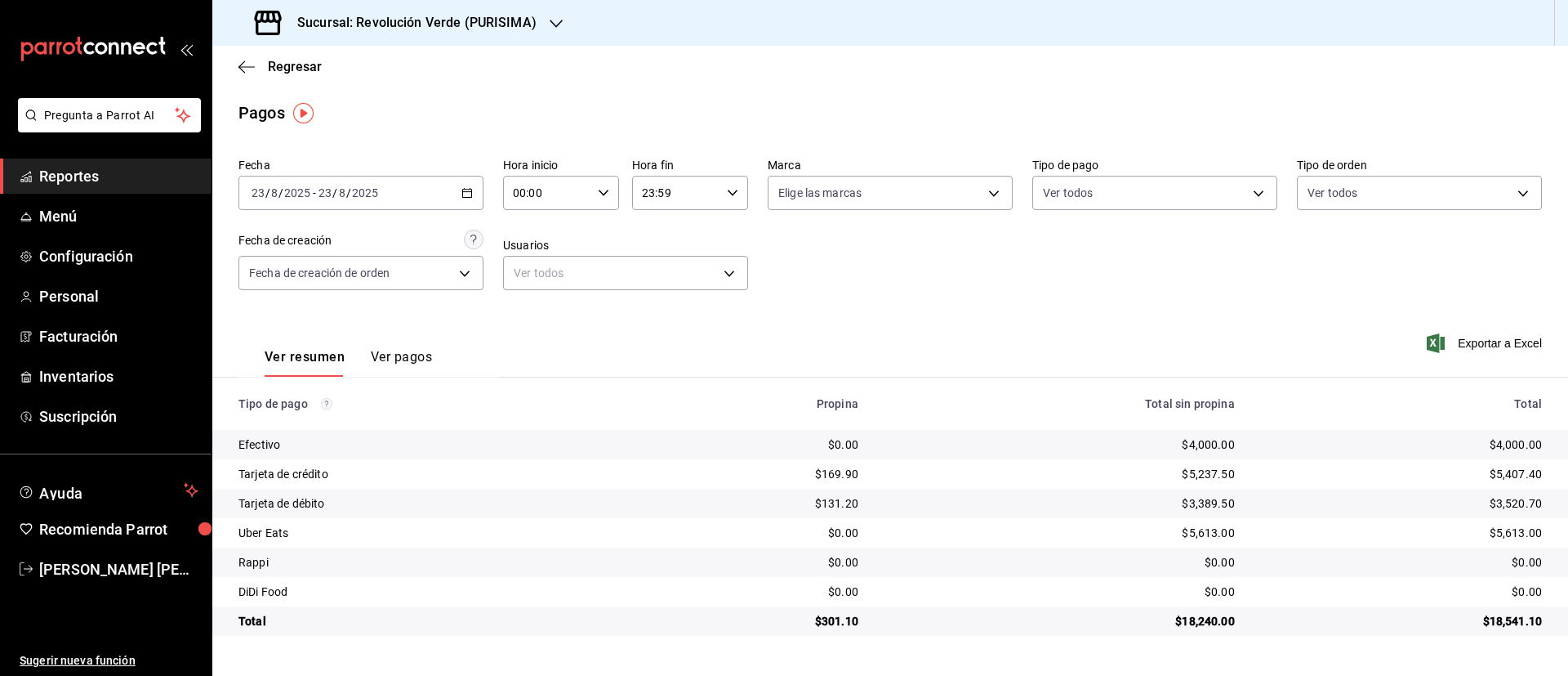
click at [468, 197] on \(Stroke\) "button" at bounding box center [467, 193] width 10 height 9
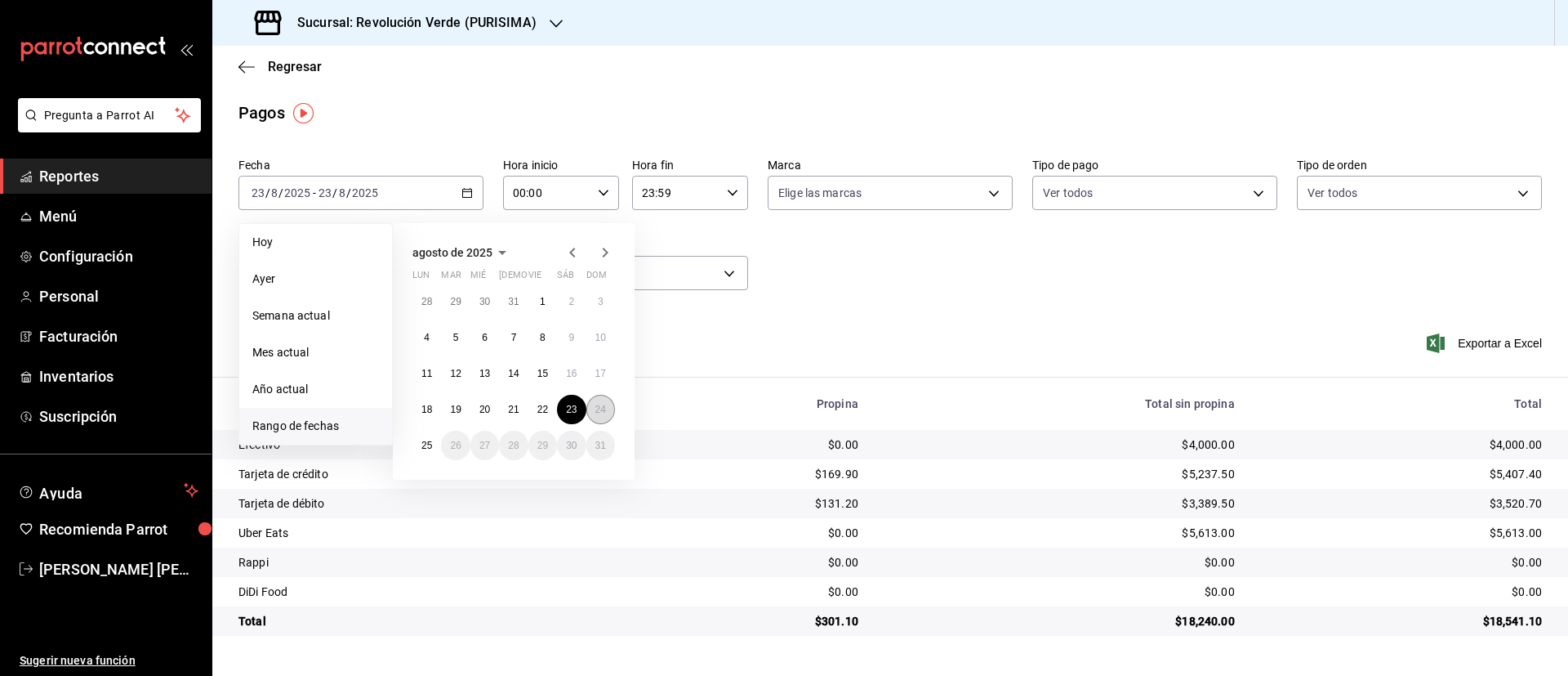
click at [601, 409] on abbr "24" at bounding box center [601, 409] width 10 height 11
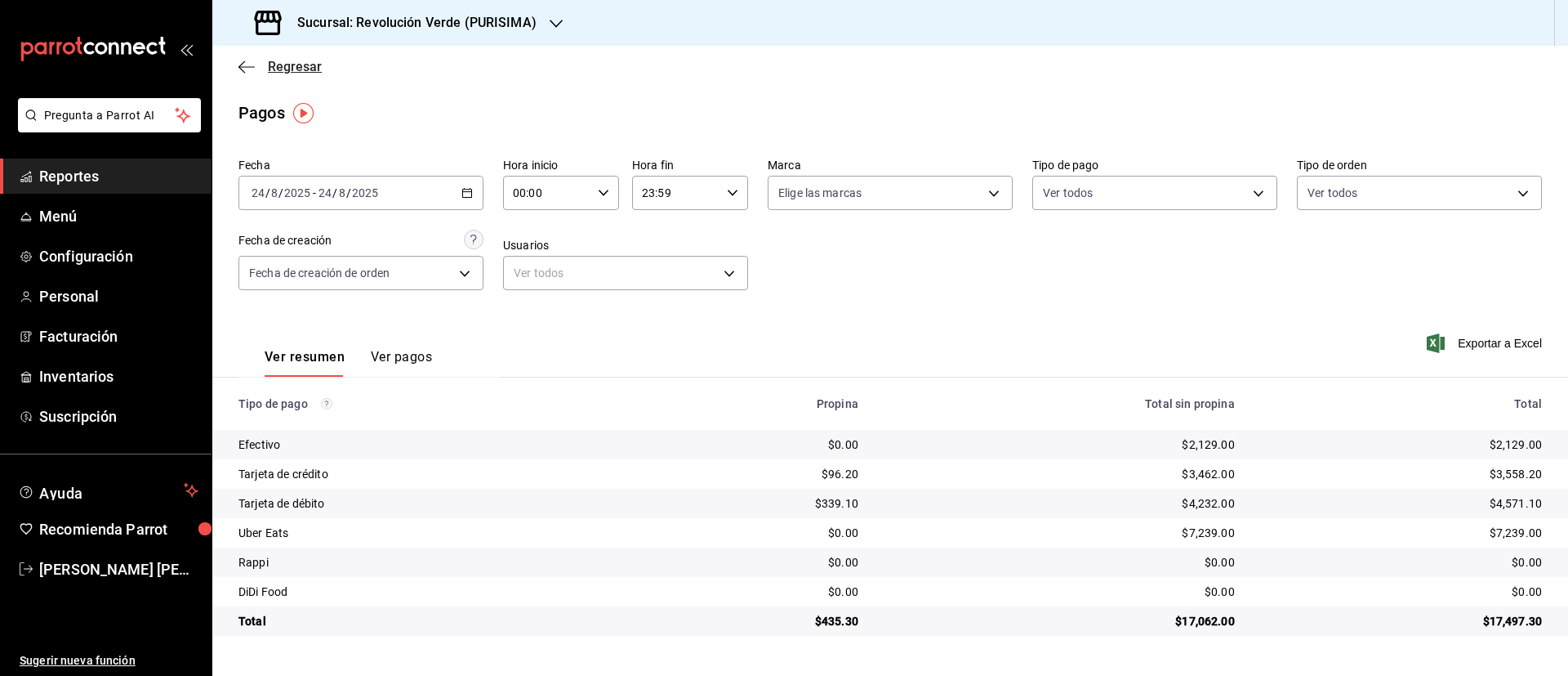
click at [280, 72] on span "Regresar" at bounding box center [295, 67] width 54 height 16
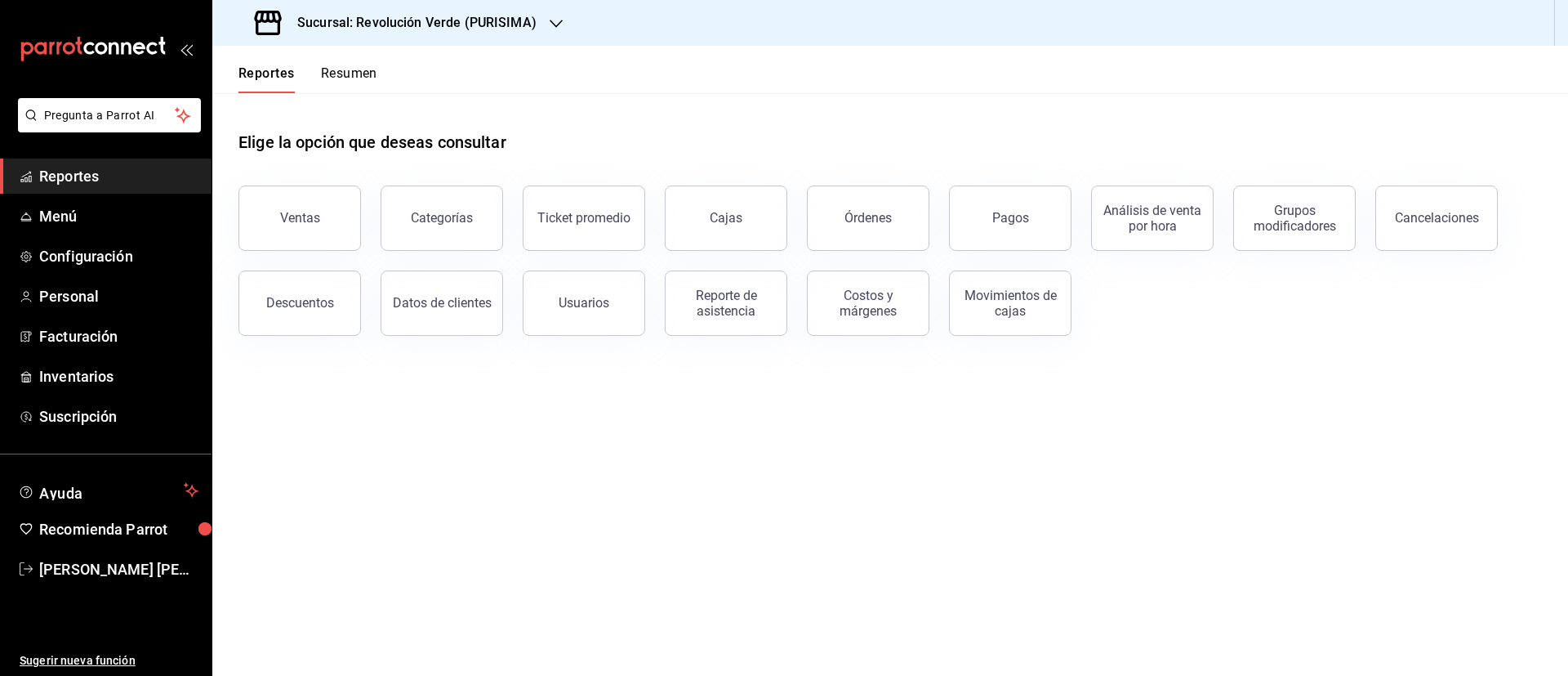
click at [353, 70] on button "Resumen" at bounding box center [349, 79] width 57 height 28
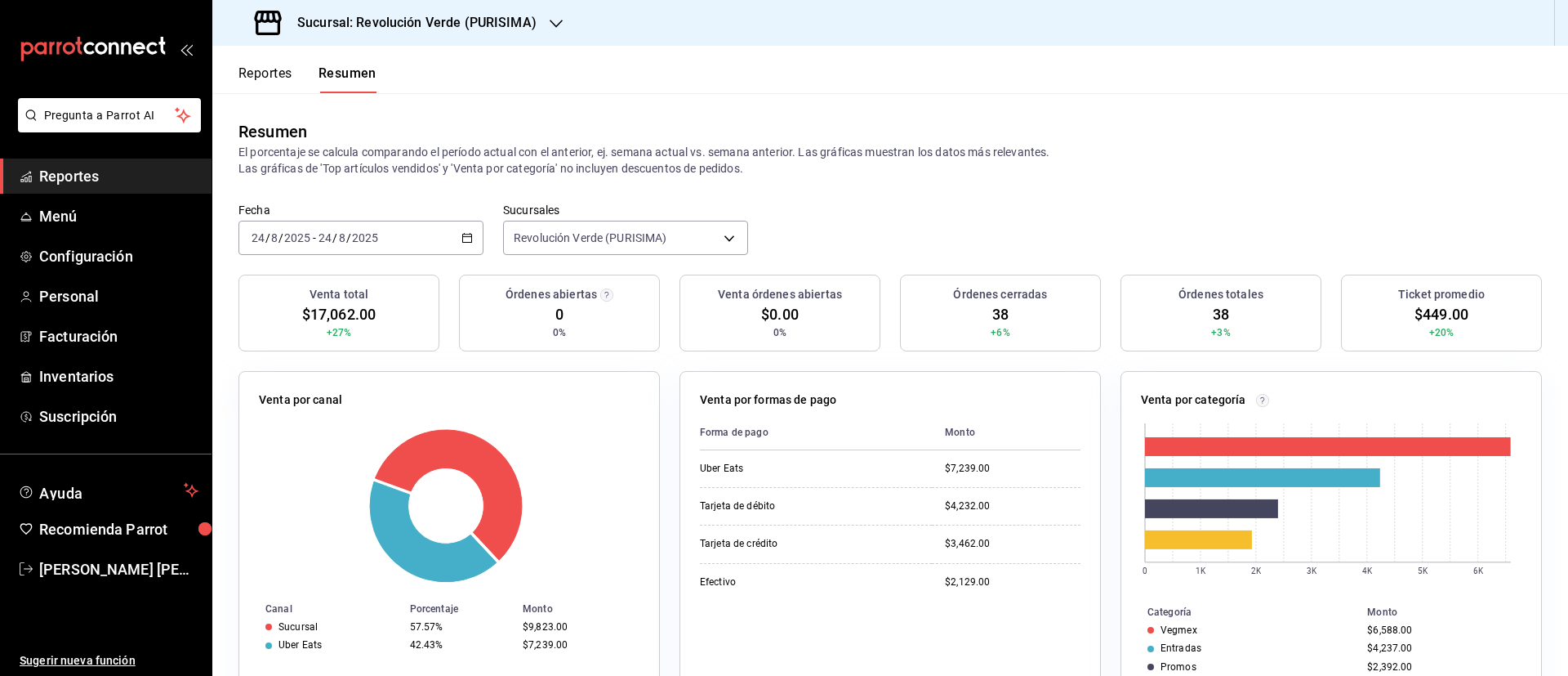
click at [462, 233] on icon "button" at bounding box center [467, 237] width 11 height 11
click at [325, 298] on li "Hoy" at bounding box center [315, 287] width 152 height 37
click at [468, 238] on \(Stroke\) "button" at bounding box center [467, 238] width 10 height 9
click at [324, 275] on li "Hoy" at bounding box center [315, 287] width 152 height 37
click at [461, 243] on icon "button" at bounding box center [467, 237] width 11 height 11
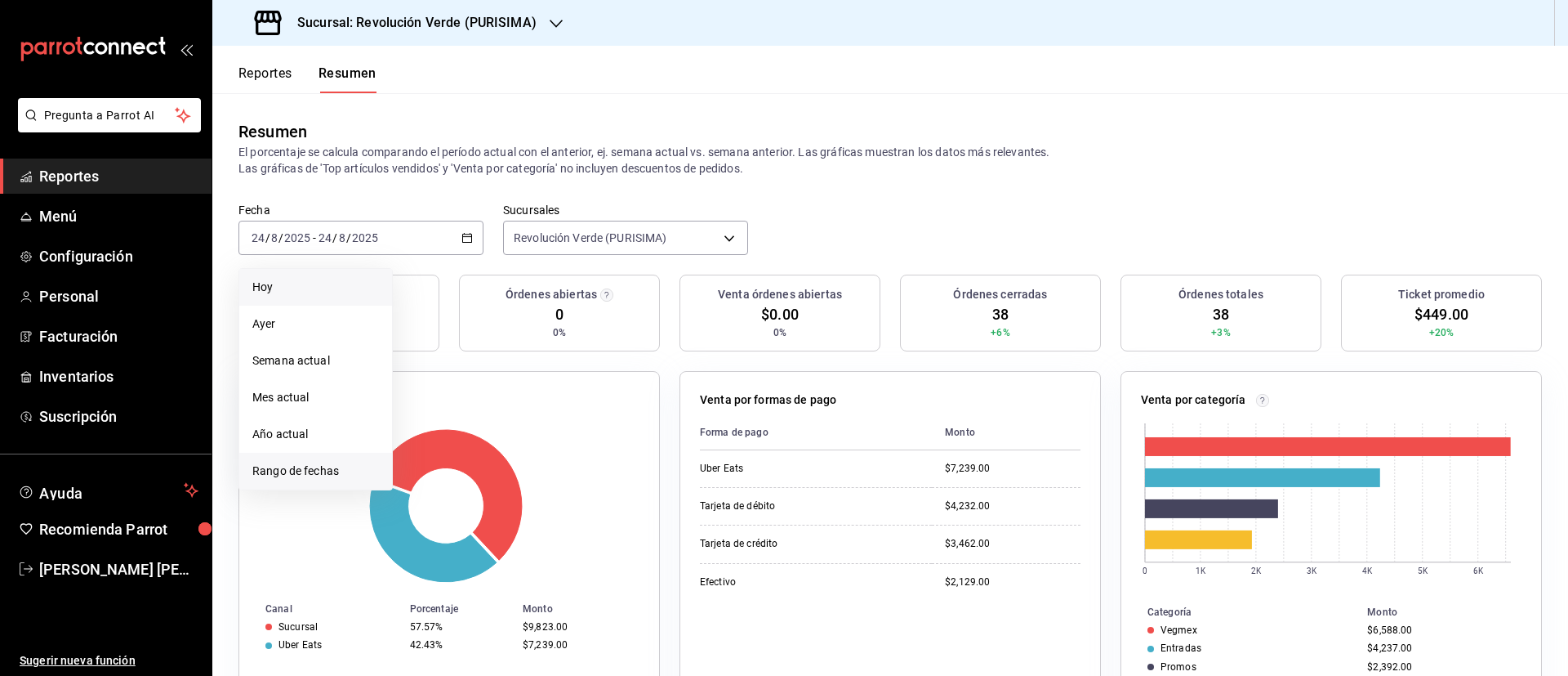
click at [339, 464] on span "Rango de fechas" at bounding box center [315, 471] width 126 height 17
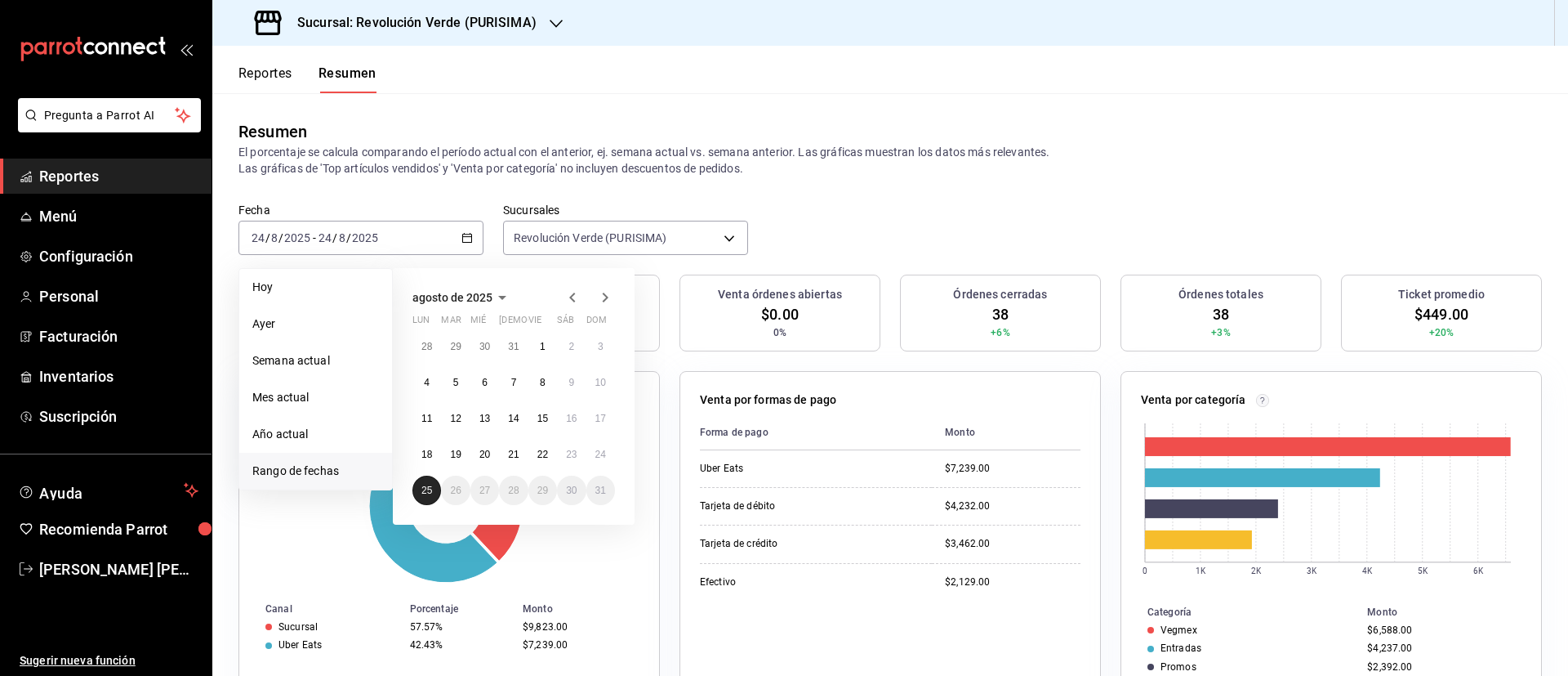
click at [431, 492] on abbr "25" at bounding box center [427, 490] width 10 height 11
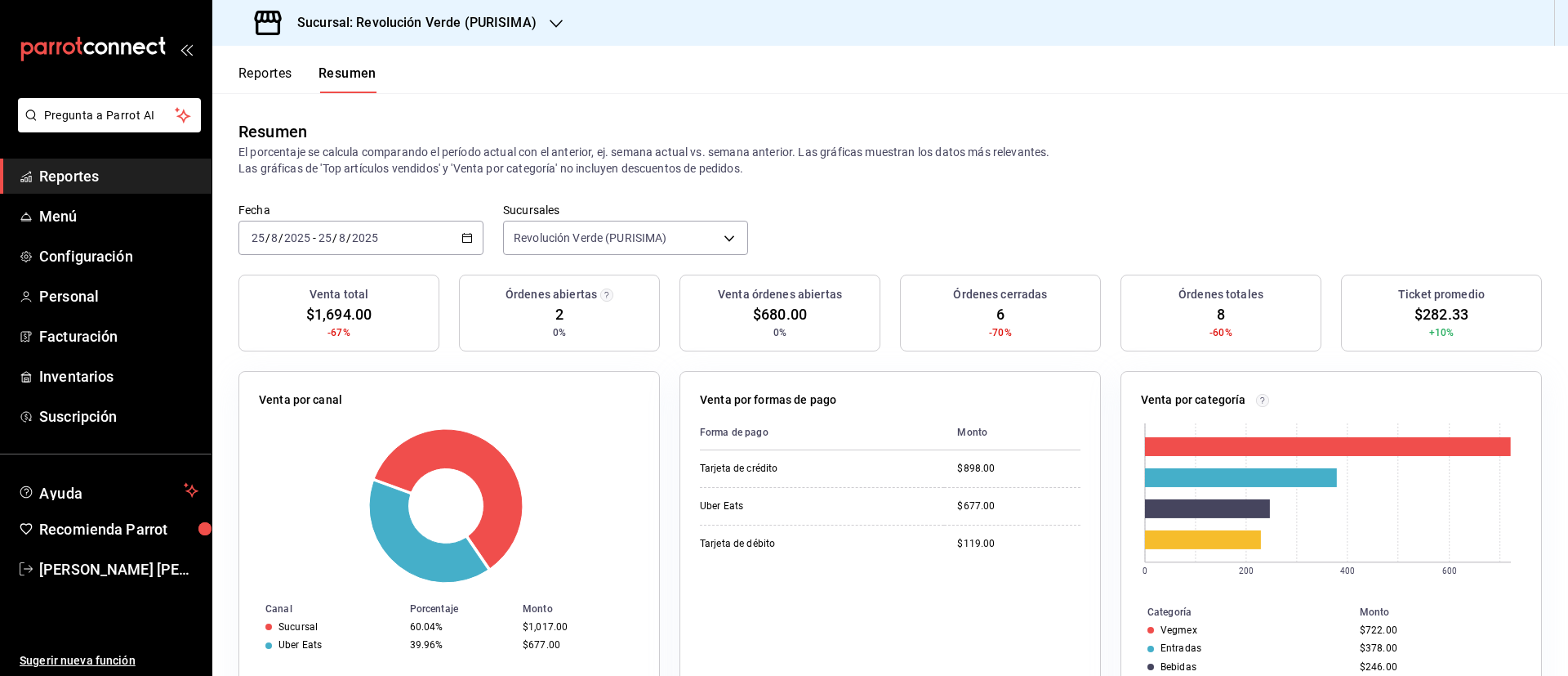
click at [453, 34] on div "Sucursal: Revolución Verde (PURISIMA)" at bounding box center [397, 23] width 344 height 46
click at [387, 74] on div "Revolución Verde (CONTRY)" at bounding box center [334, 71] width 219 height 17
